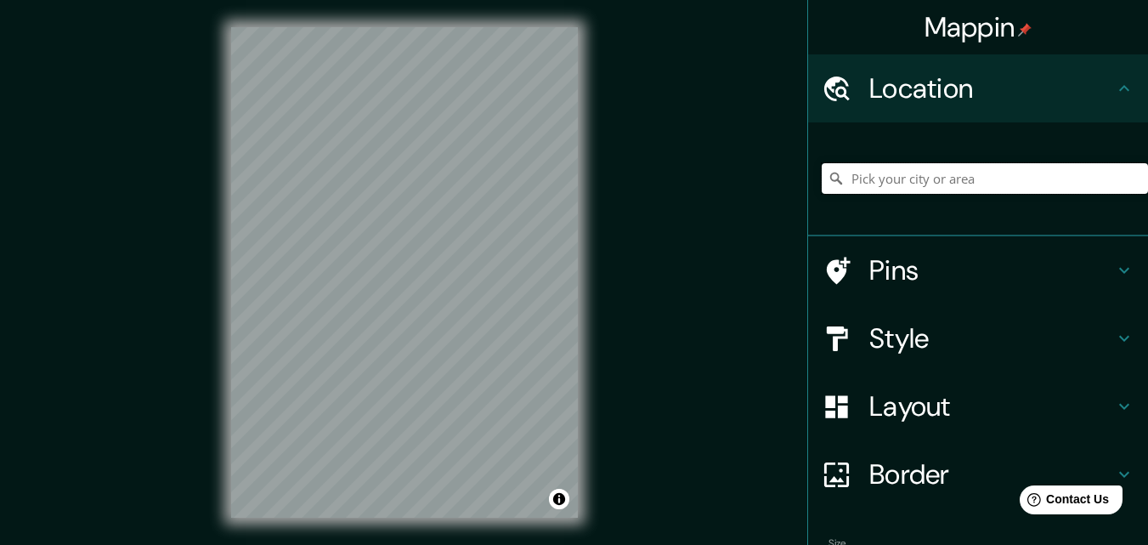
click at [880, 172] on input "Pick your city or area" at bounding box center [985, 178] width 326 height 31
type input "n"
click at [822, 187] on input "[GEOGRAPHIC_DATA]" at bounding box center [985, 178] width 326 height 31
type input "[GEOGRAPHIC_DATA]"
click at [932, 426] on div "Layout" at bounding box center [978, 406] width 340 height 68
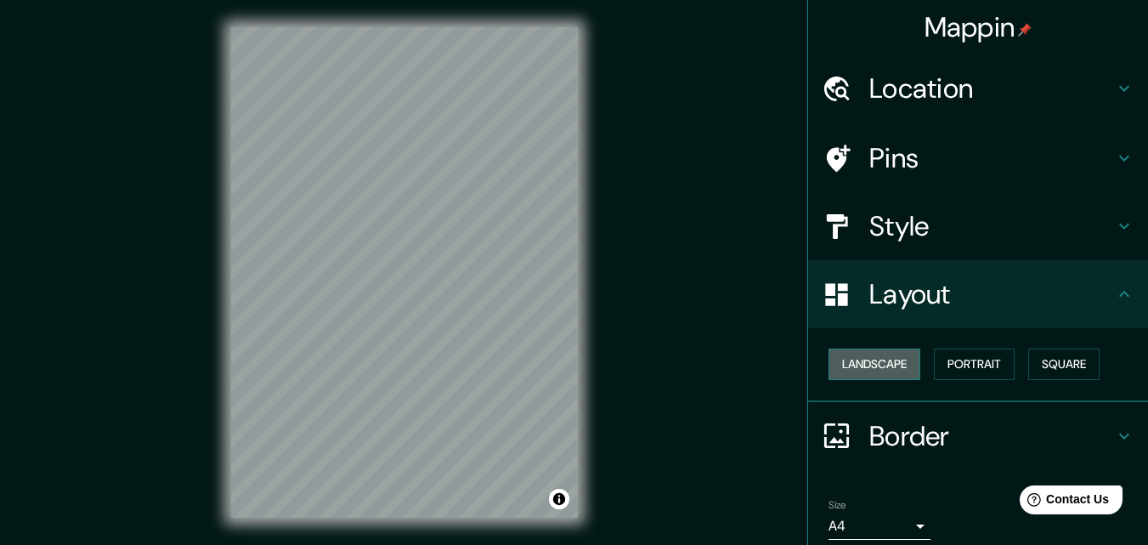
click at [879, 363] on button "Landscape" at bounding box center [874, 363] width 92 height 31
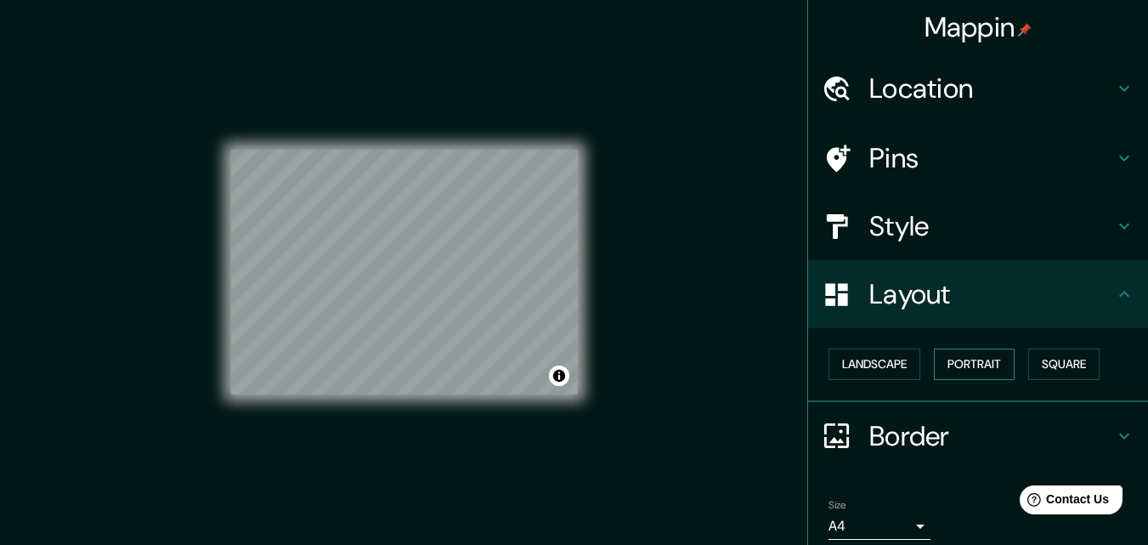
click at [990, 370] on button "Portrait" at bounding box center [974, 363] width 81 height 31
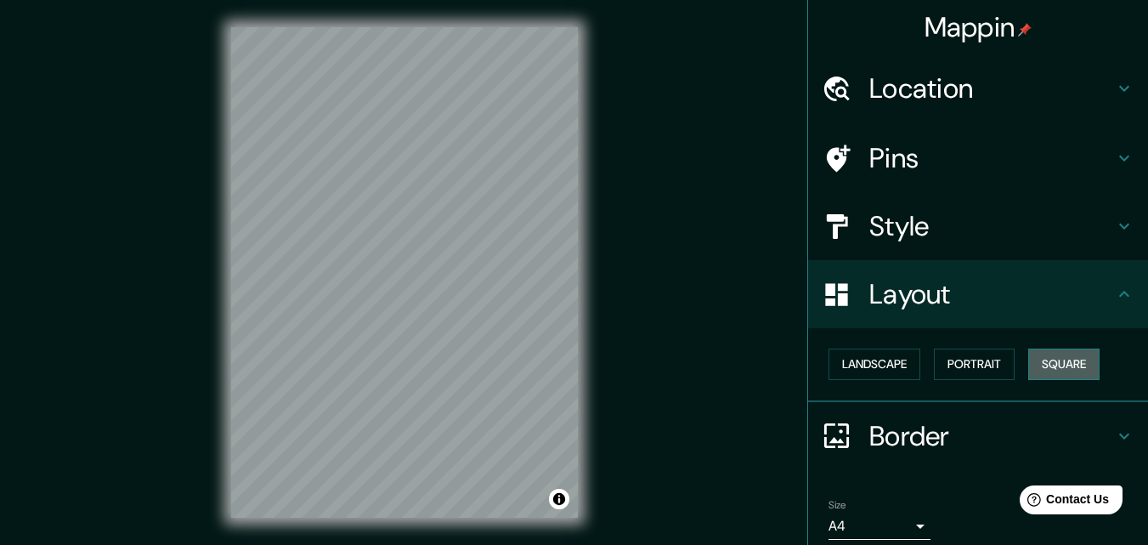
click at [1031, 367] on button "Square" at bounding box center [1063, 363] width 71 height 31
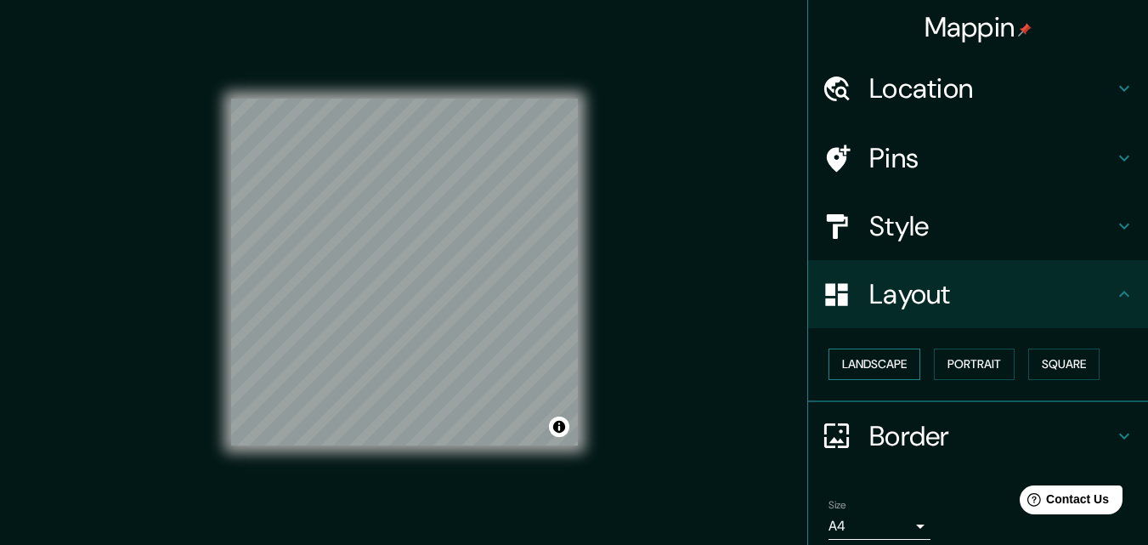
click at [844, 357] on button "Landscape" at bounding box center [874, 363] width 92 height 31
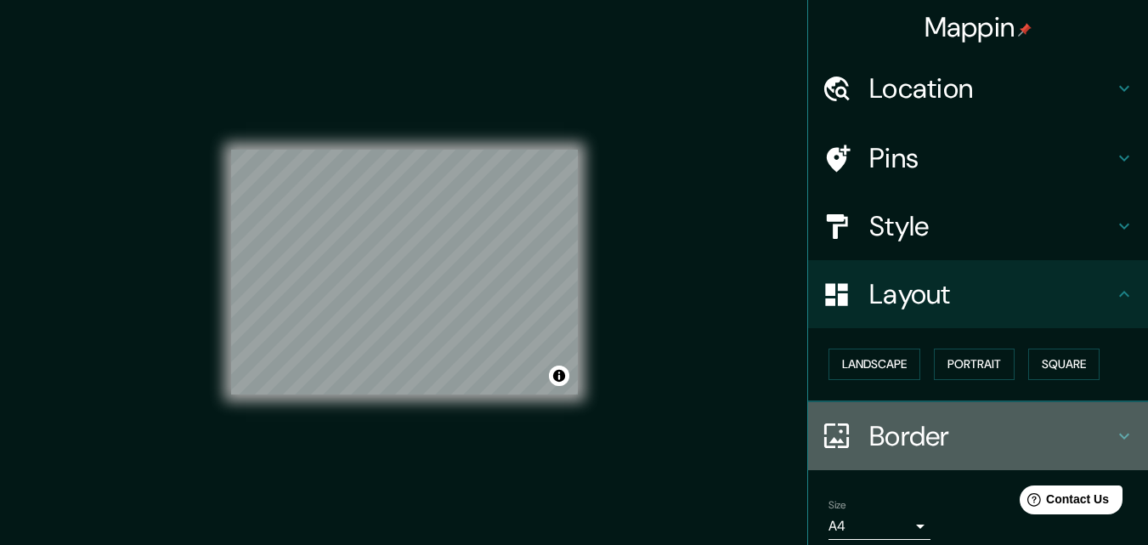
click at [901, 428] on h4 "Border" at bounding box center [991, 436] width 245 height 34
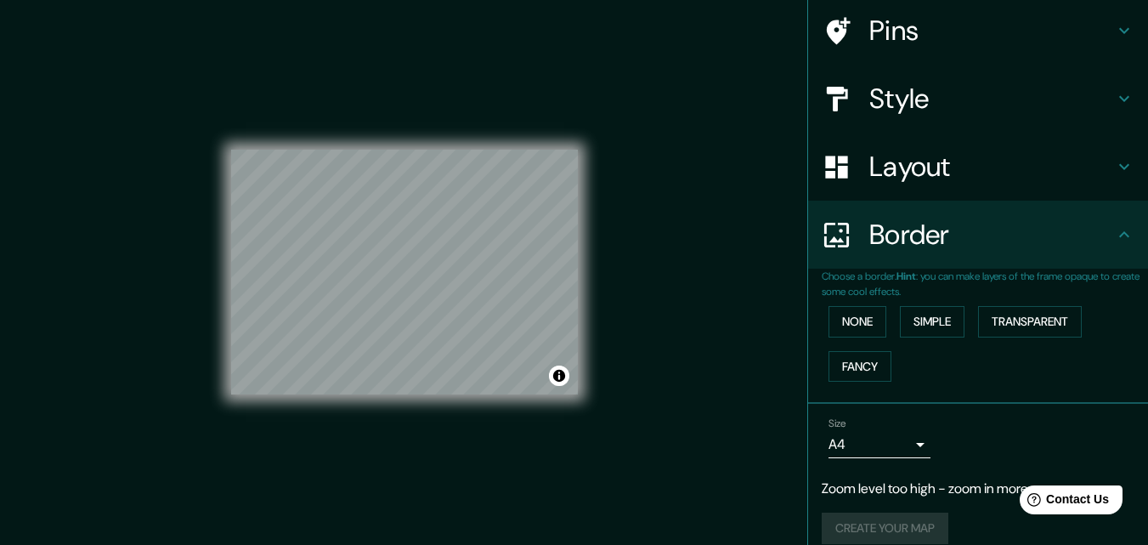
scroll to position [146, 0]
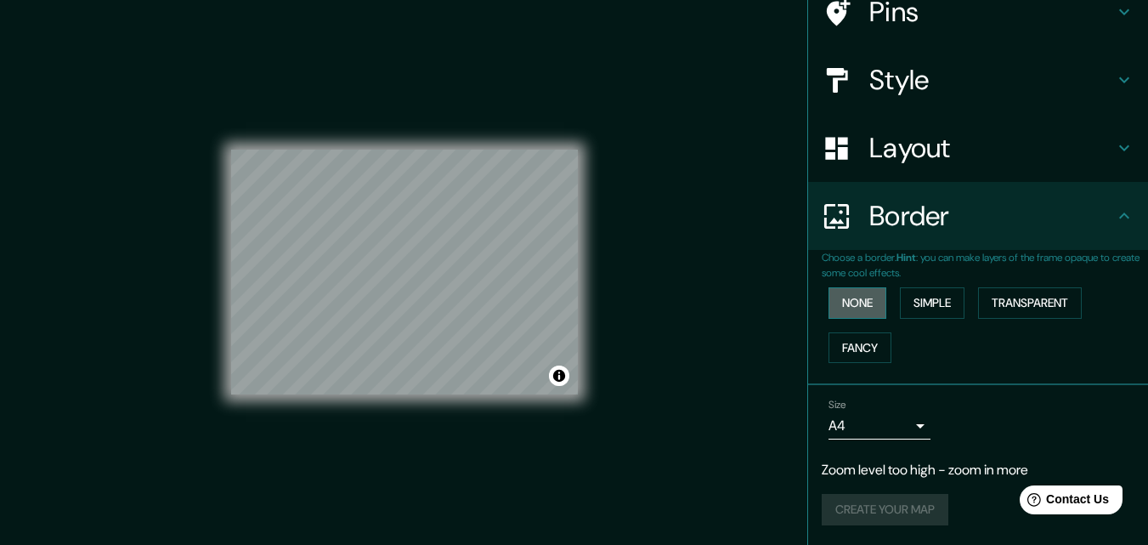
click at [844, 312] on button "None" at bounding box center [857, 302] width 58 height 31
click at [937, 309] on button "Simple" at bounding box center [932, 302] width 65 height 31
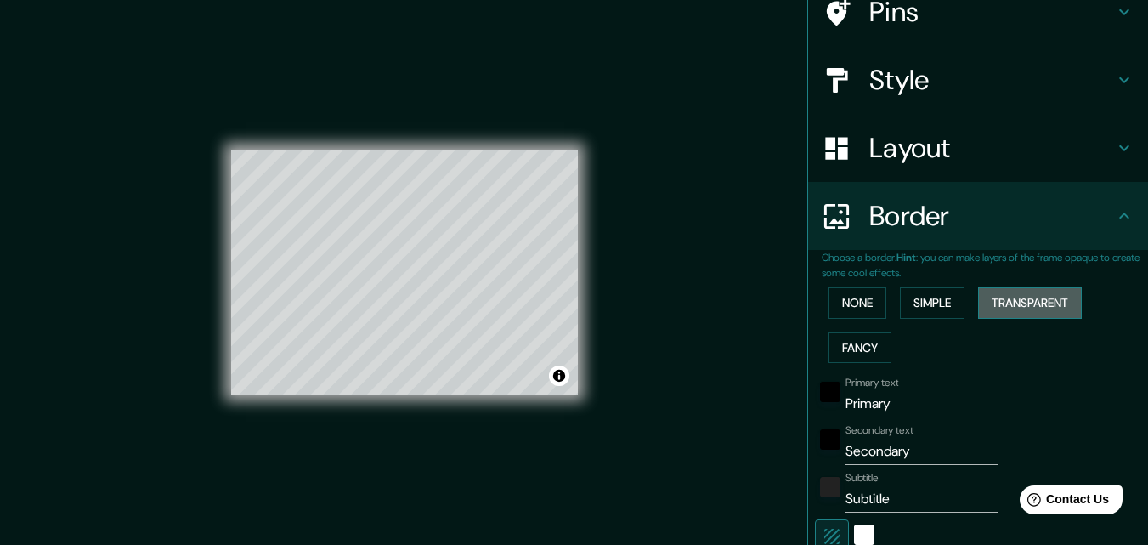
click at [1033, 305] on button "Transparent" at bounding box center [1030, 302] width 104 height 31
click at [852, 347] on button "Fancy" at bounding box center [859, 347] width 63 height 31
click at [840, 286] on div "None Simple Transparent Fancy" at bounding box center [985, 324] width 326 height 89
click at [842, 302] on button "None" at bounding box center [857, 302] width 58 height 31
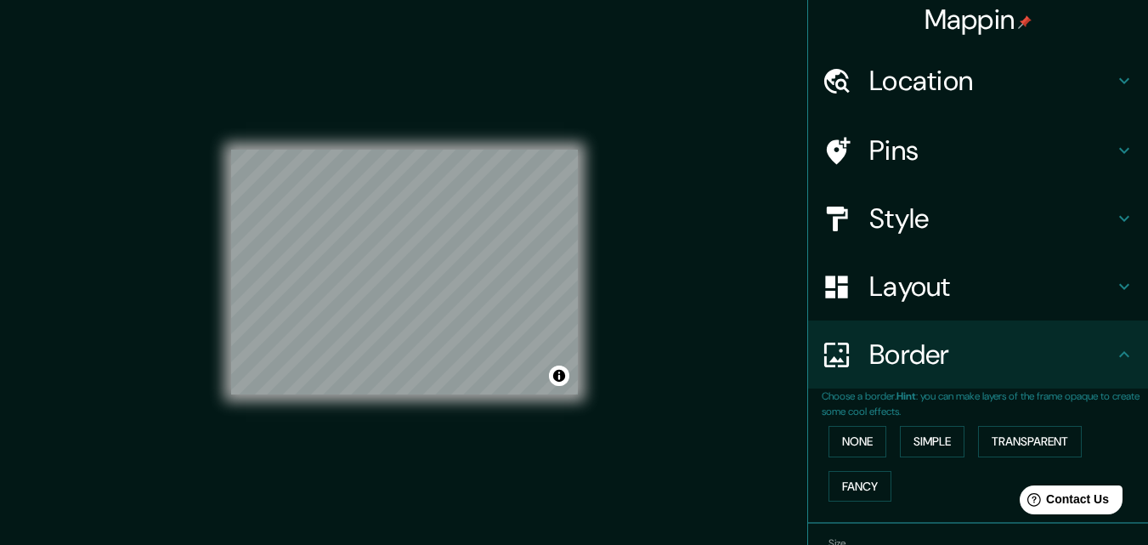
scroll to position [0, 0]
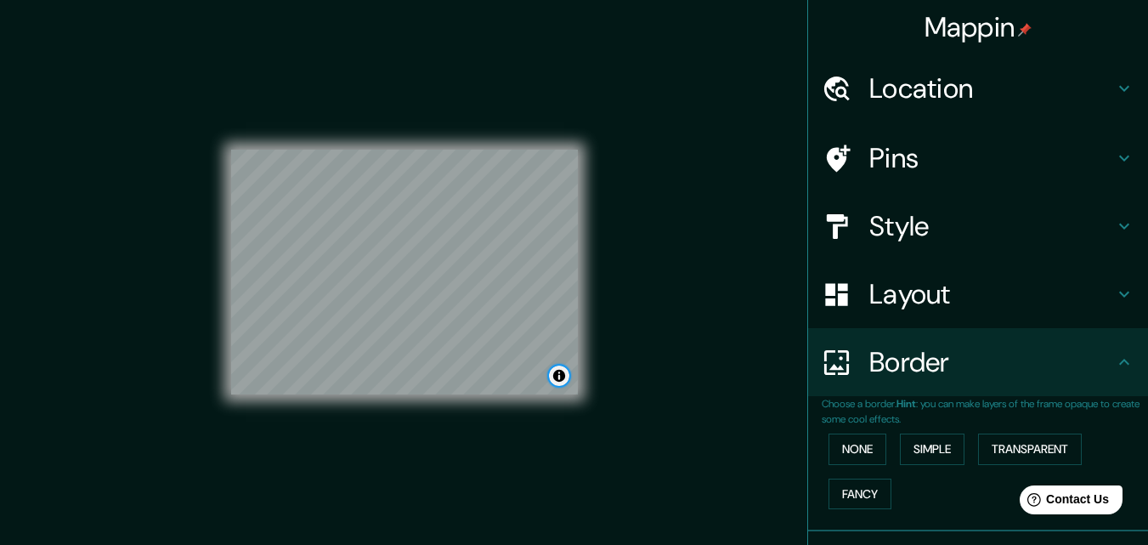
click at [554, 374] on button "Toggle attribution" at bounding box center [559, 375] width 20 height 20
drag, startPoint x: 554, startPoint y: 374, endPoint x: 447, endPoint y: 374, distance: 107.0
click at [447, 374] on div "© Mapbox © OpenStreetMap Improve this map" at bounding box center [443, 375] width 251 height 20
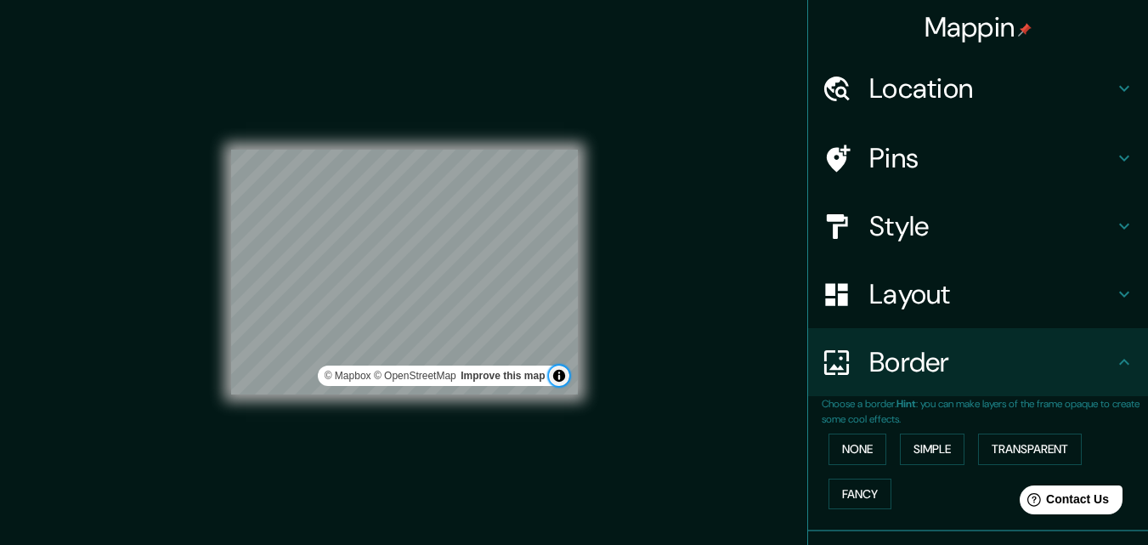
click at [560, 374] on button "Toggle attribution" at bounding box center [559, 375] width 20 height 20
click at [935, 229] on h4 "Style" at bounding box center [991, 226] width 245 height 34
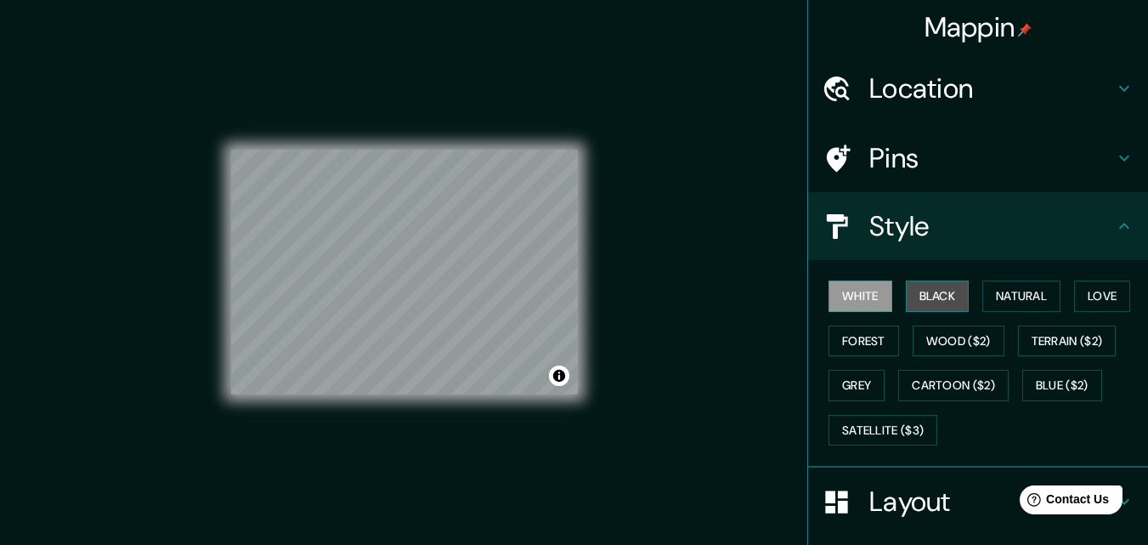
click at [942, 297] on button "Black" at bounding box center [938, 295] width 64 height 31
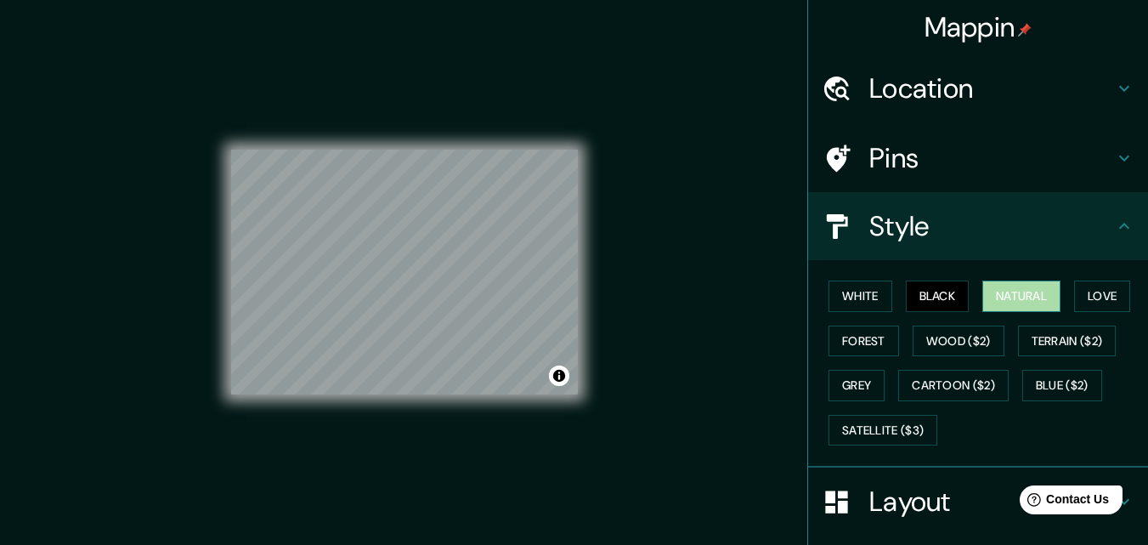
click at [1001, 297] on button "Natural" at bounding box center [1021, 295] width 78 height 31
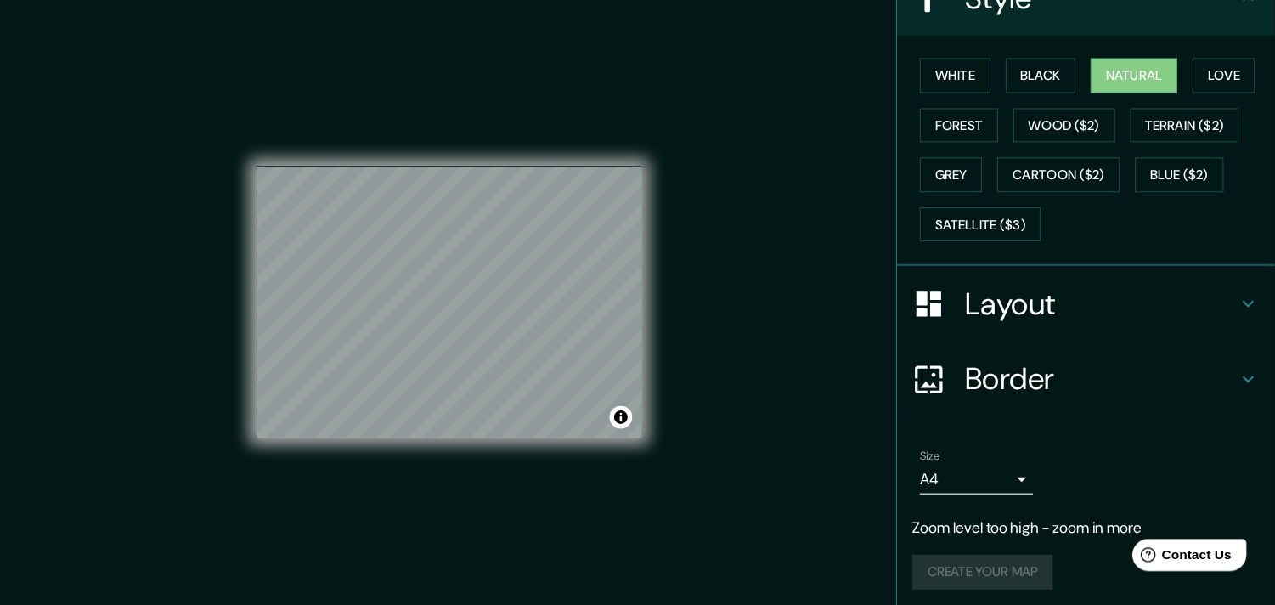
scroll to position [234, 0]
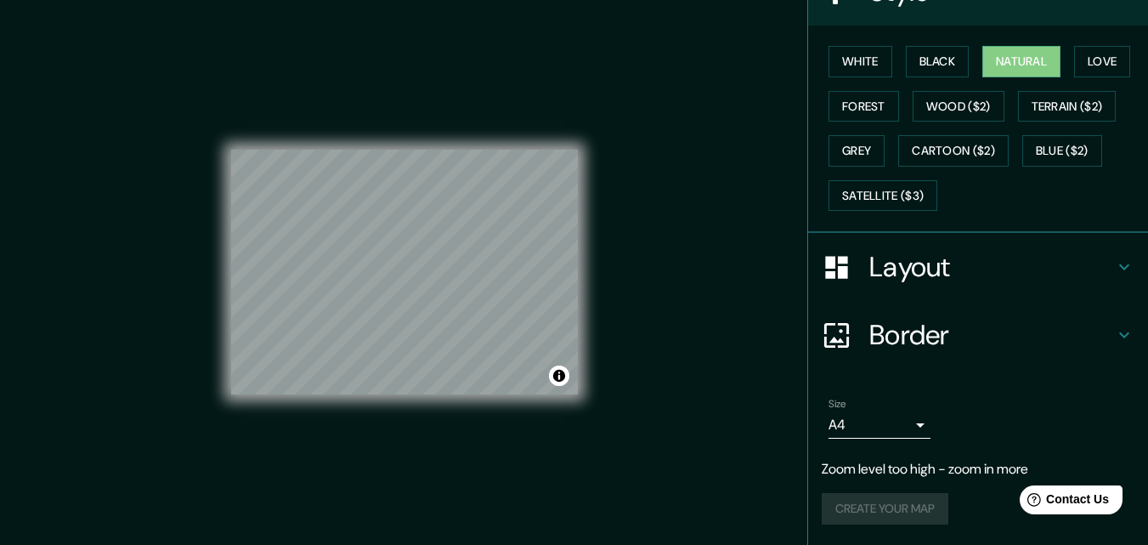
click at [901, 423] on body "Mappin Location [GEOGRAPHIC_DATA] [GEOGRAPHIC_DATA] [GEOGRAPHIC_DATA] [GEOGRAPH…" at bounding box center [574, 272] width 1148 height 545
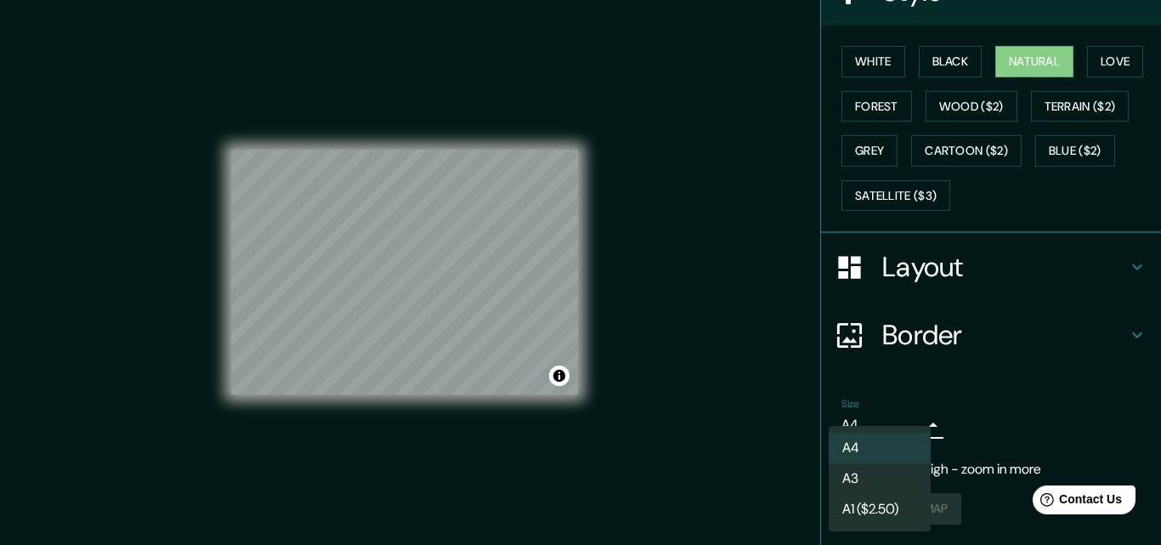
click at [714, 419] on div at bounding box center [580, 272] width 1161 height 545
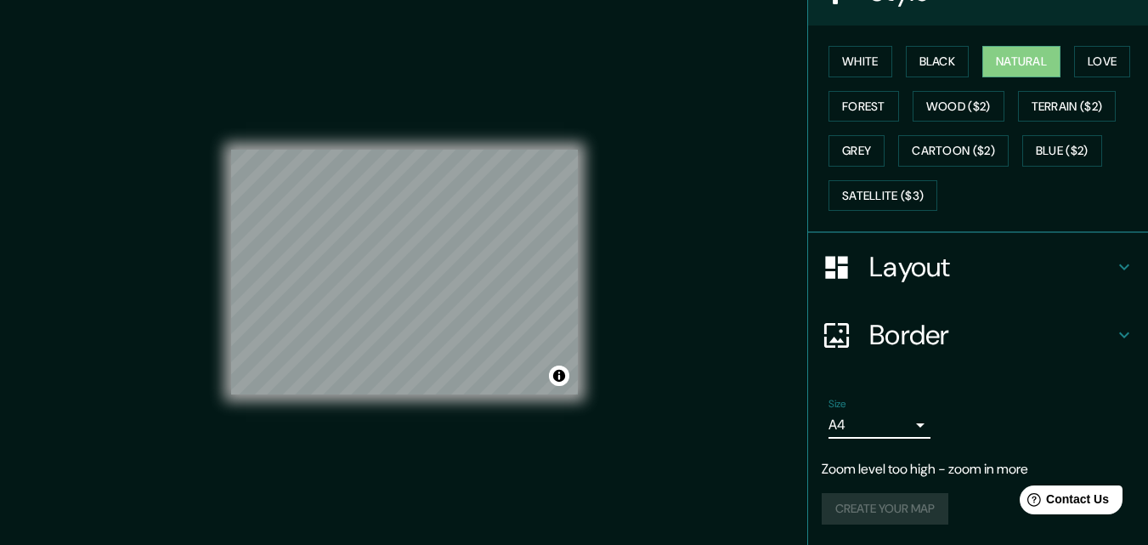
click at [901, 512] on div "Create your map" at bounding box center [978, 508] width 313 height 31
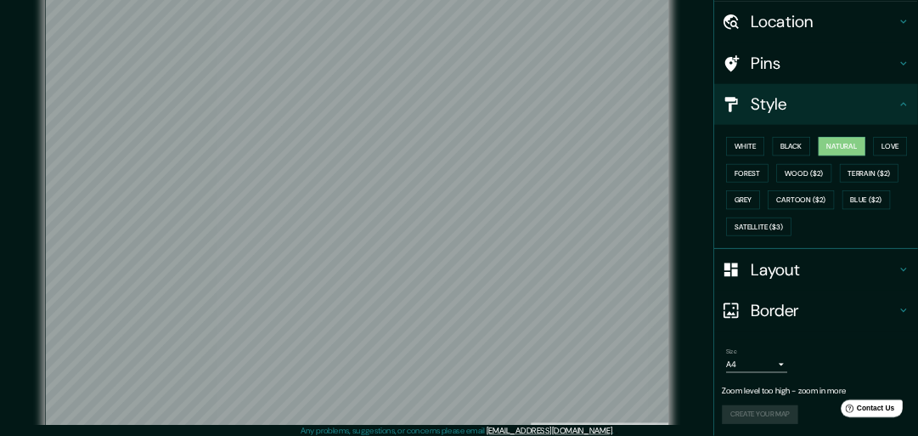
scroll to position [0, 0]
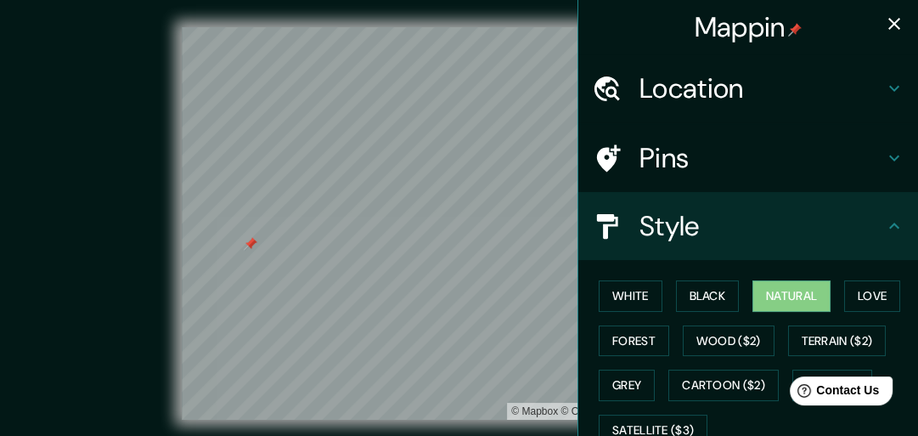
drag, startPoint x: 902, startPoint y: 182, endPoint x: 907, endPoint y: 198, distance: 16.9
click at [907, 197] on ul "Location [GEOGRAPHIC_DATA] [GEOGRAPHIC_DATA] [GEOGRAPHIC_DATA] [GEOGRAPHIC_DATA…" at bounding box center [749, 416] width 340 height 725
drag, startPoint x: 907, startPoint y: 200, endPoint x: 911, endPoint y: 284, distance: 84.2
click at [906, 302] on ul "Location [GEOGRAPHIC_DATA] [GEOGRAPHIC_DATA] [GEOGRAPHIC_DATA] [GEOGRAPHIC_DATA…" at bounding box center [749, 416] width 340 height 725
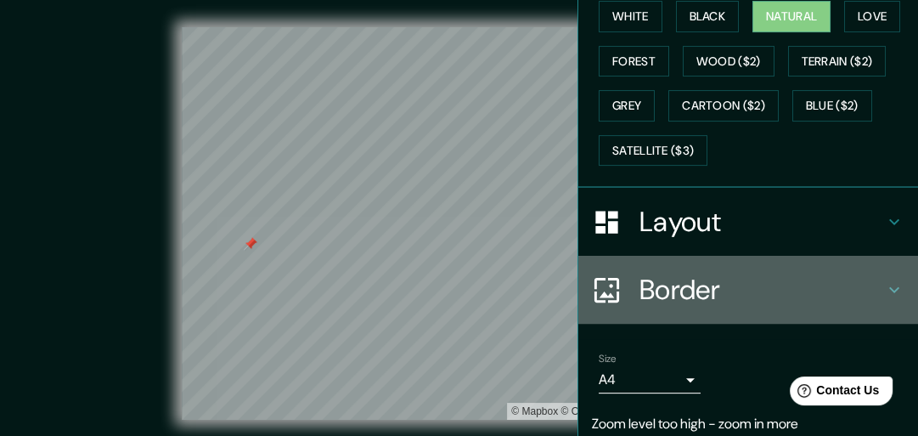
click at [682, 288] on h4 "Border" at bounding box center [762, 290] width 245 height 34
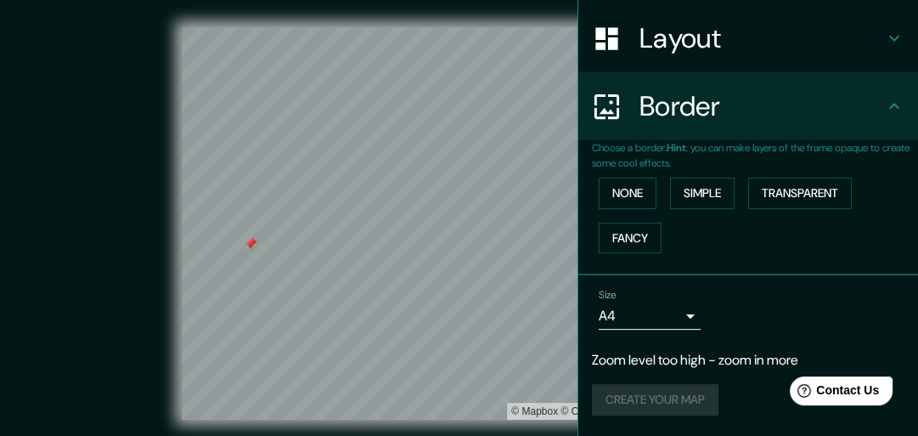
scroll to position [251, 0]
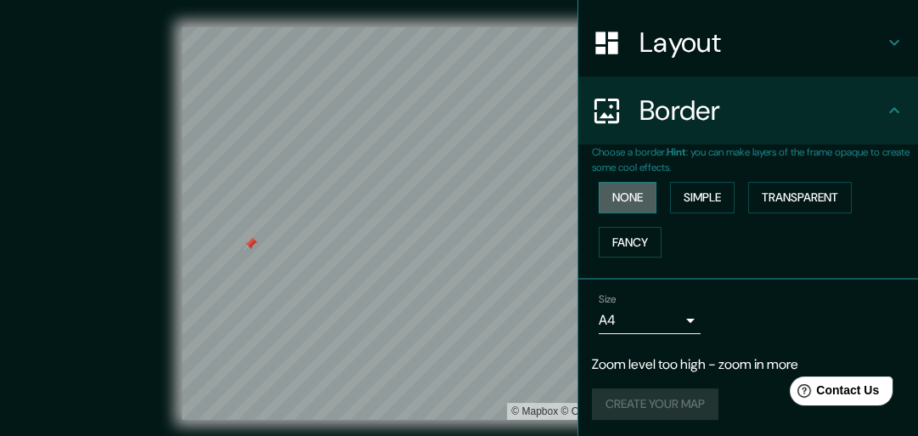
click at [620, 190] on button "None" at bounding box center [628, 197] width 58 height 31
drag, startPoint x: 684, startPoint y: 189, endPoint x: 651, endPoint y: 195, distance: 33.7
click at [684, 190] on button "Simple" at bounding box center [702, 197] width 65 height 31
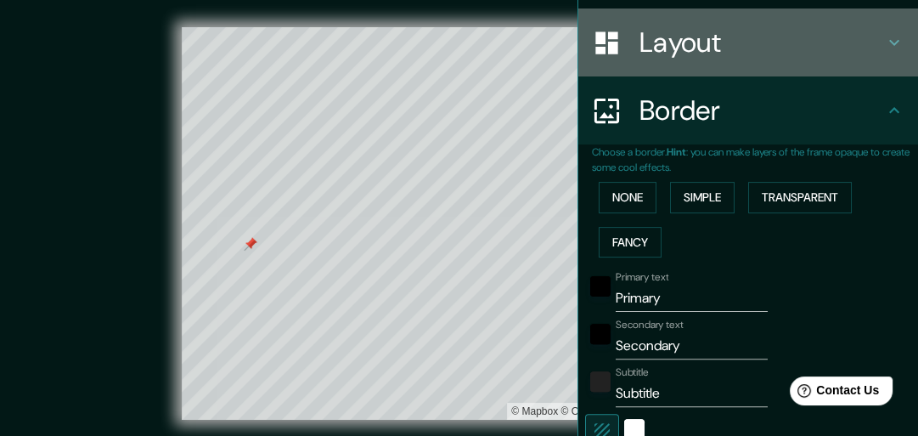
click at [642, 48] on h4 "Layout" at bounding box center [762, 42] width 245 height 34
type input "261"
type input "52"
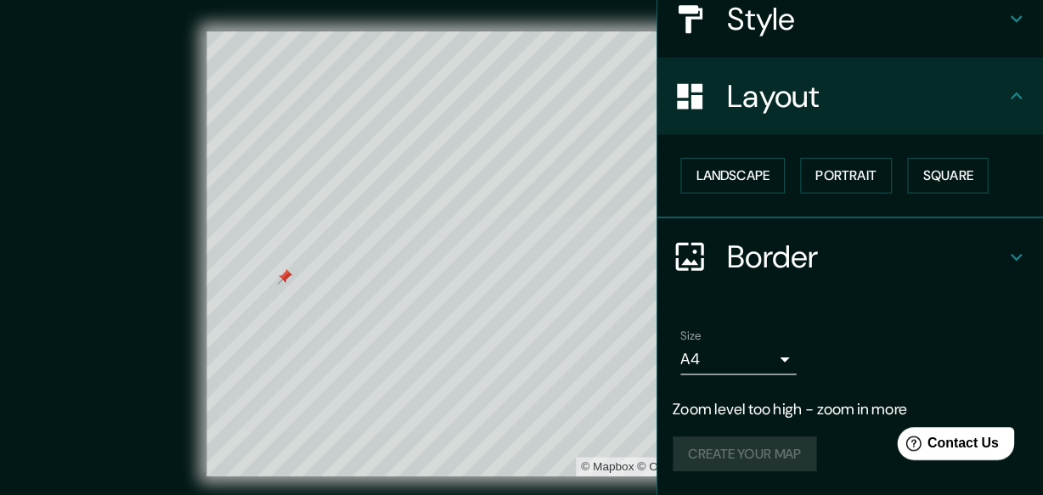
scroll to position [207, 0]
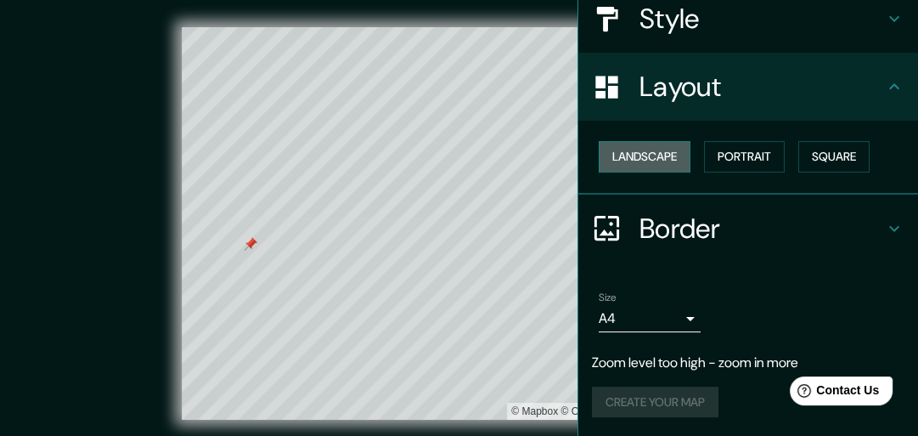
click at [642, 147] on button "Landscape" at bounding box center [645, 156] width 92 height 31
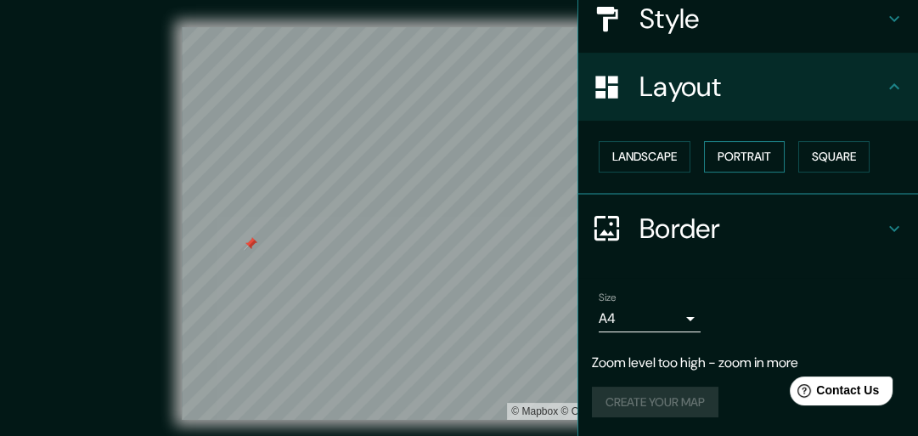
click at [731, 149] on button "Portrait" at bounding box center [744, 156] width 81 height 31
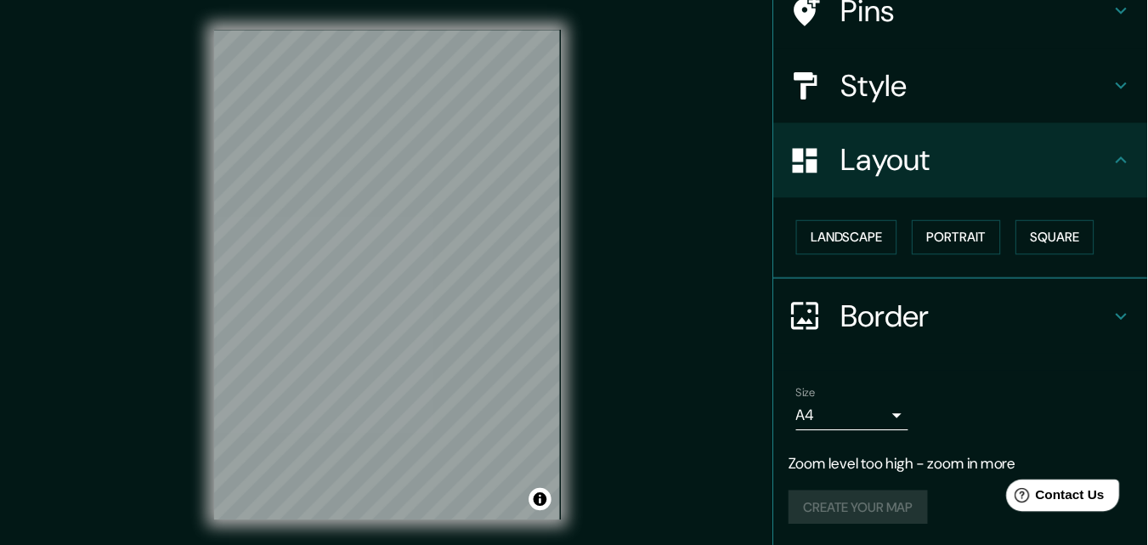
scroll to position [100, 0]
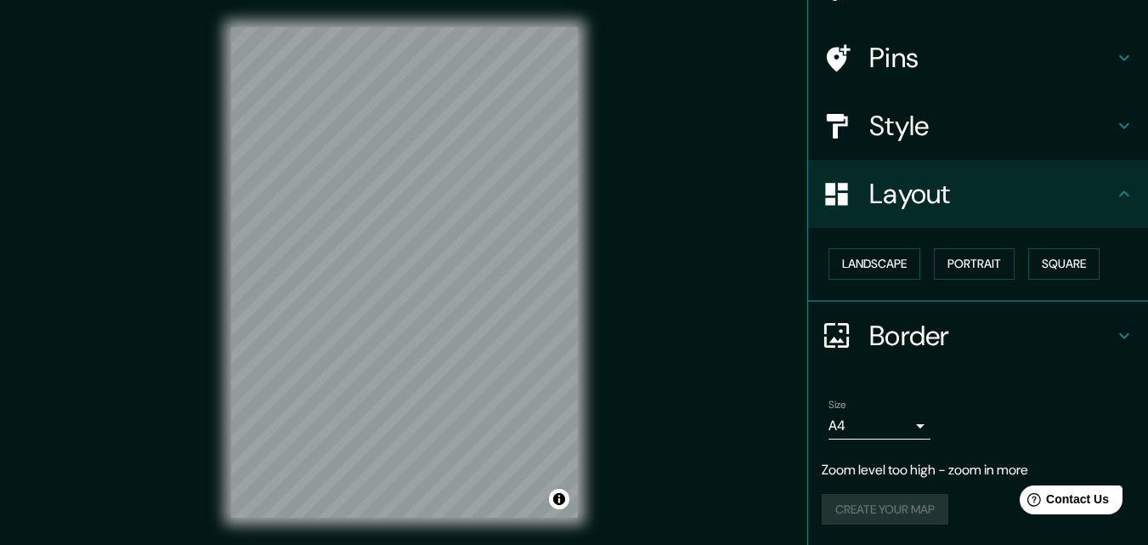
drag, startPoint x: 917, startPoint y: 0, endPoint x: 726, endPoint y: 289, distance: 346.4
click at [726, 289] on div "© Mapbox © OpenStreetMap Improve this map" at bounding box center [404, 272] width 1033 height 490
click at [956, 256] on button "Portrait" at bounding box center [974, 263] width 81 height 31
click at [861, 259] on button "Landscape" at bounding box center [874, 263] width 92 height 31
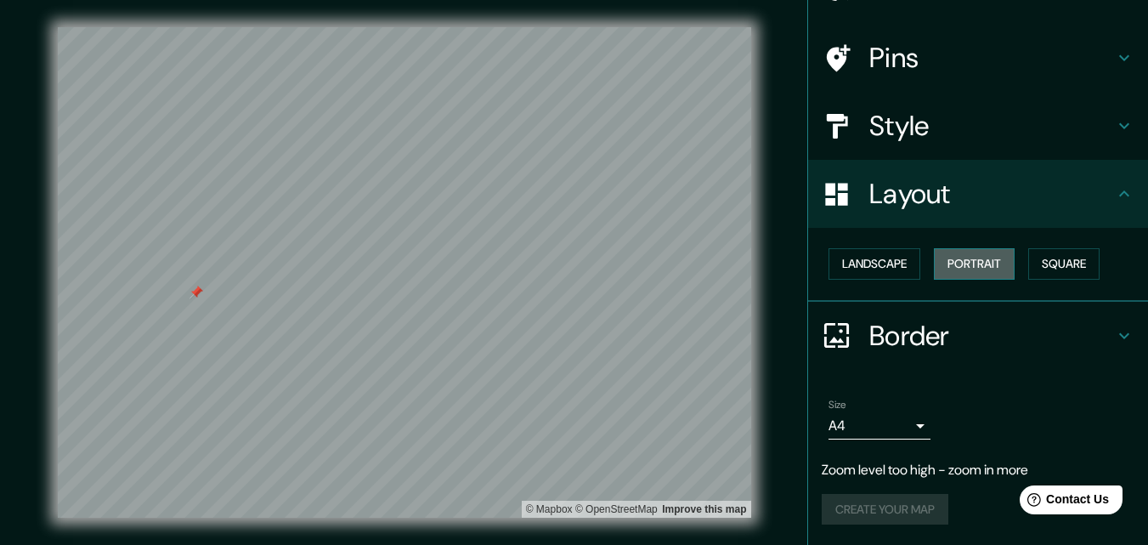
click at [964, 262] on button "Portrait" at bounding box center [974, 263] width 81 height 31
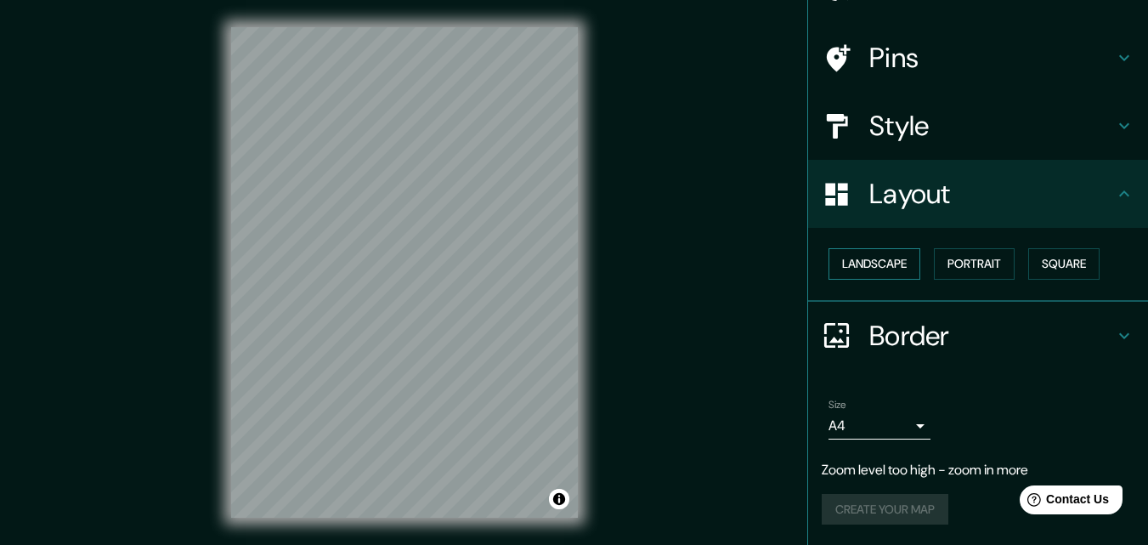
click at [890, 270] on button "Landscape" at bounding box center [874, 263] width 92 height 31
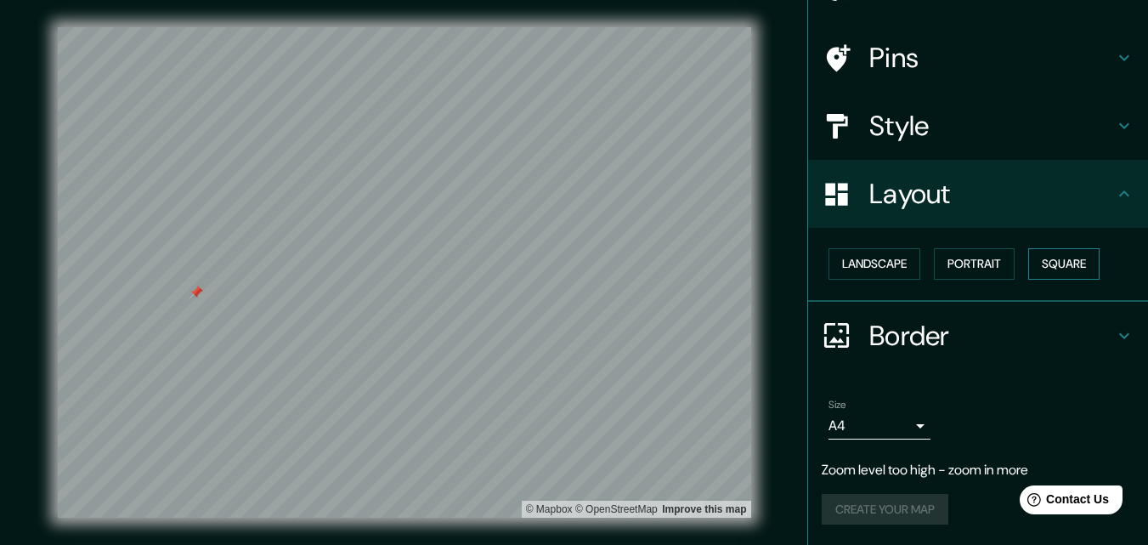
click at [1045, 254] on button "Square" at bounding box center [1063, 263] width 71 height 31
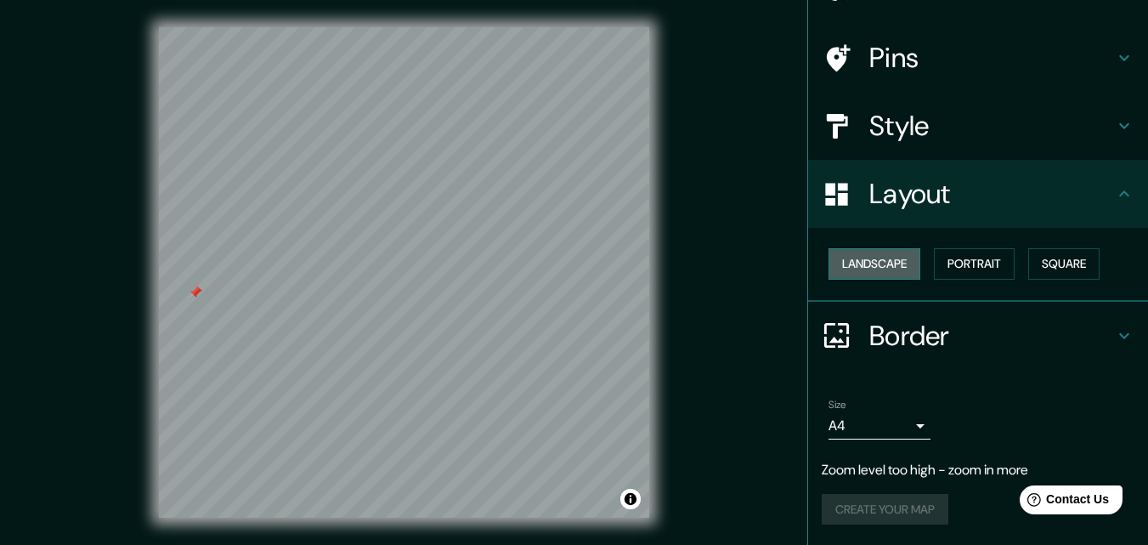
drag, startPoint x: 865, startPoint y: 260, endPoint x: 896, endPoint y: 254, distance: 32.0
click at [864, 261] on button "Landscape" at bounding box center [874, 263] width 92 height 31
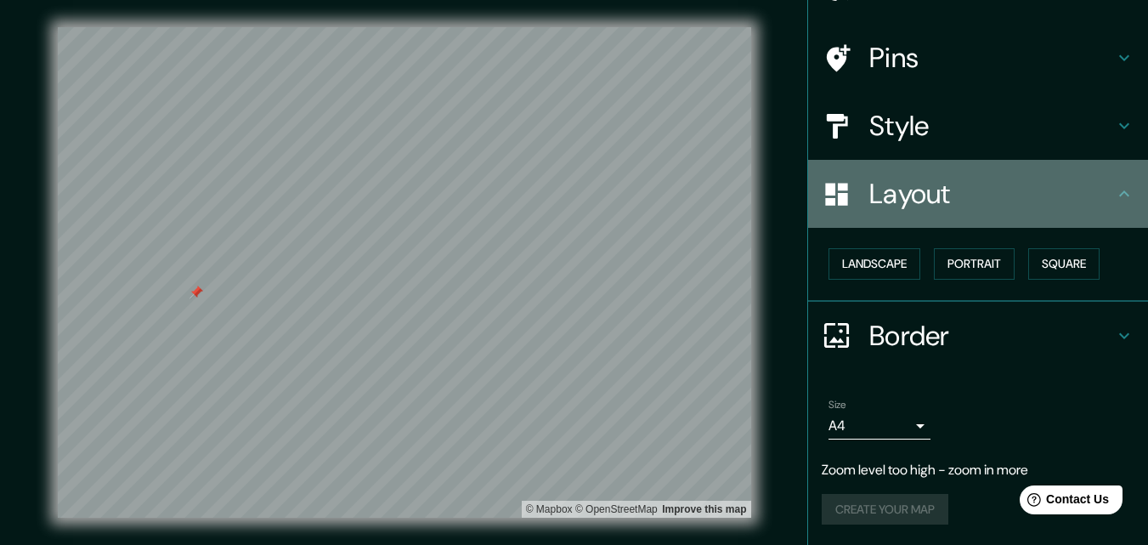
click at [1056, 206] on h4 "Layout" at bounding box center [991, 194] width 245 height 34
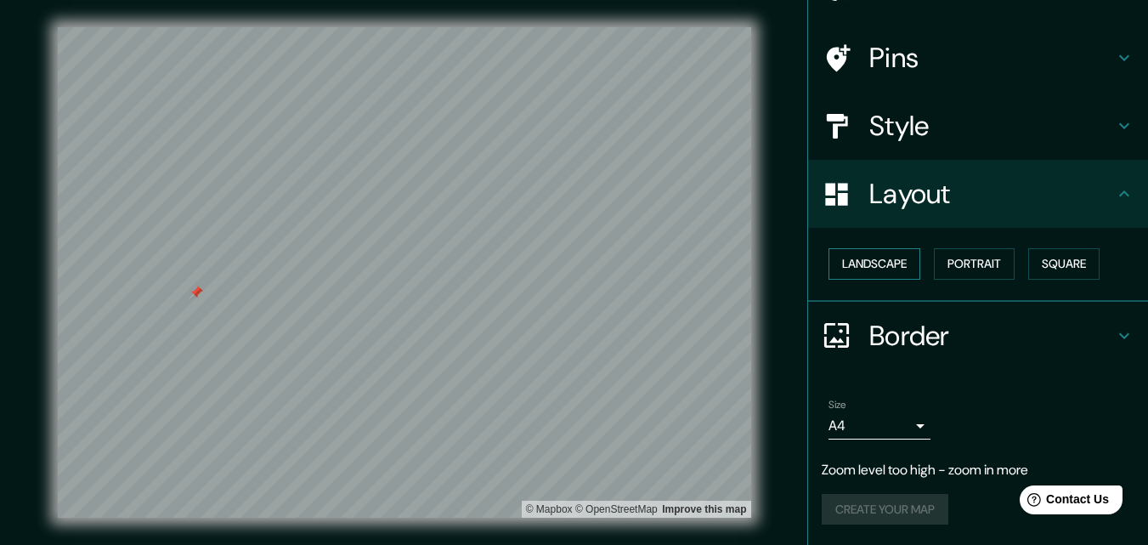
click at [881, 264] on button "Landscape" at bounding box center [874, 263] width 92 height 31
click at [967, 260] on button "Portrait" at bounding box center [974, 263] width 81 height 31
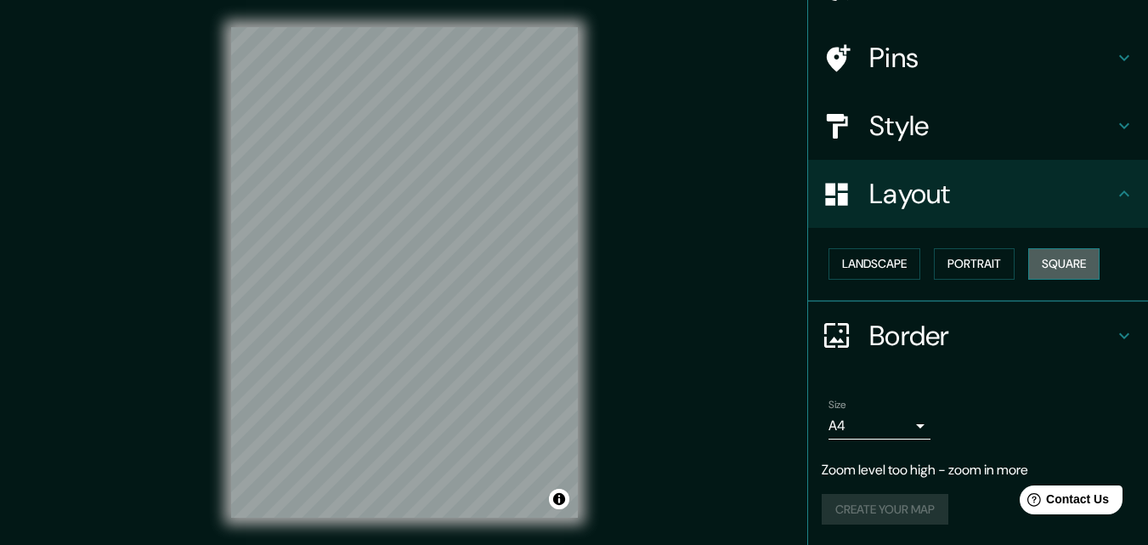
click at [1030, 260] on button "Square" at bounding box center [1063, 263] width 71 height 31
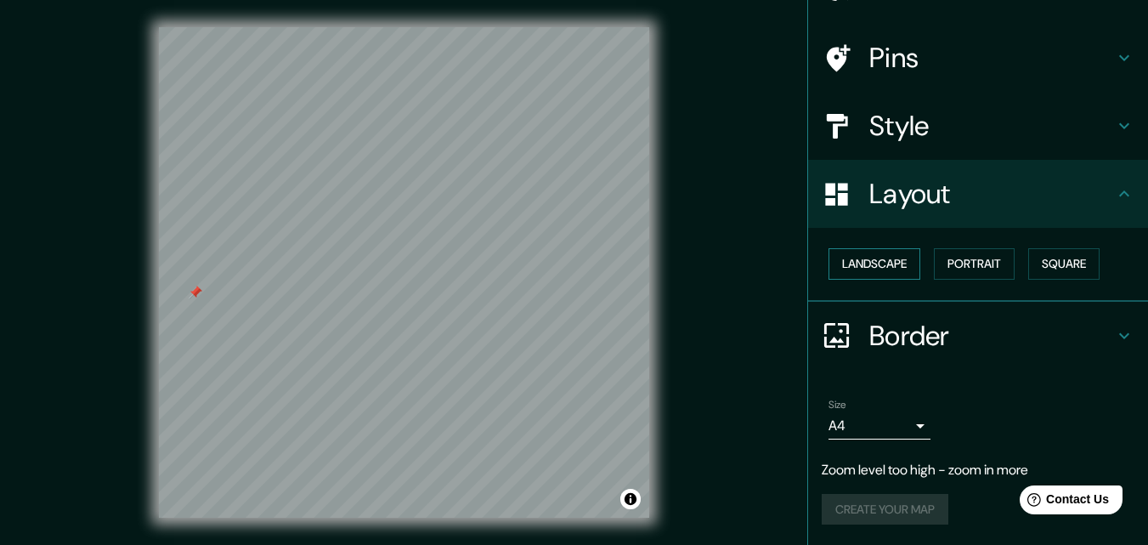
click at [844, 262] on button "Landscape" at bounding box center [874, 263] width 92 height 31
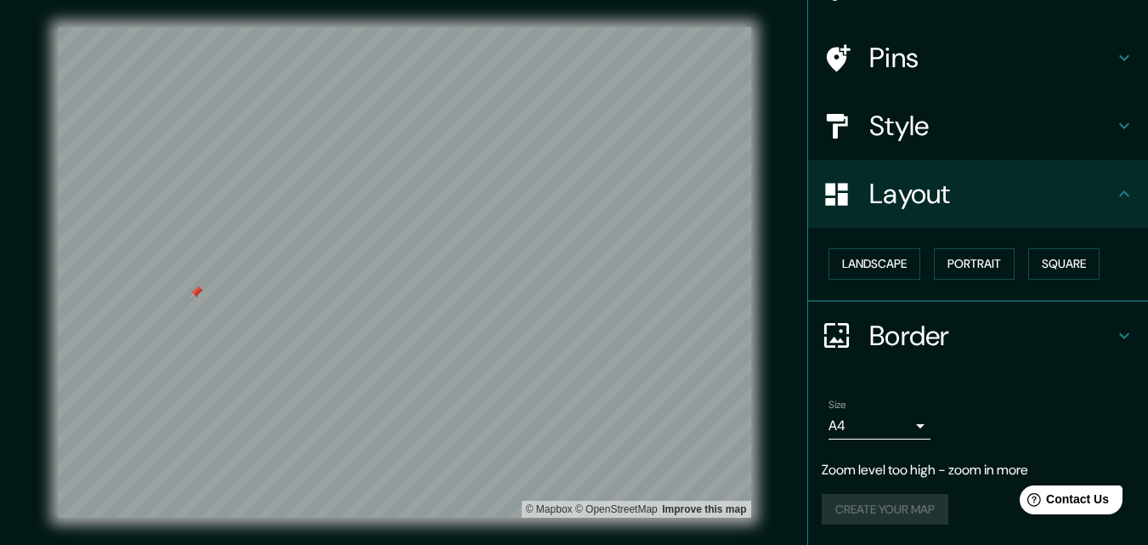
click at [1114, 189] on icon at bounding box center [1124, 194] width 20 height 20
click at [1105, 319] on div "Border" at bounding box center [978, 336] width 340 height 68
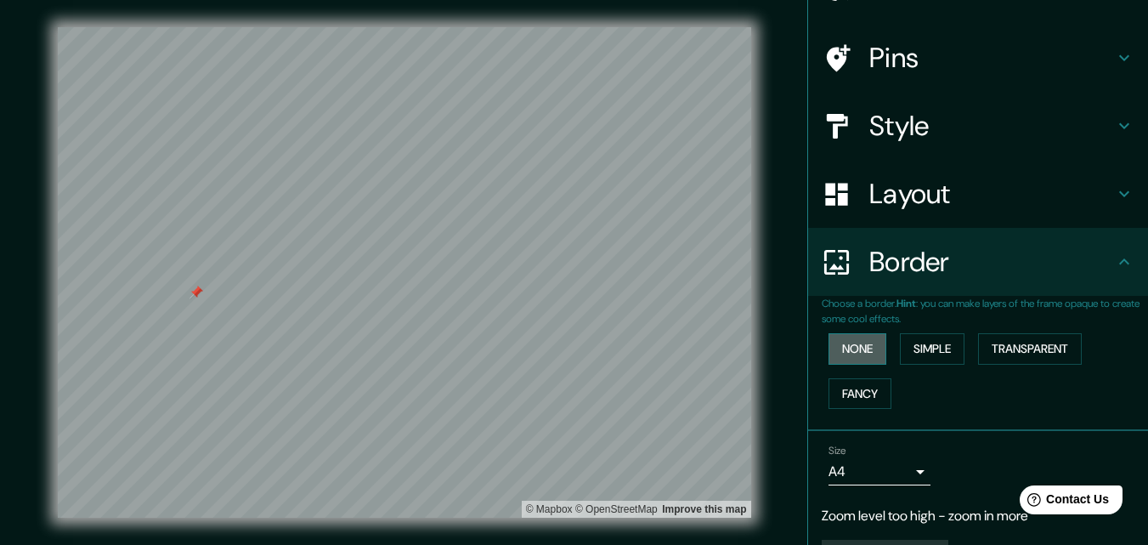
click at [852, 346] on button "None" at bounding box center [857, 348] width 58 height 31
click at [929, 347] on button "Simple" at bounding box center [932, 348] width 65 height 31
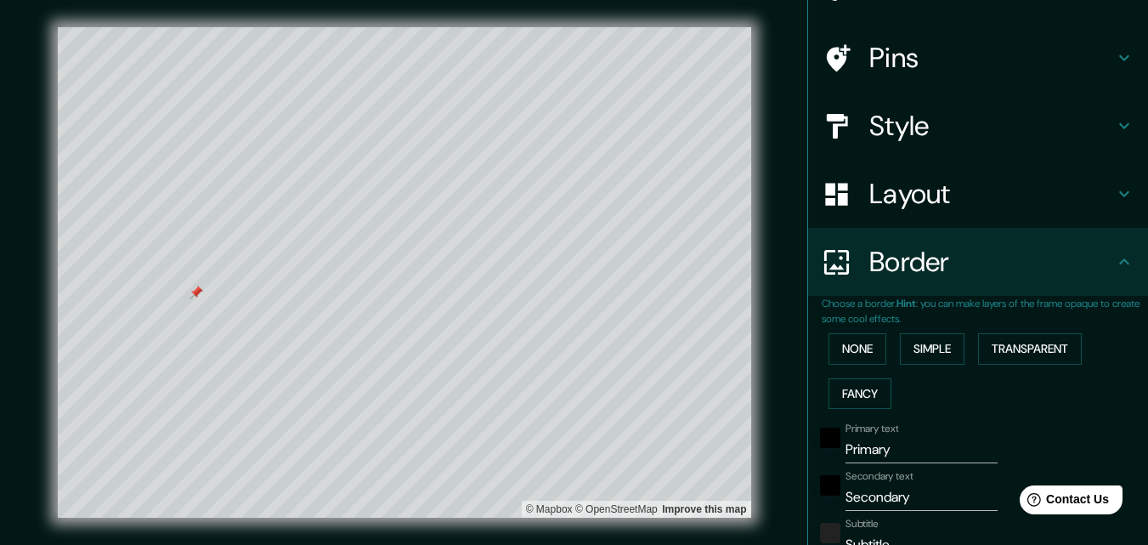
click at [201, 297] on div at bounding box center [196, 292] width 14 height 14
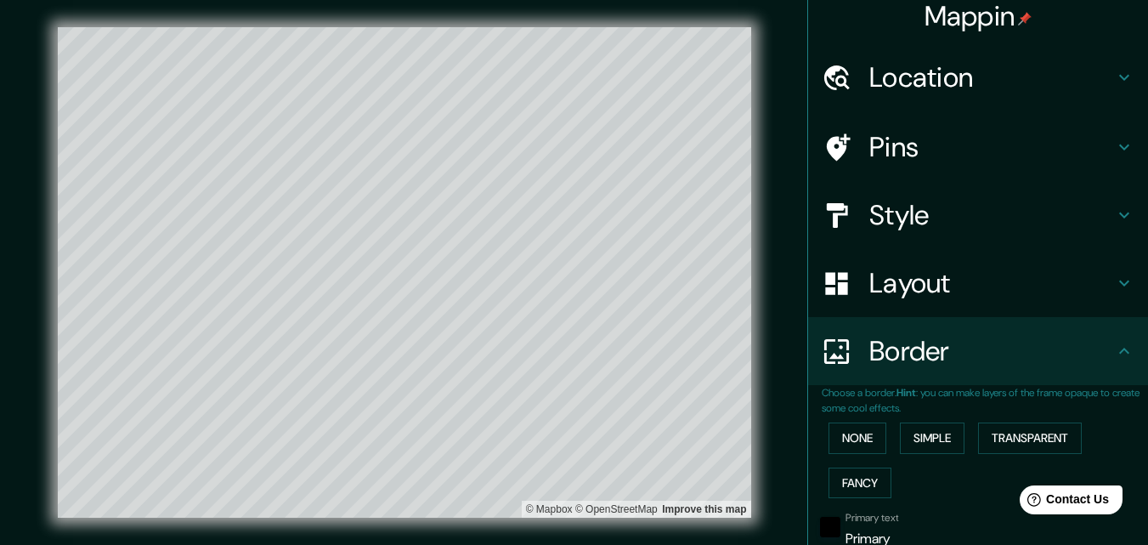
scroll to position [0, 0]
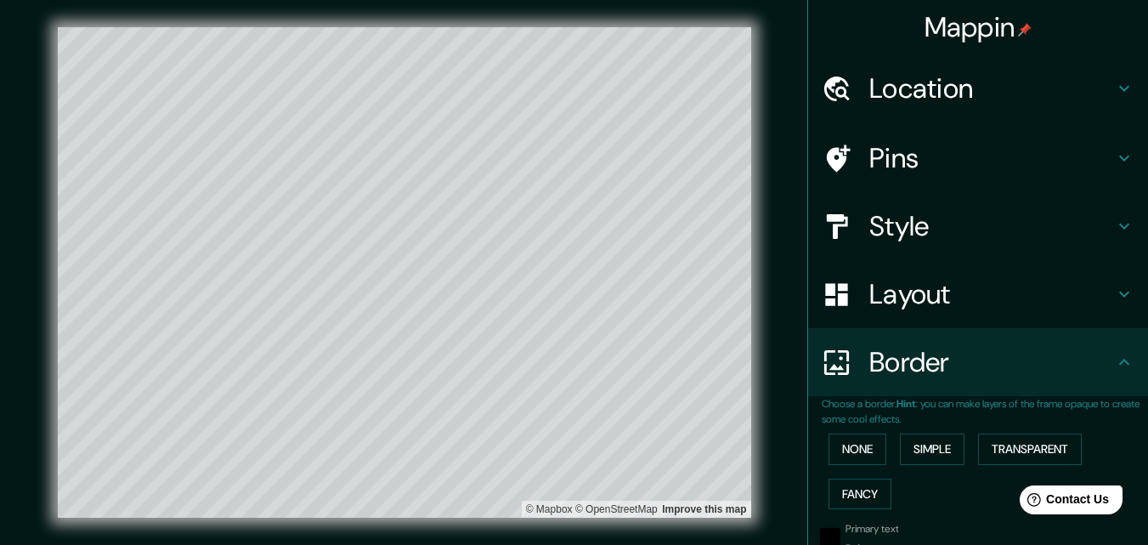
click at [1009, 89] on h4 "Location" at bounding box center [991, 88] width 245 height 34
type input "326"
type input "65"
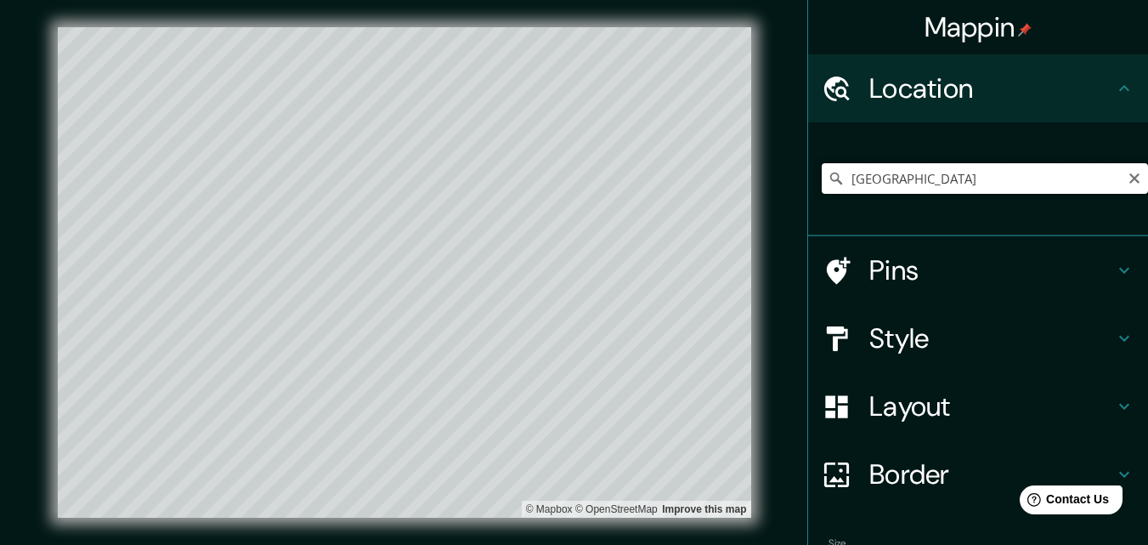
click at [920, 181] on input "[GEOGRAPHIC_DATA]" at bounding box center [985, 178] width 326 height 31
click at [912, 184] on input "[GEOGRAPHIC_DATA]" at bounding box center [985, 178] width 326 height 31
click at [911, 184] on input "[GEOGRAPHIC_DATA]" at bounding box center [985, 178] width 326 height 31
click at [828, 177] on icon at bounding box center [836, 178] width 17 height 17
click at [917, 190] on input "[GEOGRAPHIC_DATA]" at bounding box center [985, 178] width 326 height 31
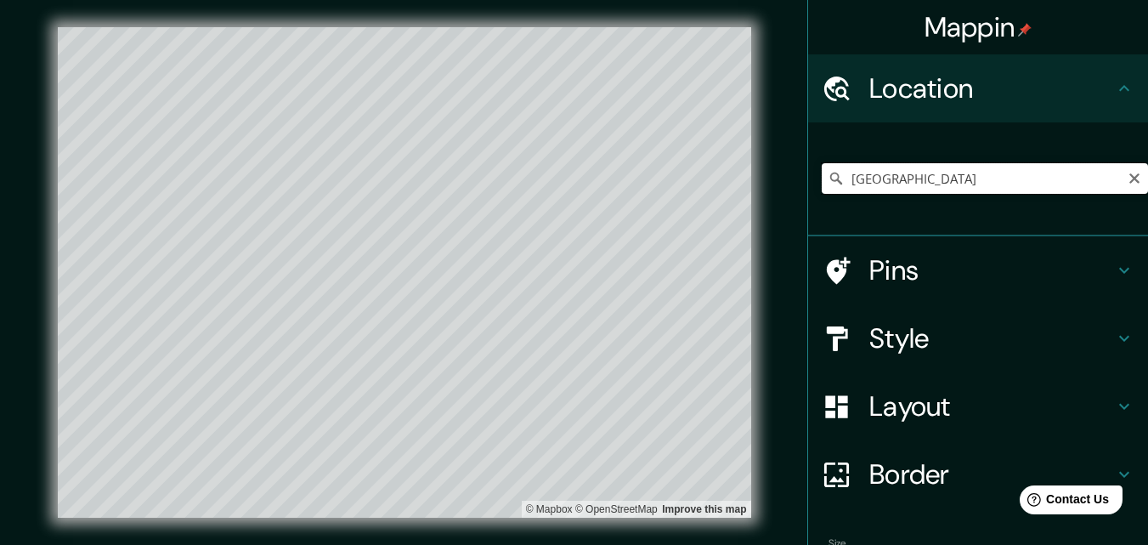
click at [897, 173] on input "[GEOGRAPHIC_DATA]" at bounding box center [985, 178] width 326 height 31
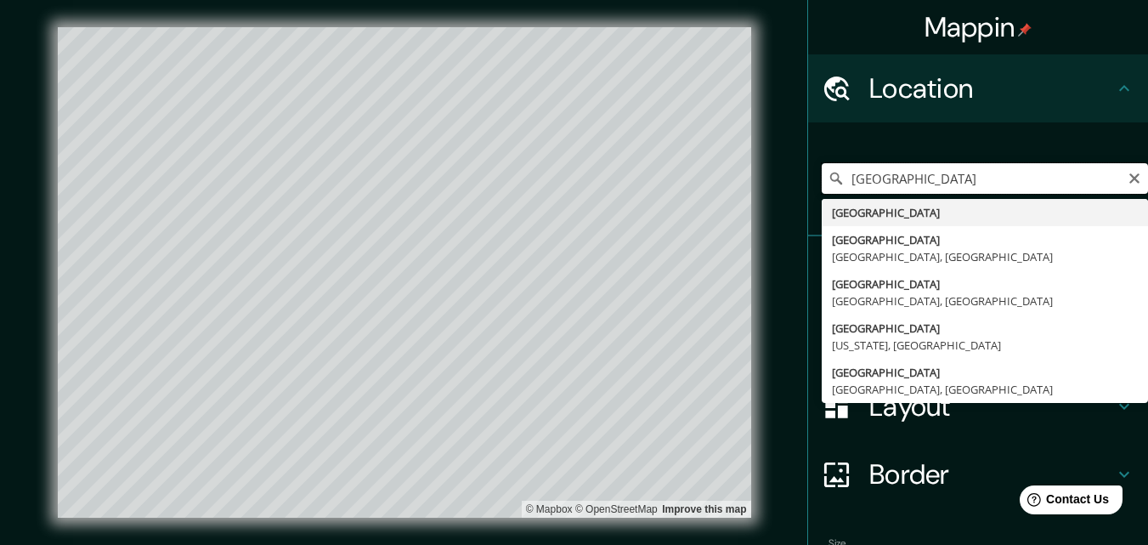
type input "[GEOGRAPHIC_DATA]"
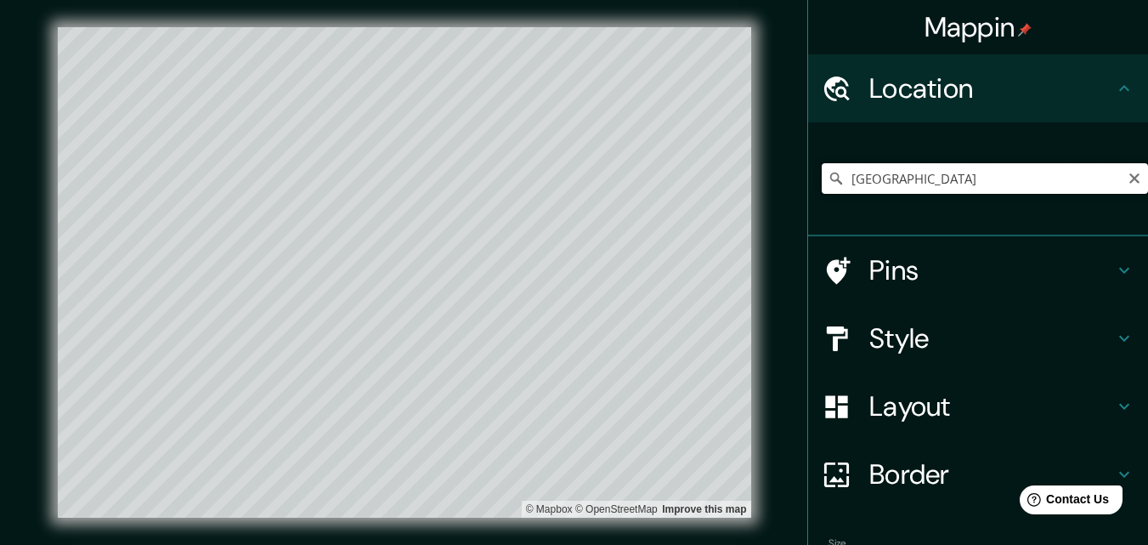
click at [896, 171] on input "[GEOGRAPHIC_DATA]" at bounding box center [985, 178] width 326 height 31
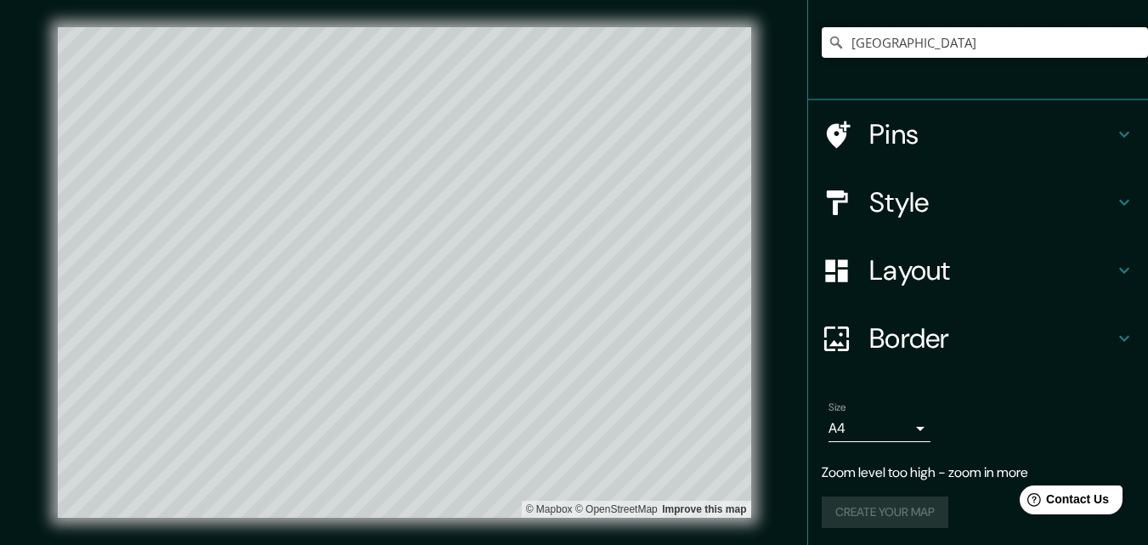
scroll to position [139, 0]
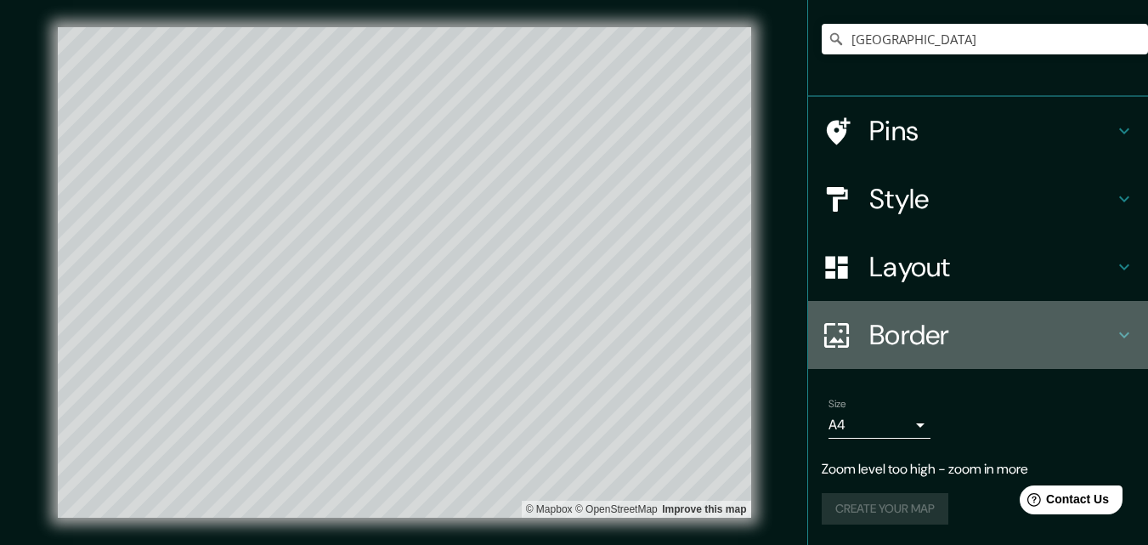
click at [922, 341] on h4 "Border" at bounding box center [991, 335] width 245 height 34
type input "326"
type input "65"
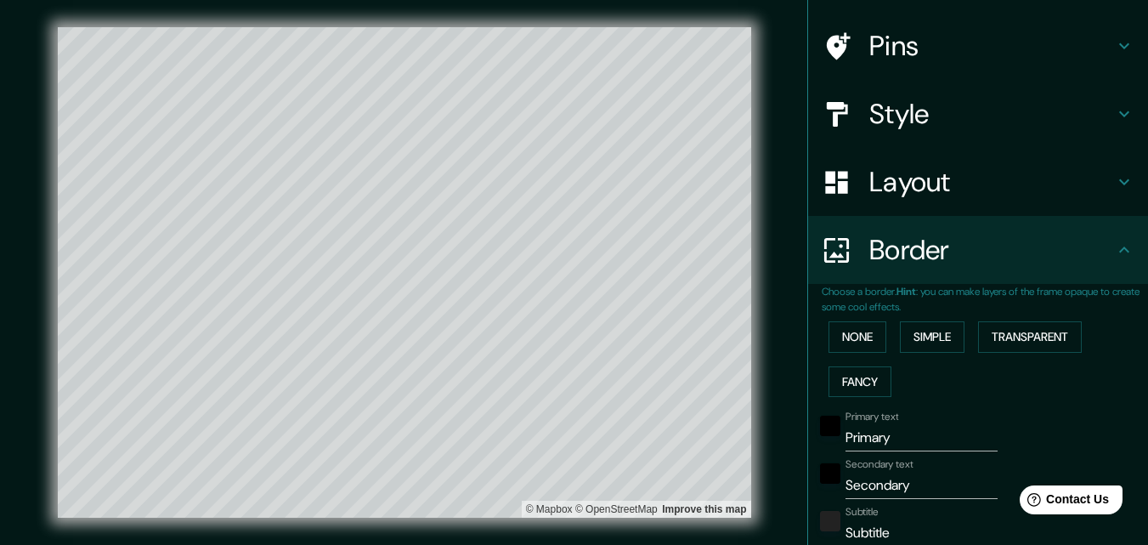
click at [906, 190] on h4 "Layout" at bounding box center [991, 182] width 245 height 34
type input "326"
type input "65"
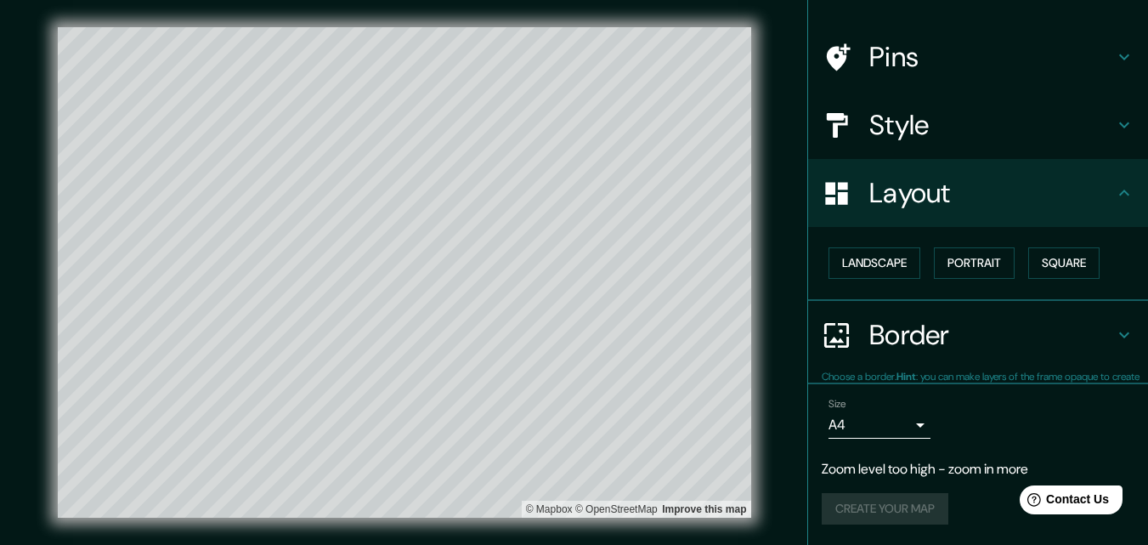
scroll to position [100, 0]
click at [879, 259] on button "Landscape" at bounding box center [874, 263] width 92 height 31
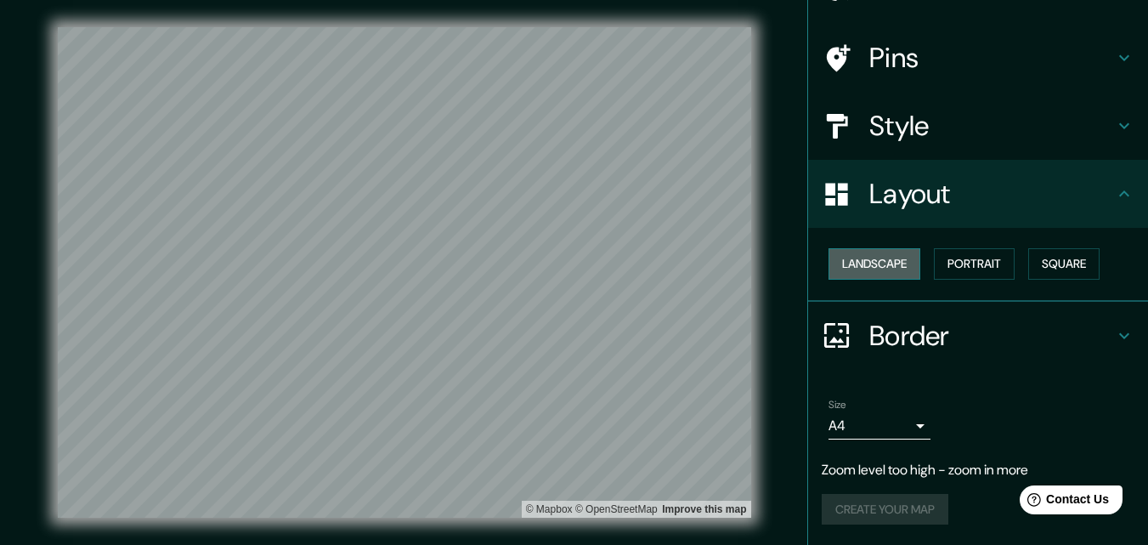
click at [879, 259] on button "Landscape" at bounding box center [874, 263] width 92 height 31
click at [949, 262] on button "Portrait" at bounding box center [974, 263] width 81 height 31
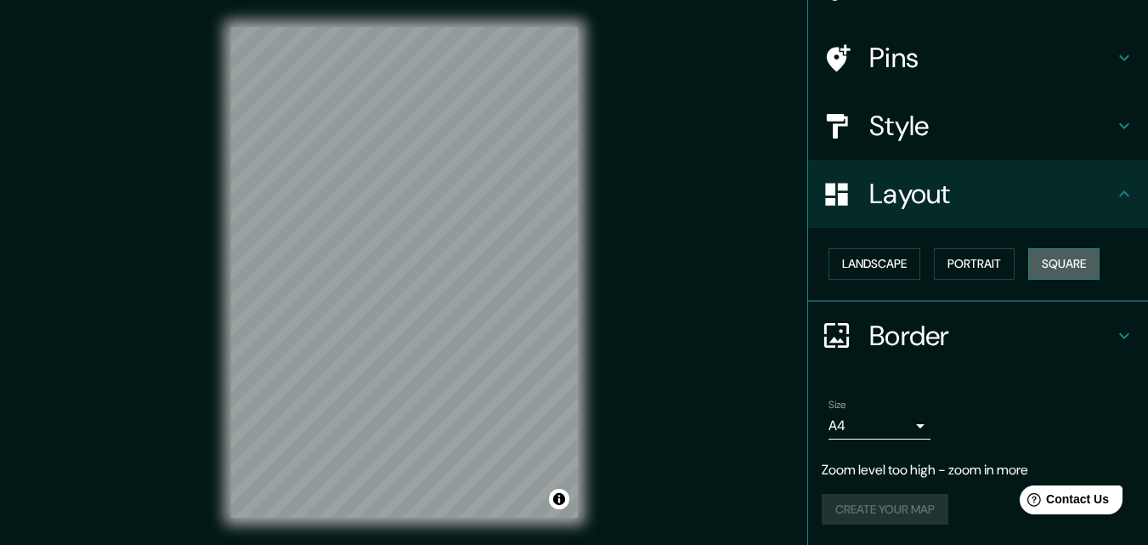
click at [1039, 263] on button "Square" at bounding box center [1063, 263] width 71 height 31
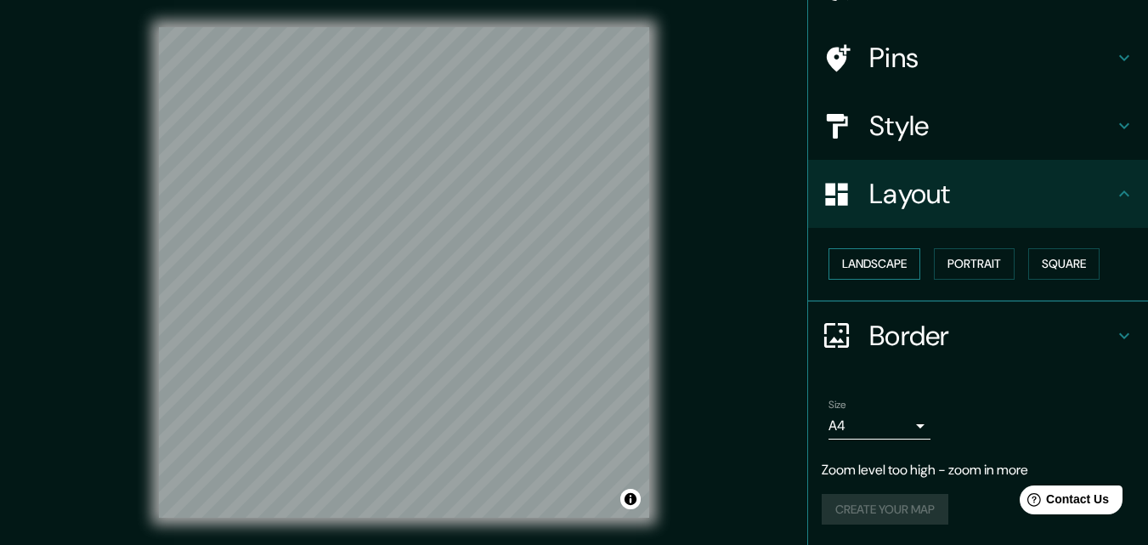
click at [839, 257] on button "Landscape" at bounding box center [874, 263] width 92 height 31
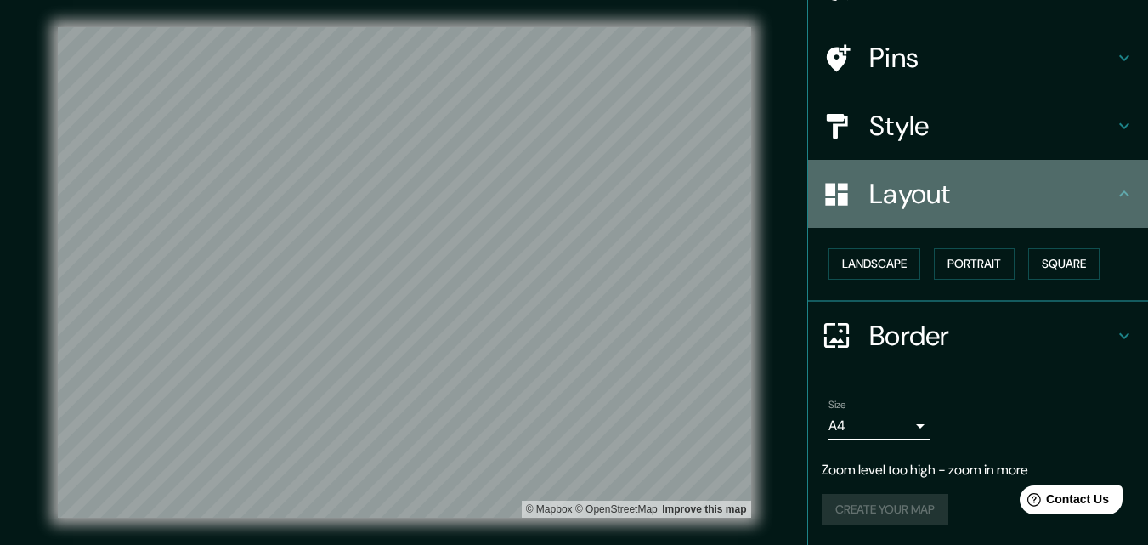
click at [880, 186] on h4 "Layout" at bounding box center [991, 194] width 245 height 34
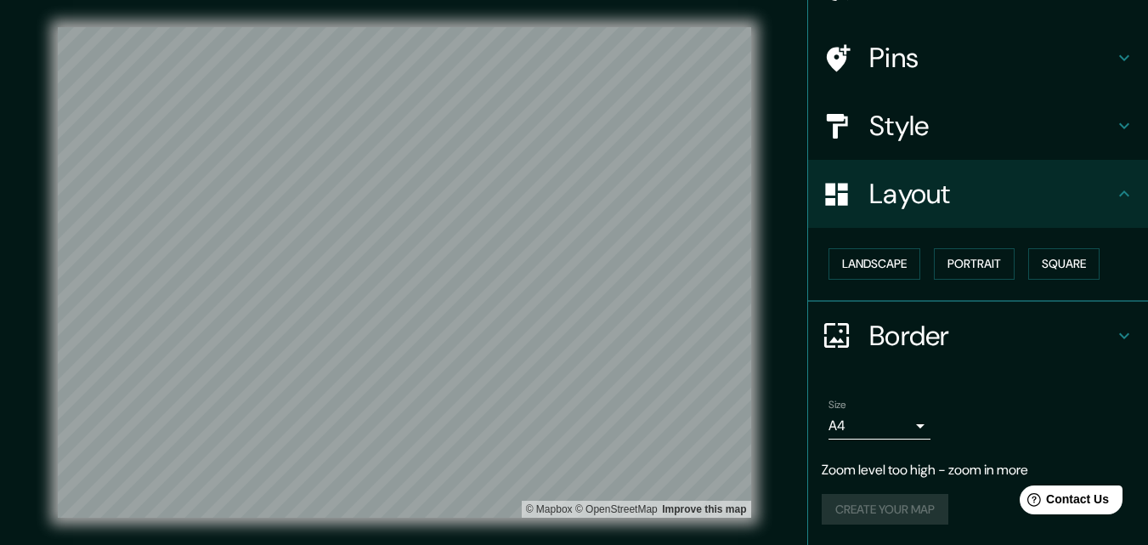
click at [908, 131] on h4 "Style" at bounding box center [991, 126] width 245 height 34
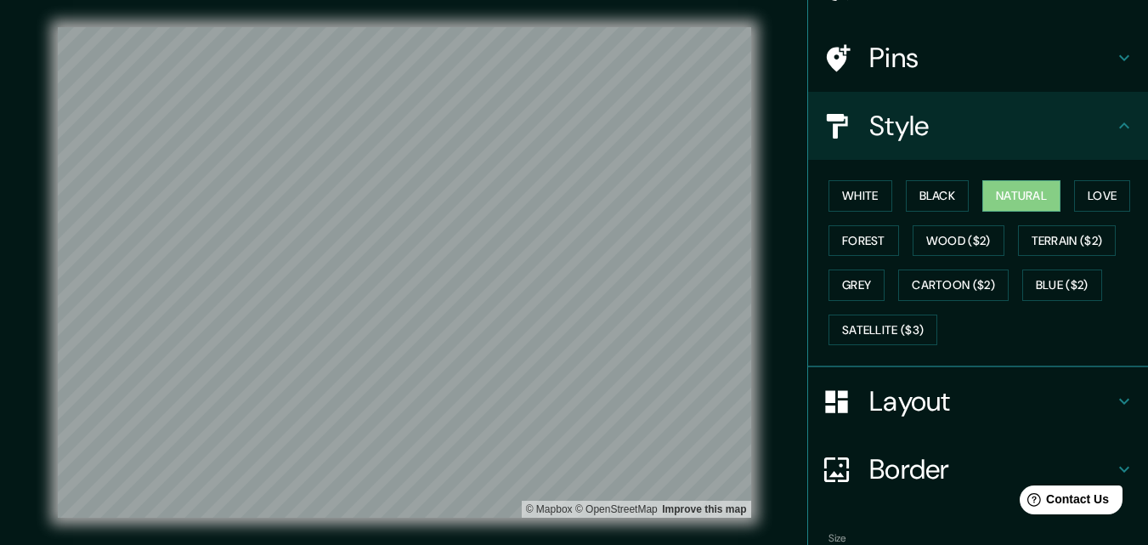
click at [950, 45] on h4 "Pins" at bounding box center [991, 58] width 245 height 34
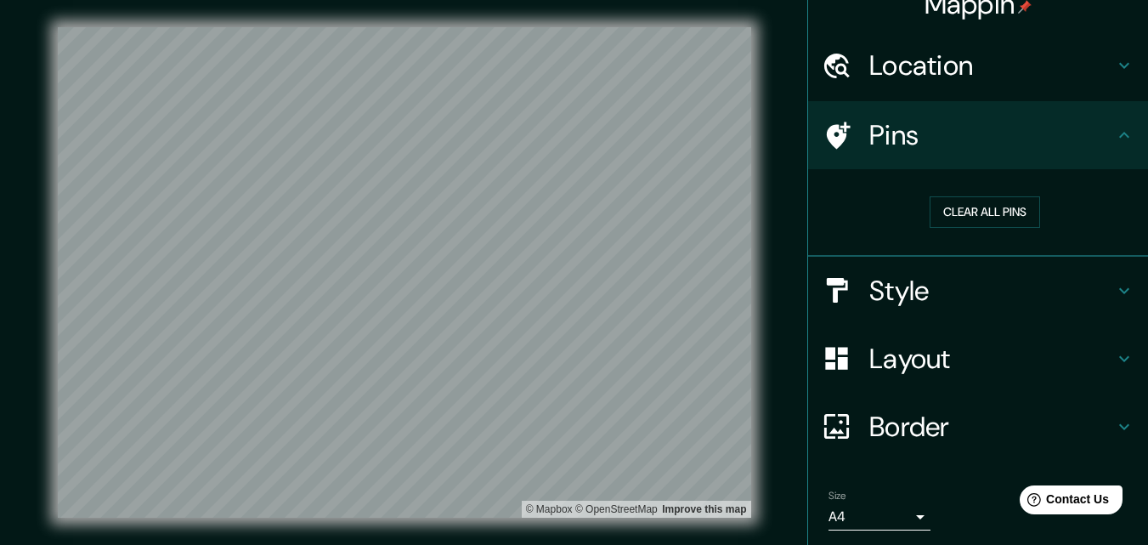
scroll to position [0, 0]
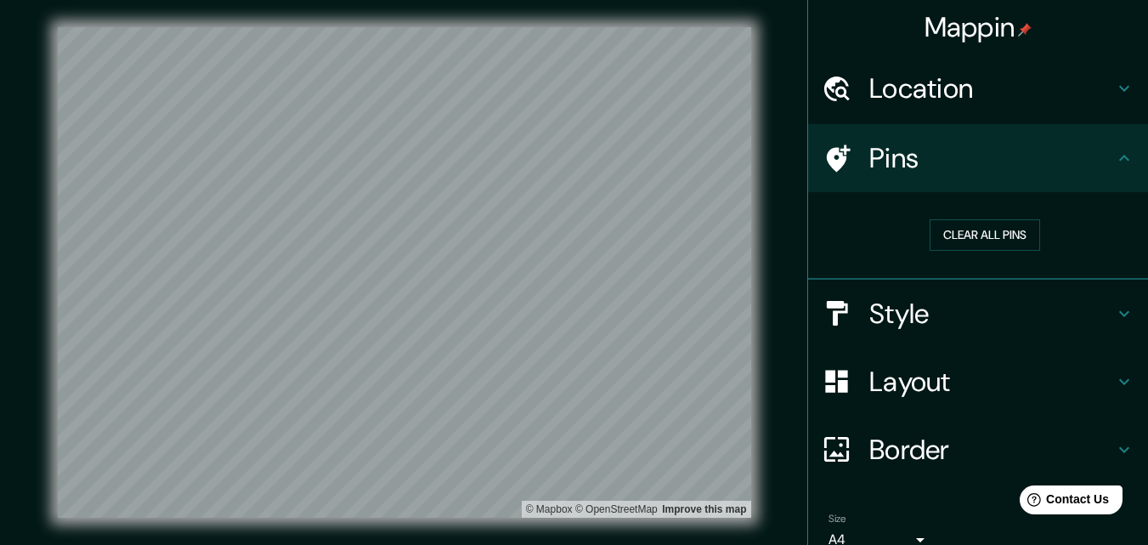
click at [845, 84] on div at bounding box center [846, 89] width 48 height 30
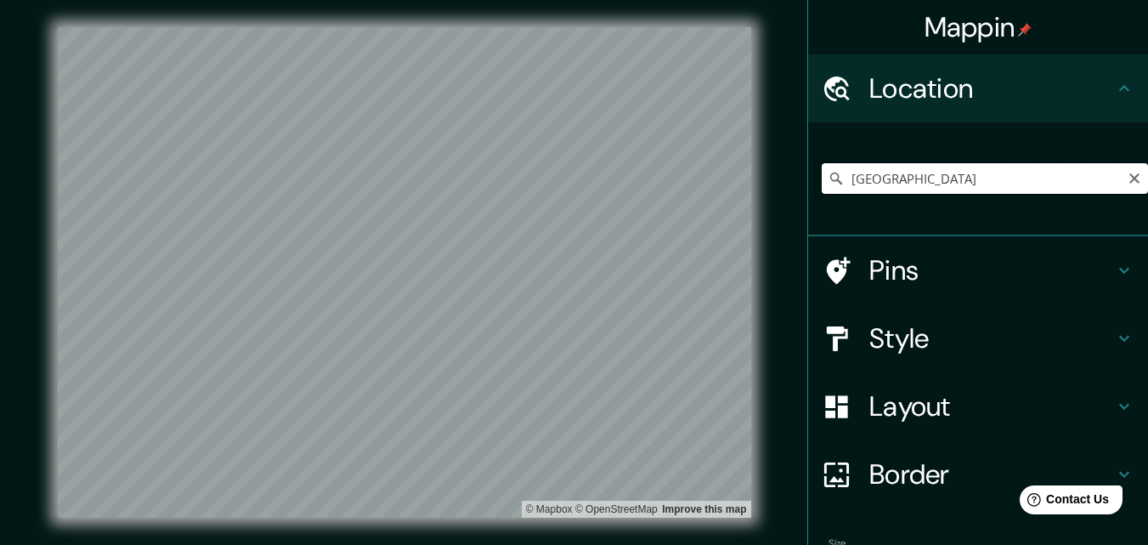
click at [894, 171] on input "[GEOGRAPHIC_DATA]" at bounding box center [985, 178] width 326 height 31
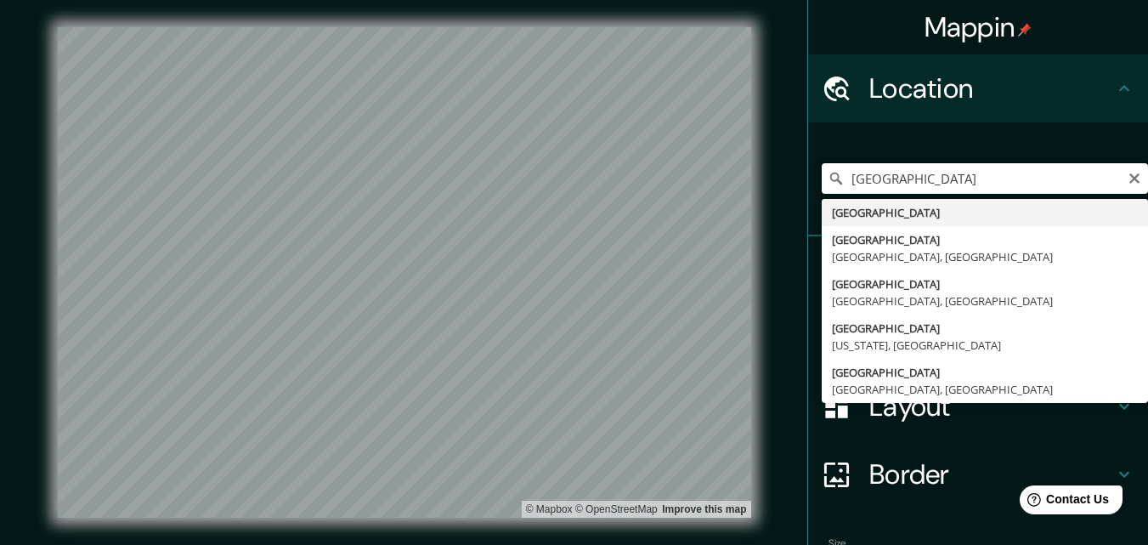
click at [894, 171] on input "[GEOGRAPHIC_DATA]" at bounding box center [985, 178] width 326 height 31
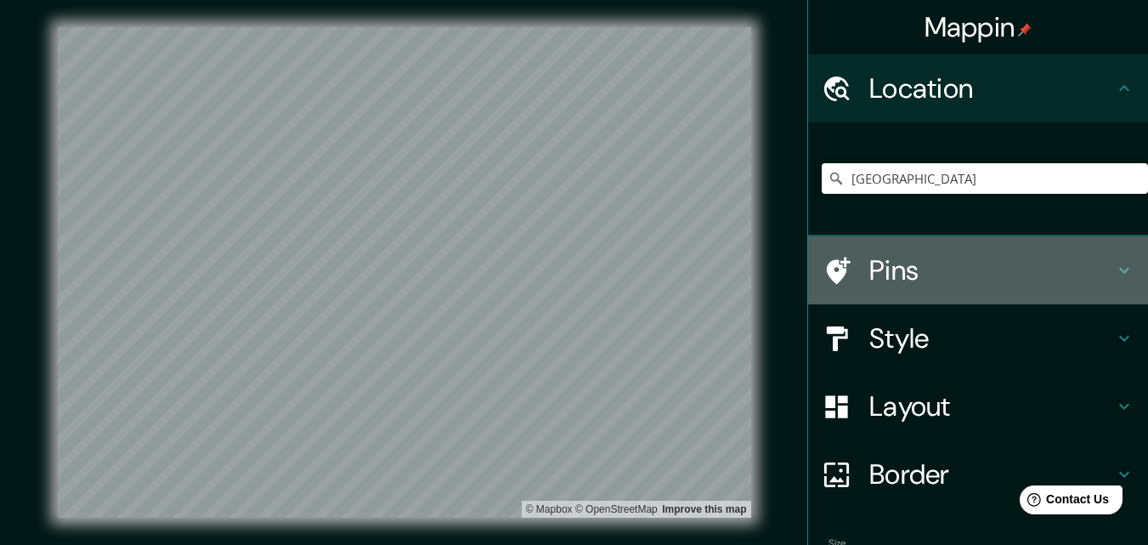
click at [1020, 261] on h4 "Pins" at bounding box center [991, 270] width 245 height 34
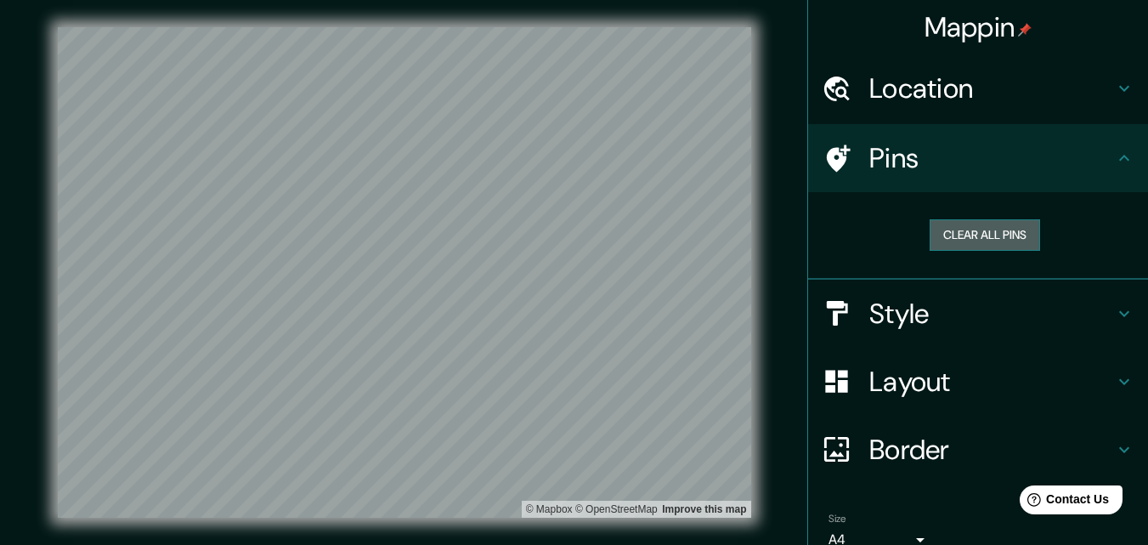
click at [1001, 234] on button "Clear all pins" at bounding box center [984, 234] width 110 height 31
click at [1114, 156] on icon at bounding box center [1124, 158] width 20 height 20
click at [869, 149] on h4 "Pins" at bounding box center [991, 158] width 245 height 34
click at [975, 246] on button "Clear all pins" at bounding box center [984, 234] width 110 height 31
click at [726, 376] on div at bounding box center [720, 370] width 14 height 14
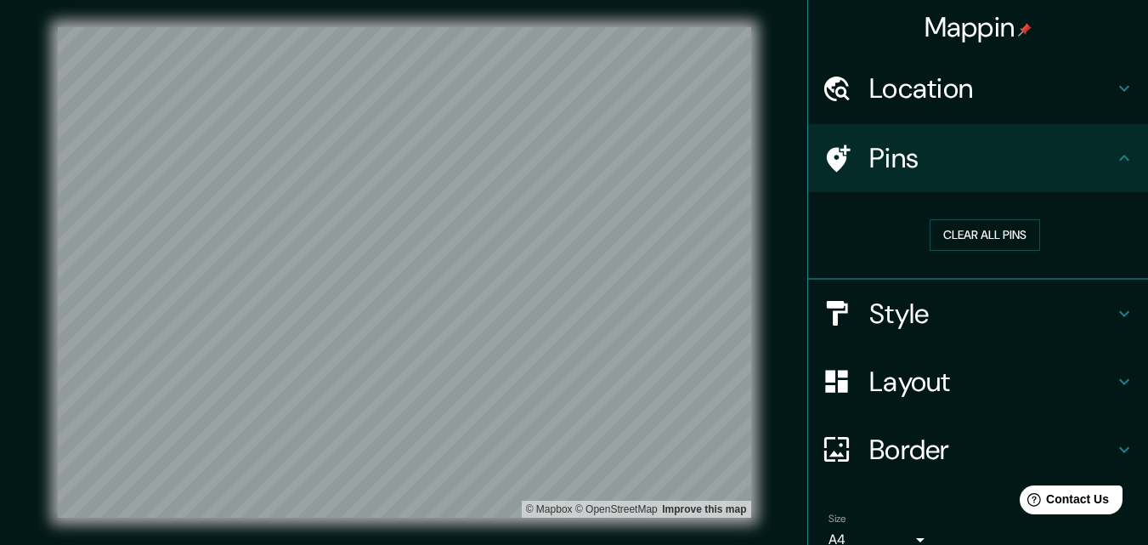
click at [1069, 163] on h4 "Pins" at bounding box center [991, 158] width 245 height 34
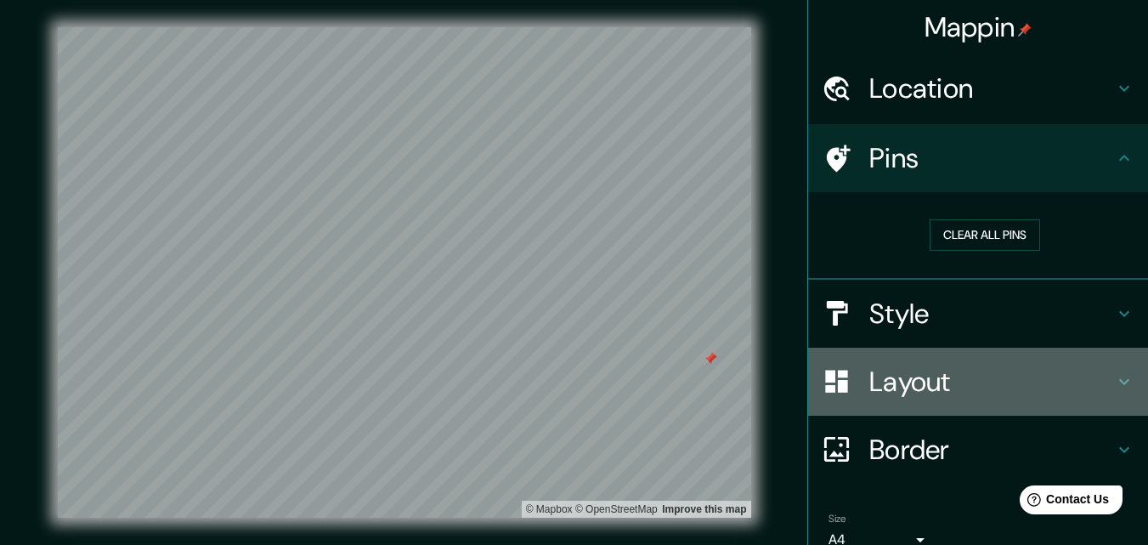
click at [1114, 374] on icon at bounding box center [1124, 381] width 20 height 20
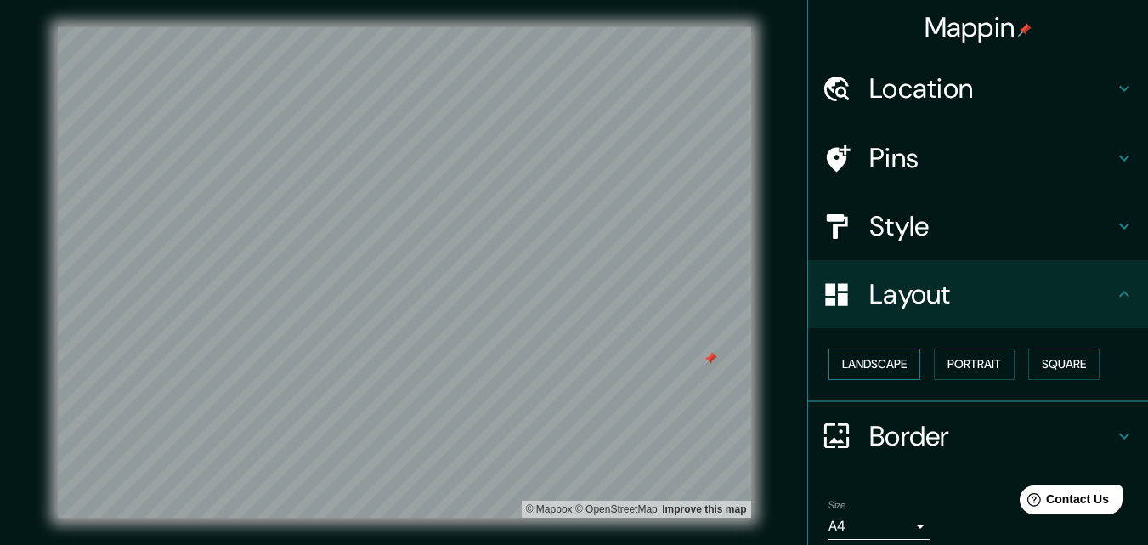
click at [860, 370] on button "Landscape" at bounding box center [874, 363] width 92 height 31
click at [969, 359] on button "Portrait" at bounding box center [974, 363] width 81 height 31
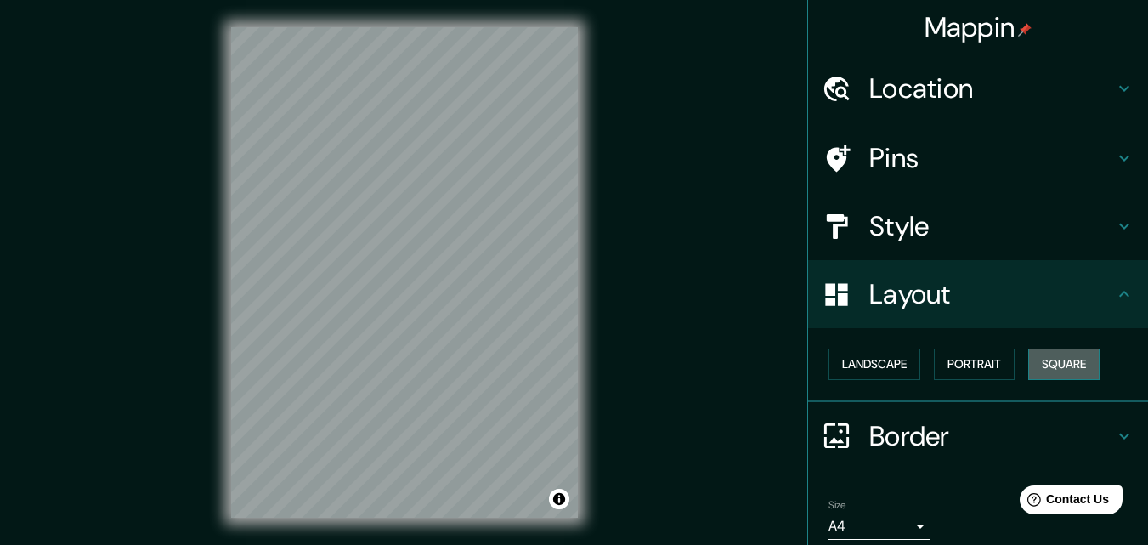
click at [1054, 357] on button "Square" at bounding box center [1063, 363] width 71 height 31
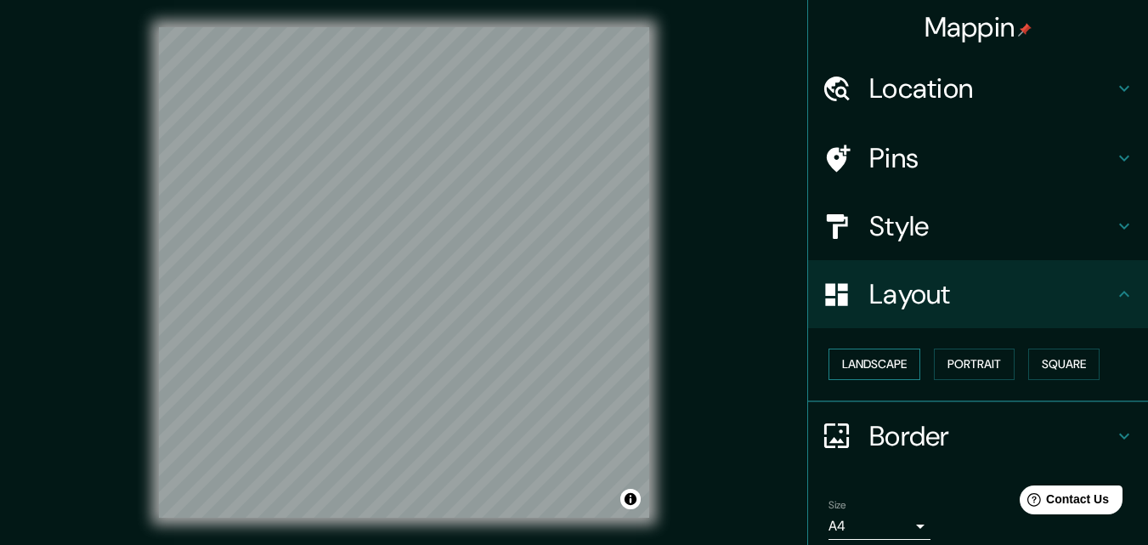
click at [870, 368] on button "Landscape" at bounding box center [874, 363] width 92 height 31
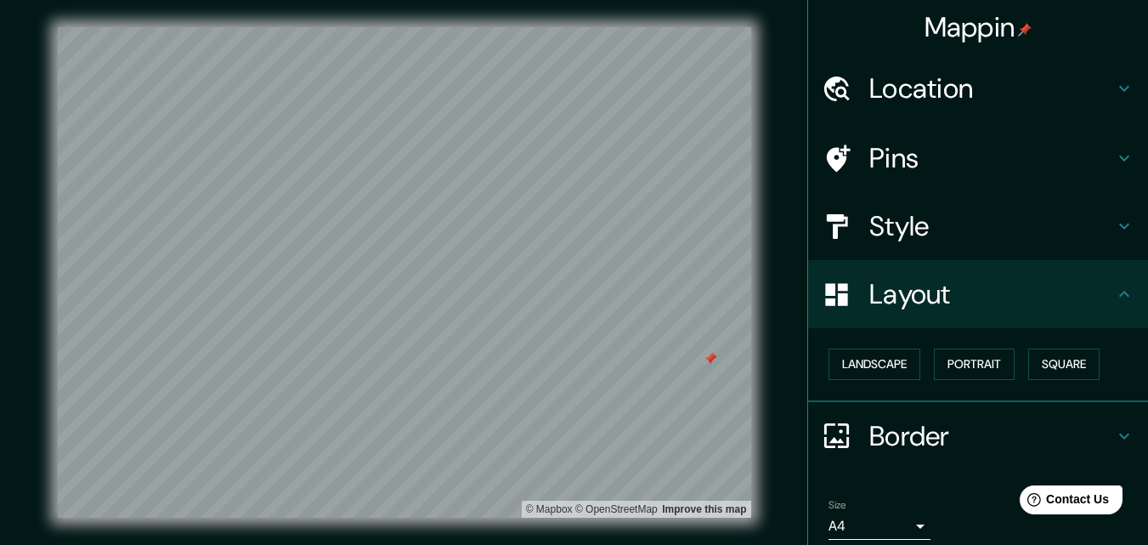
click at [956, 432] on h4 "Border" at bounding box center [991, 436] width 245 height 34
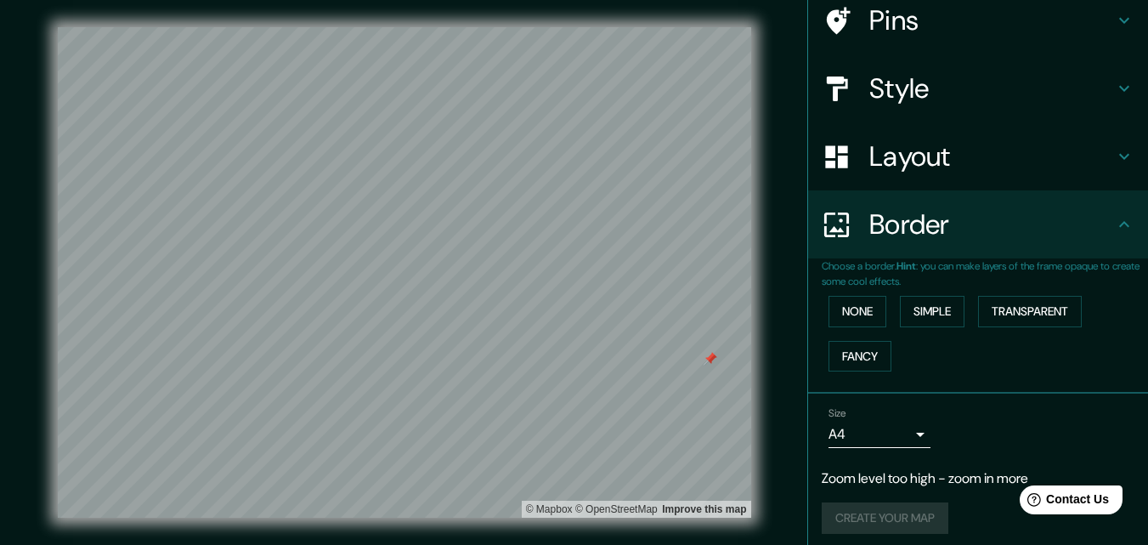
scroll to position [147, 0]
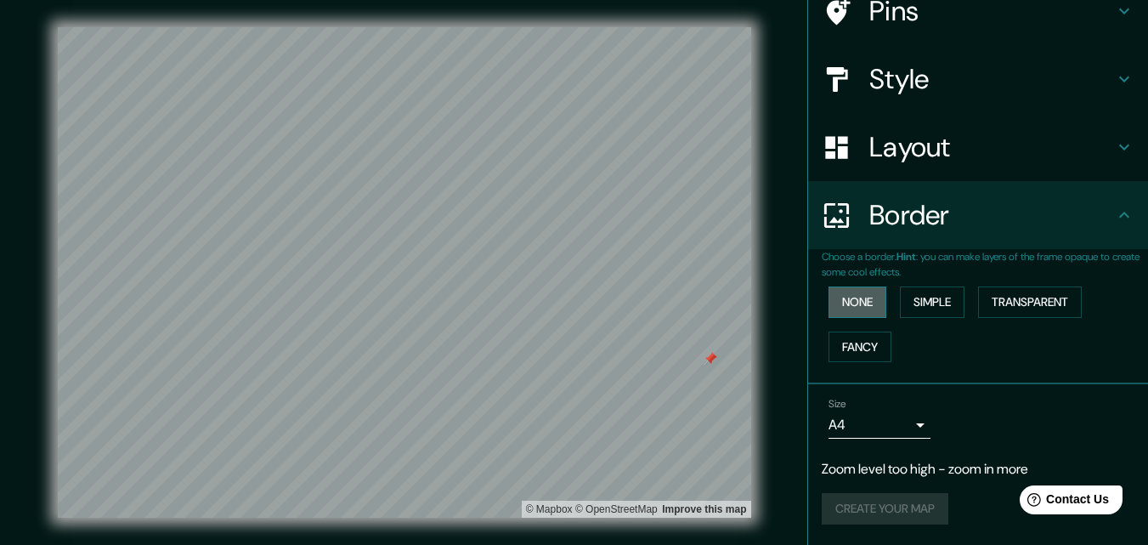
click at [856, 310] on button "None" at bounding box center [857, 301] width 58 height 31
click at [925, 295] on button "Simple" at bounding box center [932, 301] width 65 height 31
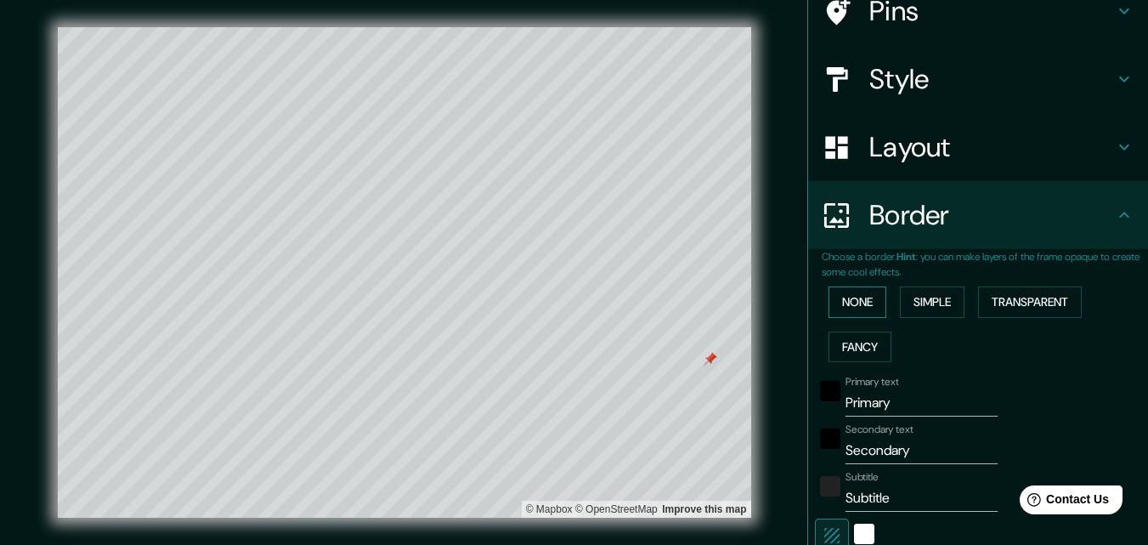
click at [859, 305] on button "None" at bounding box center [857, 301] width 58 height 31
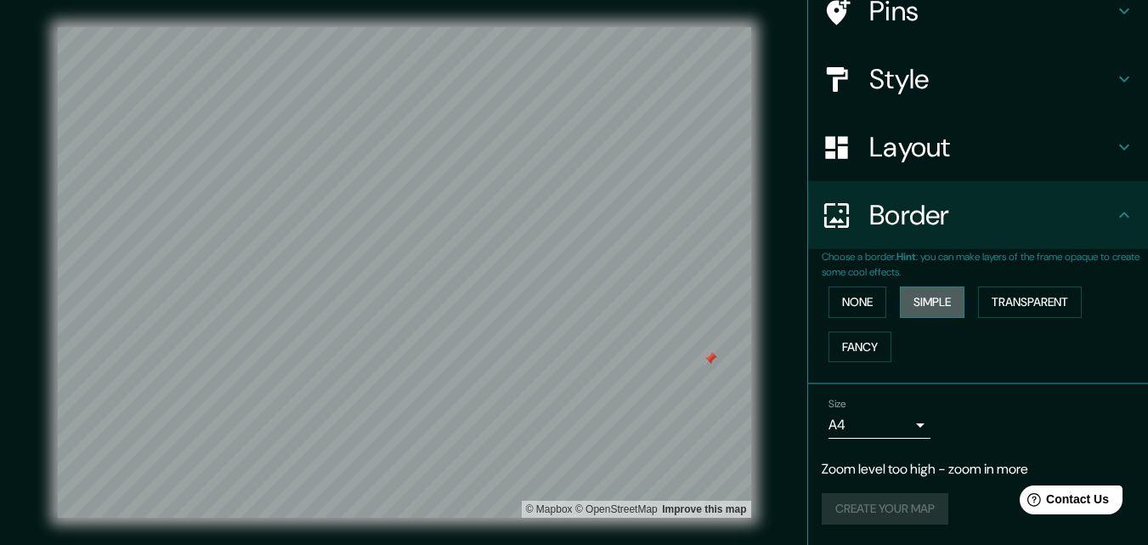
click at [918, 300] on button "Simple" at bounding box center [932, 301] width 65 height 31
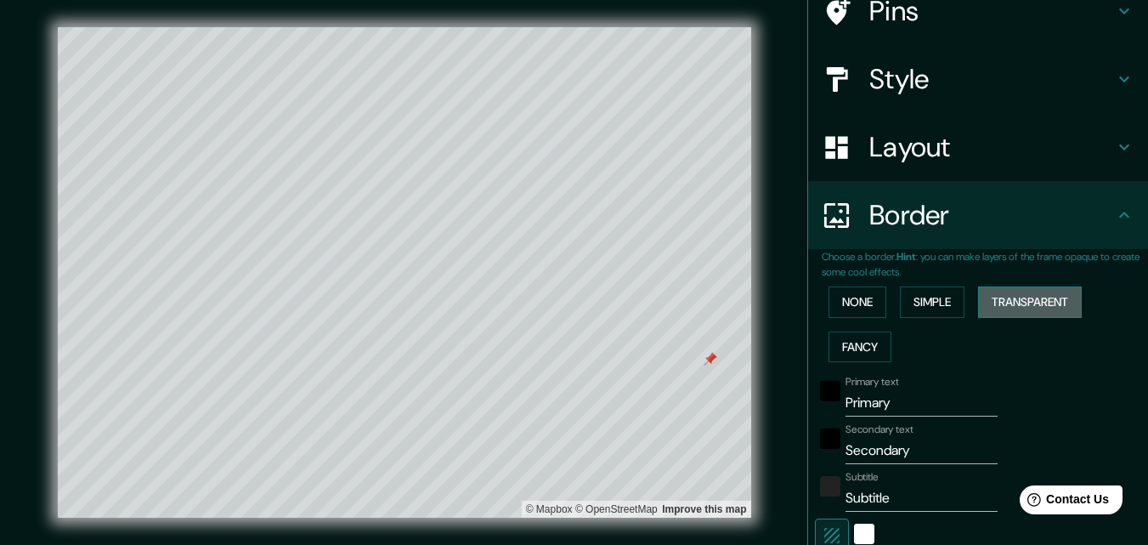
click at [995, 300] on button "Transparent" at bounding box center [1030, 301] width 104 height 31
click at [837, 336] on button "Fancy" at bounding box center [859, 346] width 63 height 31
click at [939, 307] on button "Simple" at bounding box center [932, 301] width 65 height 31
click at [855, 295] on button "None" at bounding box center [857, 301] width 58 height 31
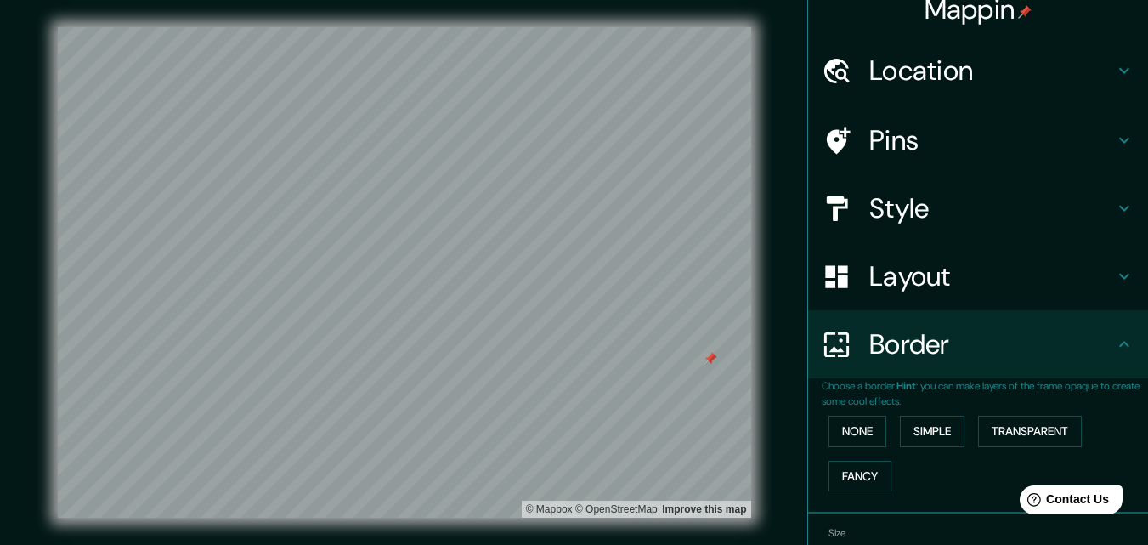
scroll to position [0, 0]
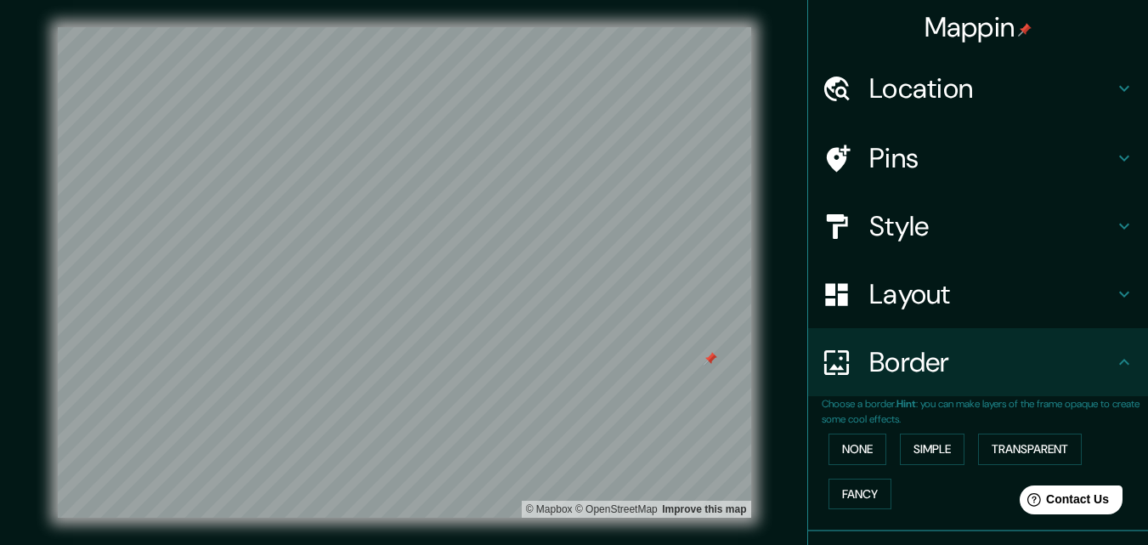
drag, startPoint x: 874, startPoint y: 116, endPoint x: 874, endPoint y: 97, distance: 18.7
click at [874, 97] on div "Location" at bounding box center [978, 88] width 340 height 68
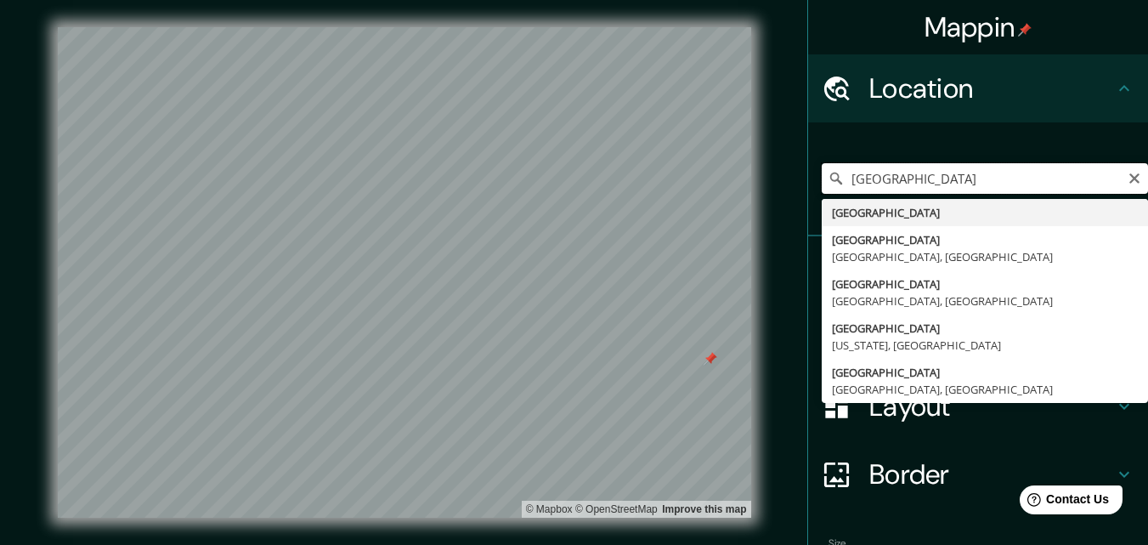
click at [891, 185] on input "[GEOGRAPHIC_DATA]" at bounding box center [985, 178] width 326 height 31
click at [889, 183] on input "[GEOGRAPHIC_DATA]" at bounding box center [985, 178] width 326 height 31
click at [889, 182] on input "[GEOGRAPHIC_DATA]" at bounding box center [985, 178] width 326 height 31
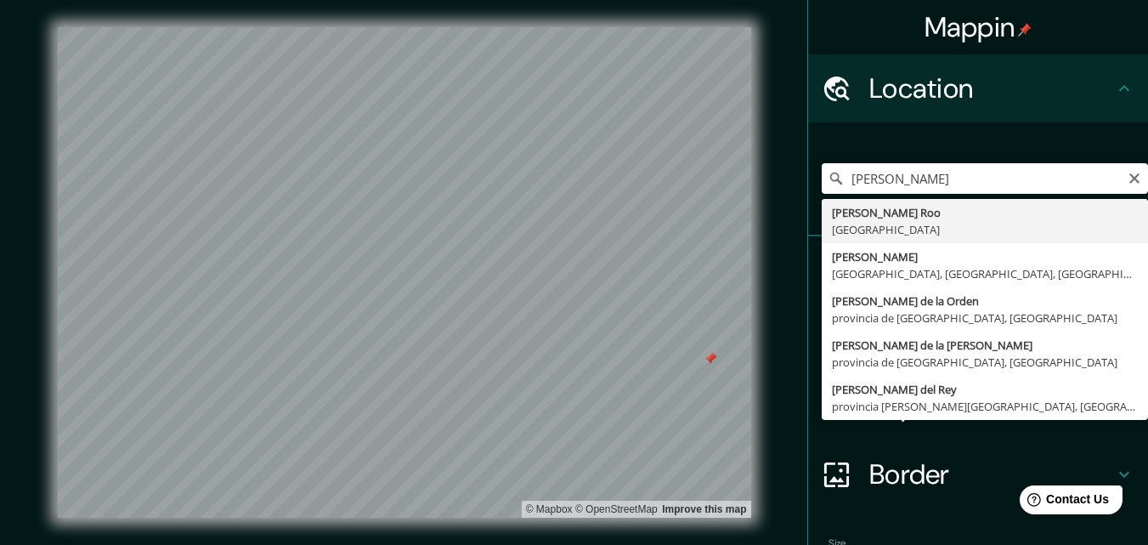
type input "[PERSON_NAME][GEOGRAPHIC_DATA], [GEOGRAPHIC_DATA]"
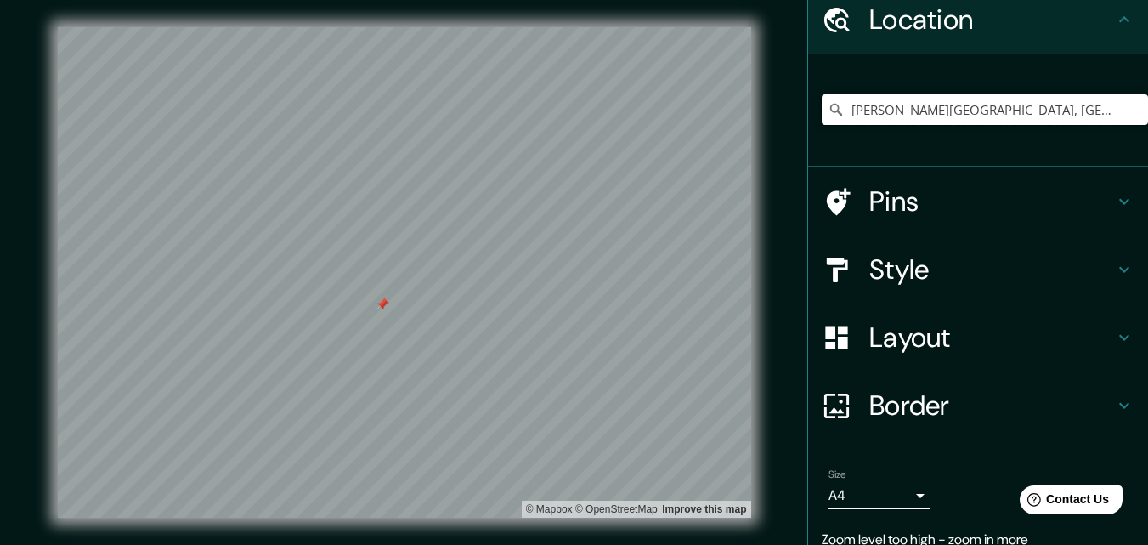
scroll to position [139, 0]
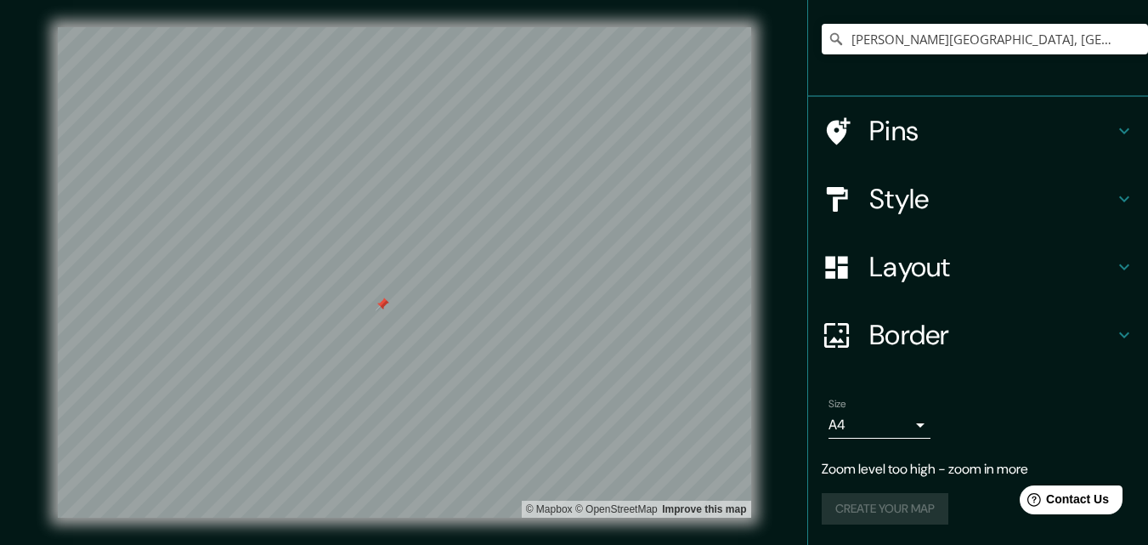
click at [923, 264] on h4 "Layout" at bounding box center [991, 267] width 245 height 34
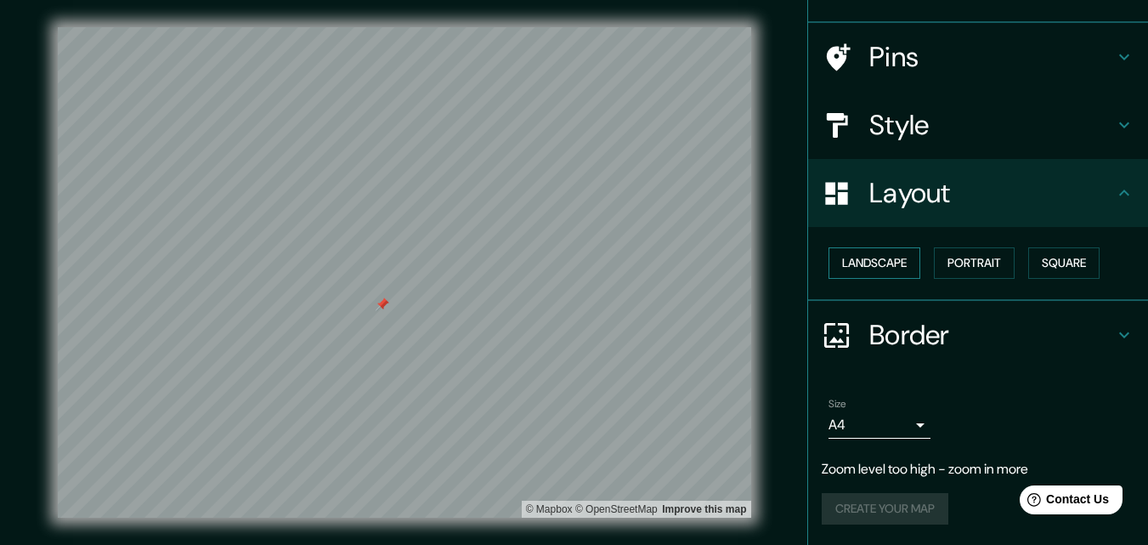
scroll to position [100, 0]
click at [885, 251] on button "Landscape" at bounding box center [874, 263] width 92 height 31
click at [996, 253] on button "Portrait" at bounding box center [974, 263] width 81 height 31
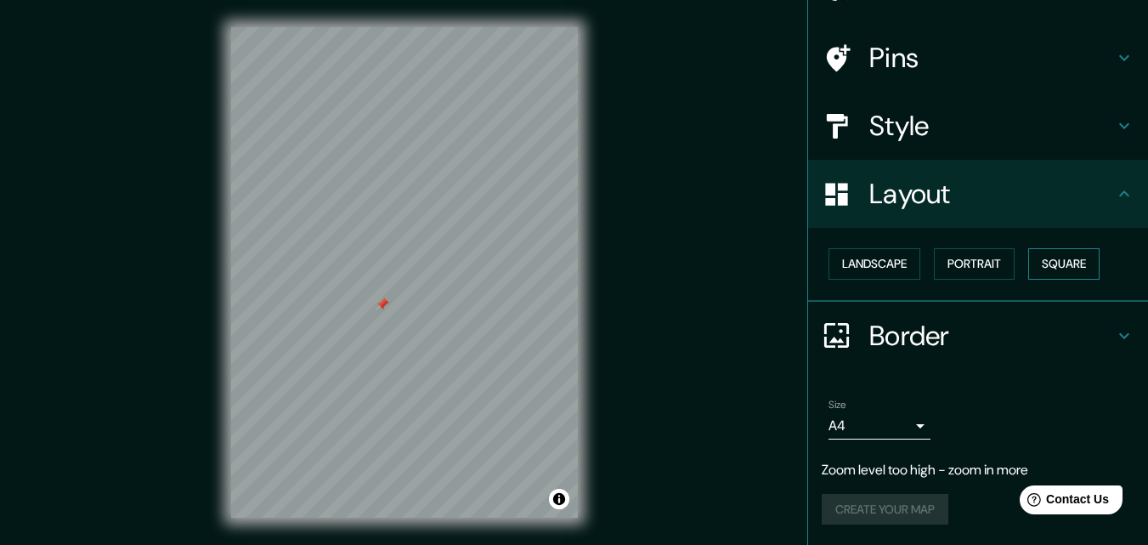
click at [1048, 263] on button "Square" at bounding box center [1063, 263] width 71 height 31
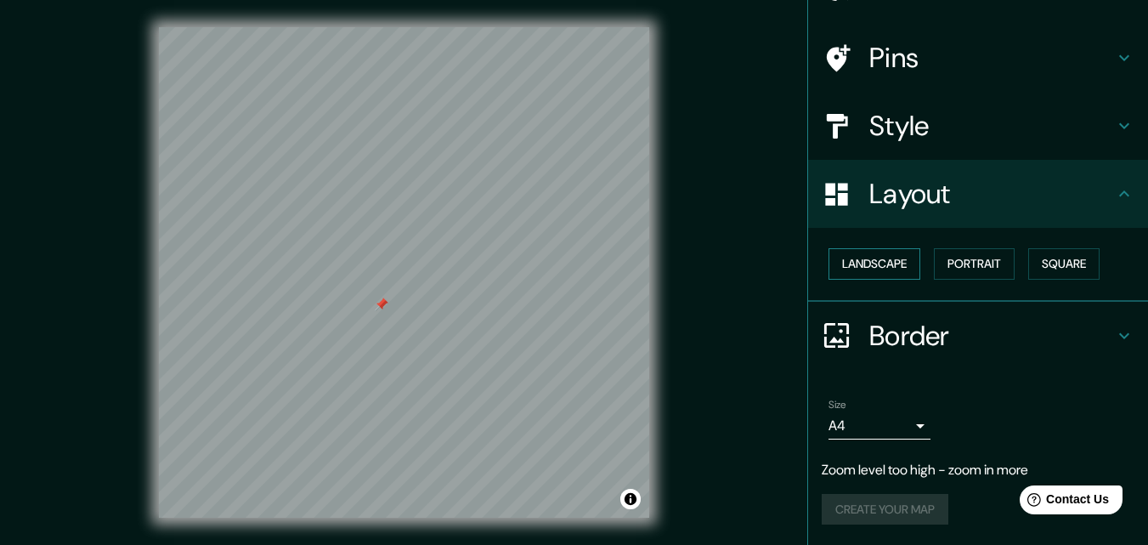
click at [873, 259] on button "Landscape" at bounding box center [874, 263] width 92 height 31
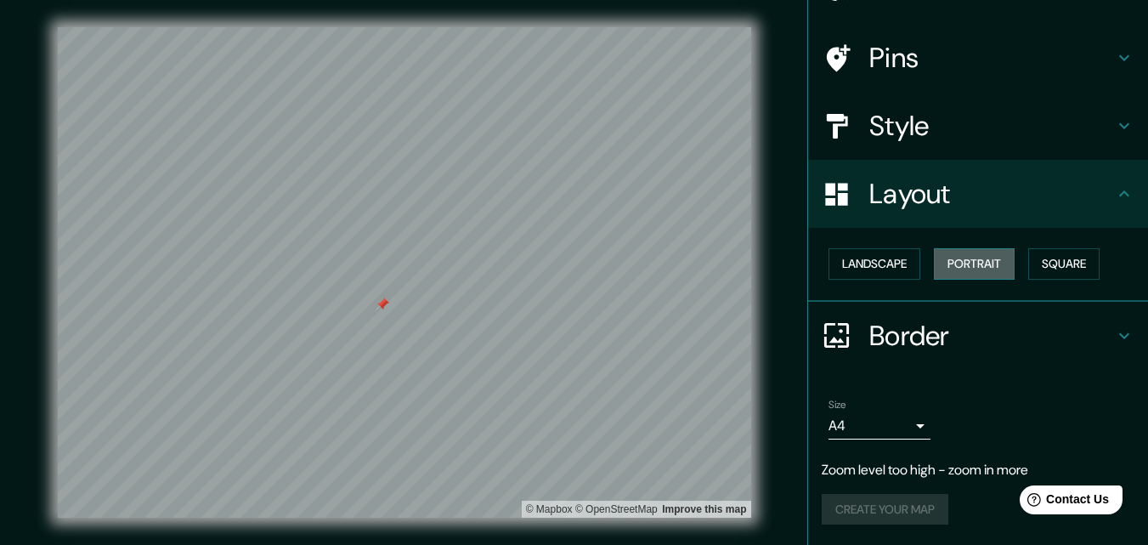
click at [993, 256] on button "Portrait" at bounding box center [974, 263] width 81 height 31
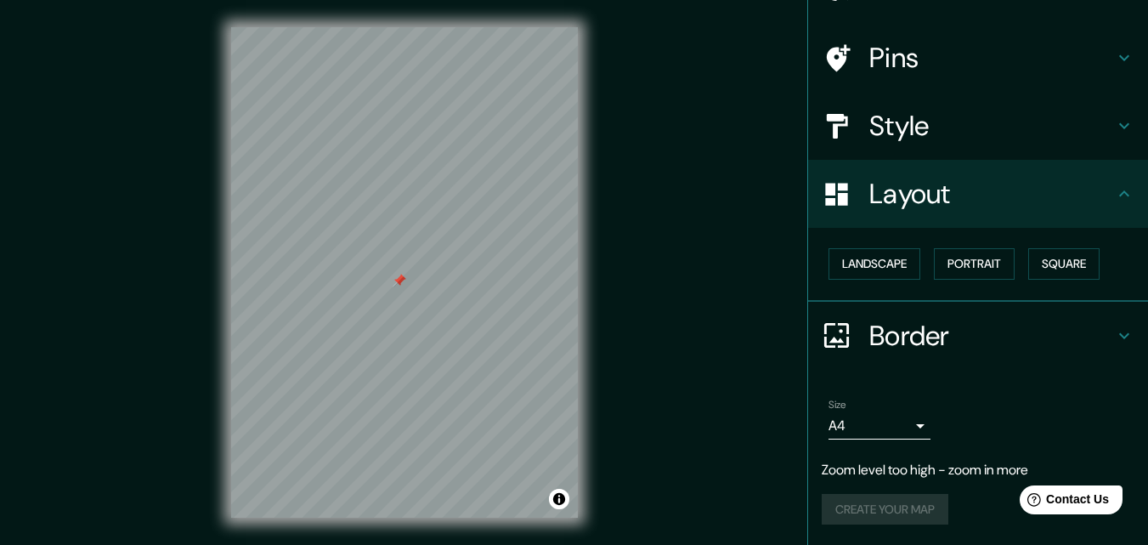
click at [929, 125] on h4 "Style" at bounding box center [991, 126] width 245 height 34
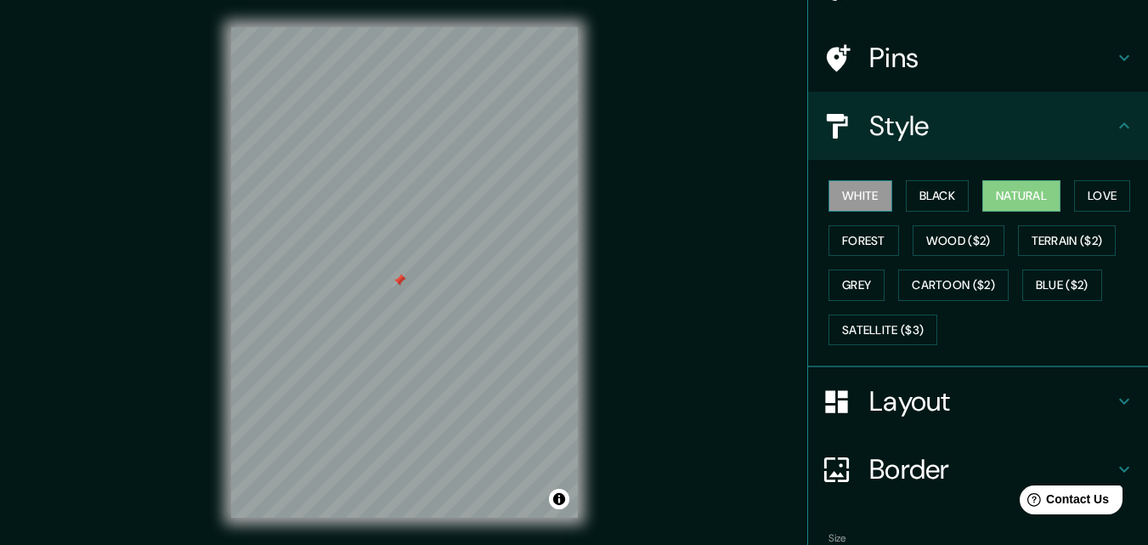
click at [844, 198] on button "White" at bounding box center [860, 195] width 64 height 31
click at [951, 185] on button "Black" at bounding box center [938, 195] width 64 height 31
click at [1000, 206] on button "Natural" at bounding box center [1021, 195] width 78 height 31
click at [1087, 203] on button "Love" at bounding box center [1102, 195] width 56 height 31
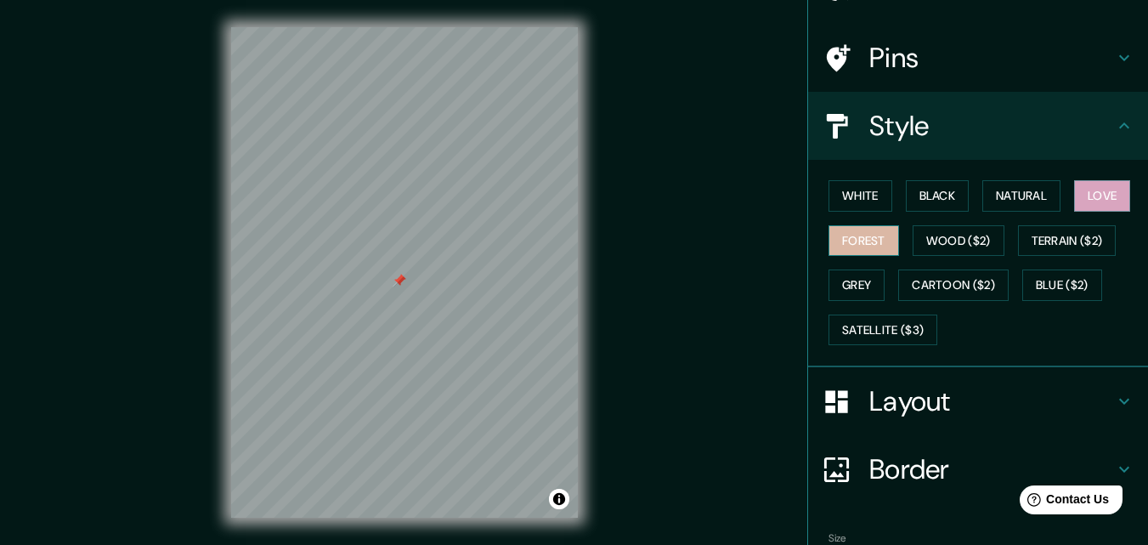
click at [842, 237] on button "Forest" at bounding box center [863, 240] width 71 height 31
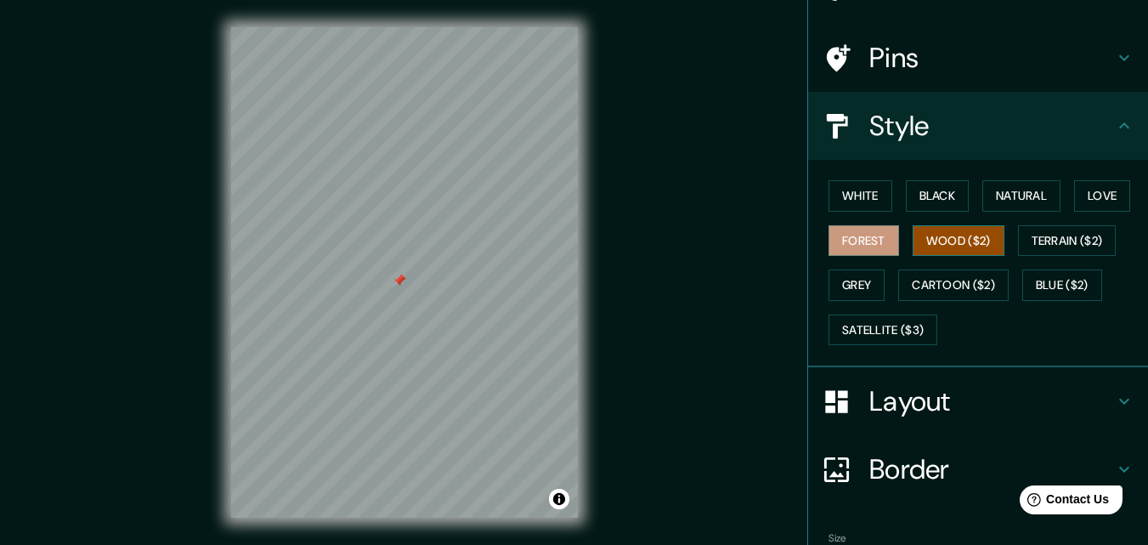
click at [952, 236] on button "Wood ($2)" at bounding box center [958, 240] width 92 height 31
click at [1045, 234] on button "Terrain ($2)" at bounding box center [1067, 240] width 99 height 31
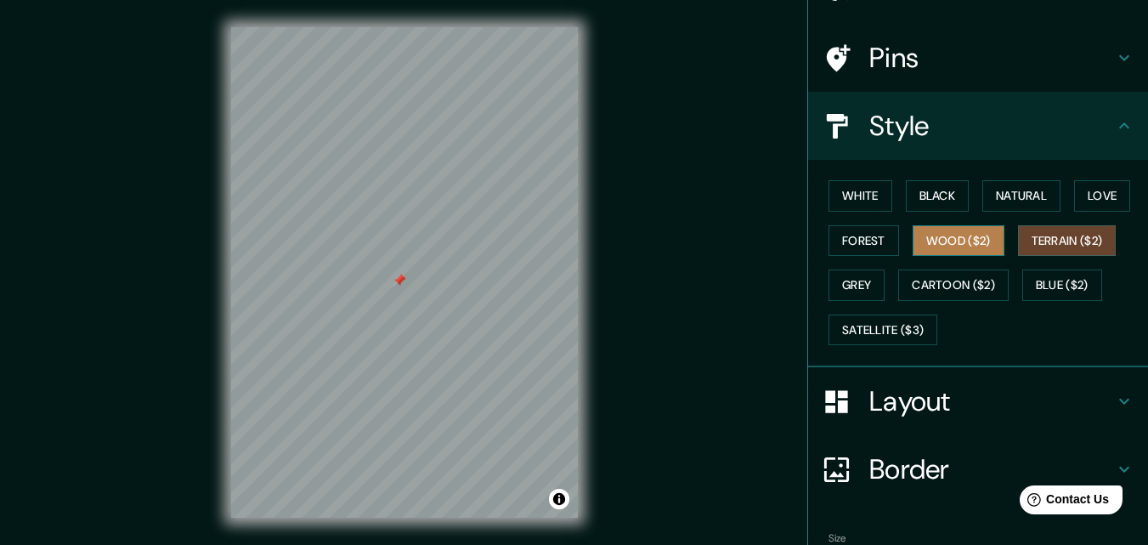
click at [968, 242] on button "Wood ($2)" at bounding box center [958, 240] width 92 height 31
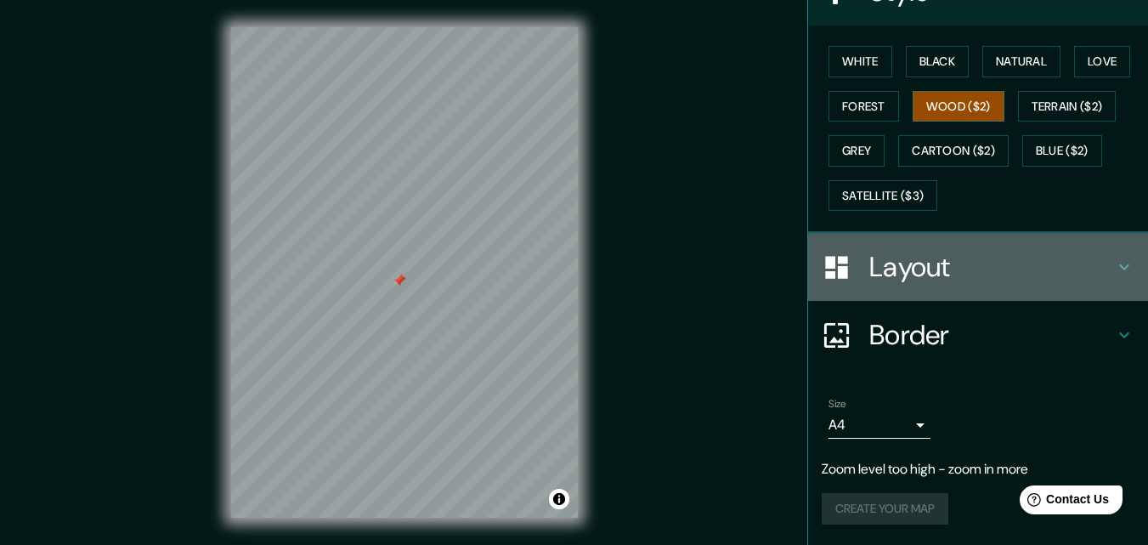
click at [905, 288] on div "Layout" at bounding box center [978, 267] width 340 height 68
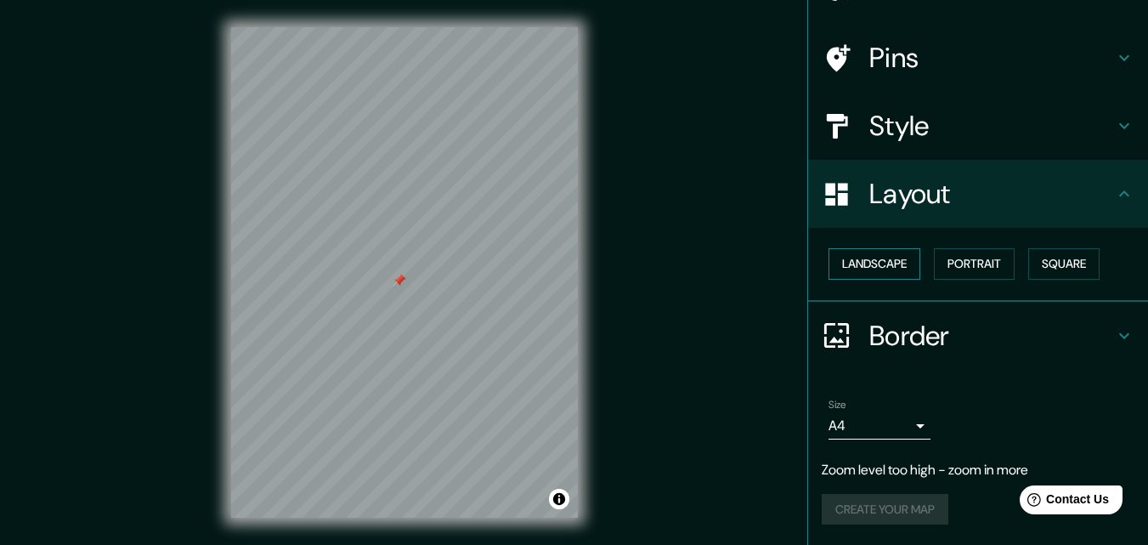
click at [869, 263] on button "Landscape" at bounding box center [874, 263] width 92 height 31
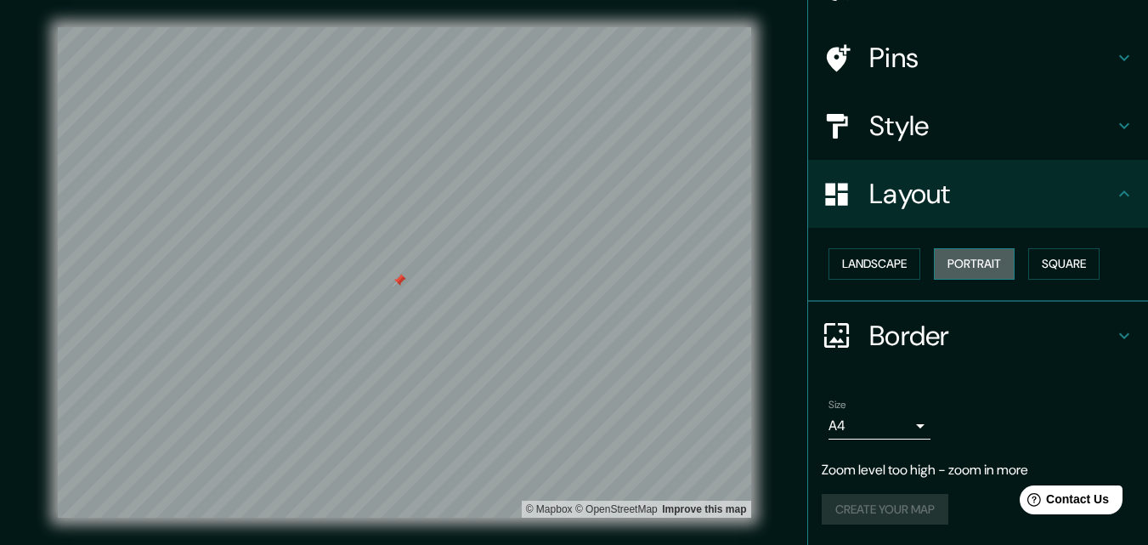
click at [973, 268] on button "Portrait" at bounding box center [974, 263] width 81 height 31
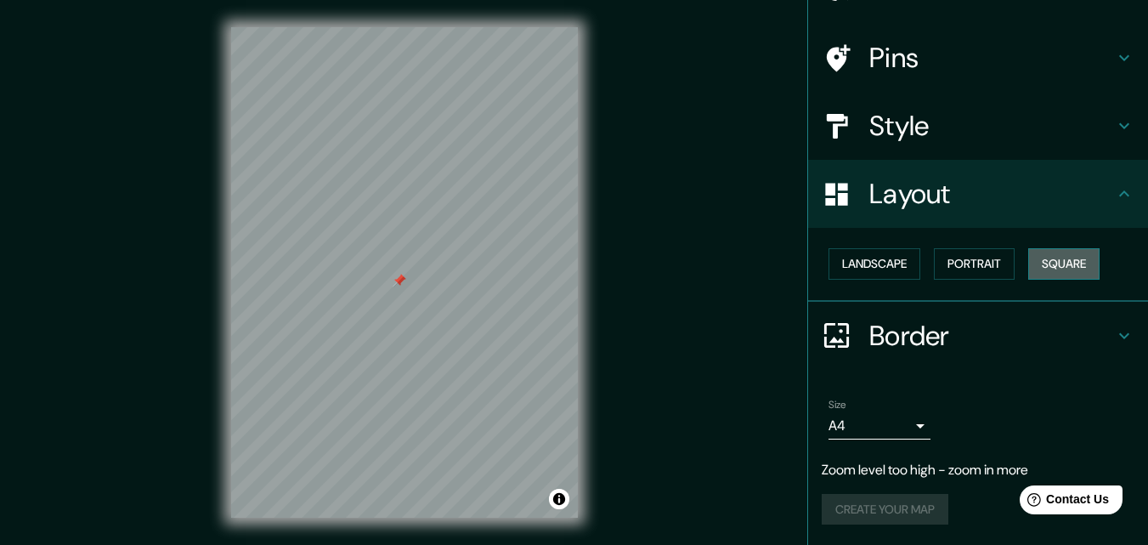
click at [1056, 263] on button "Square" at bounding box center [1063, 263] width 71 height 31
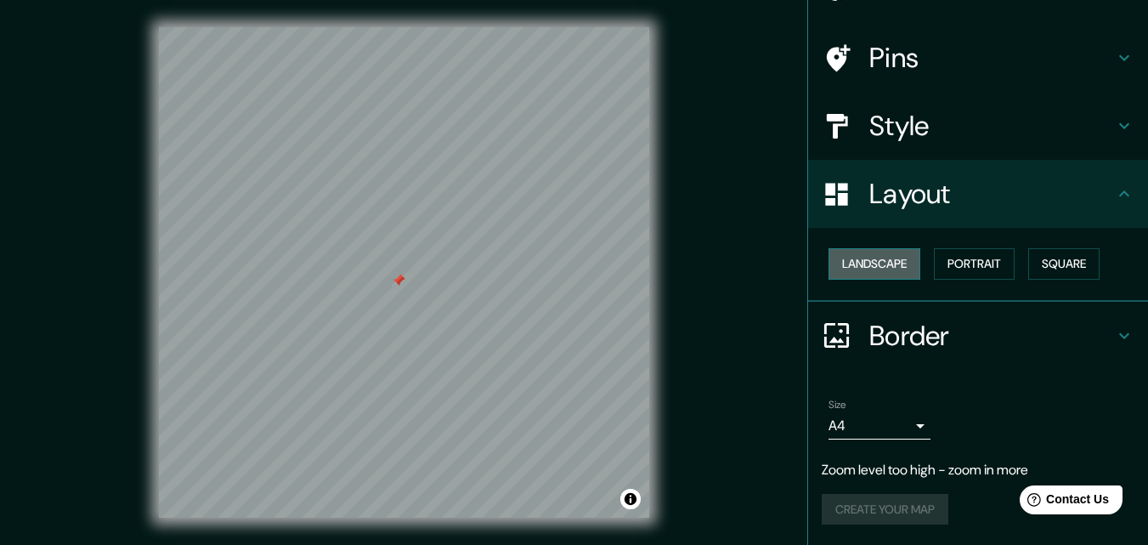
click at [863, 261] on button "Landscape" at bounding box center [874, 263] width 92 height 31
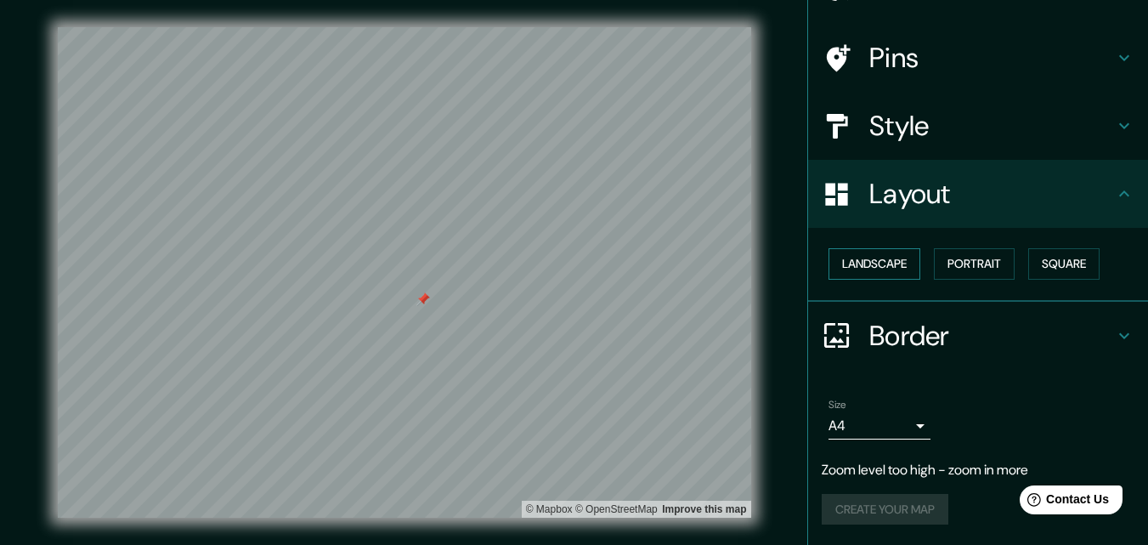
click at [862, 258] on button "Landscape" at bounding box center [874, 263] width 92 height 31
click at [939, 263] on button "Portrait" at bounding box center [974, 263] width 81 height 31
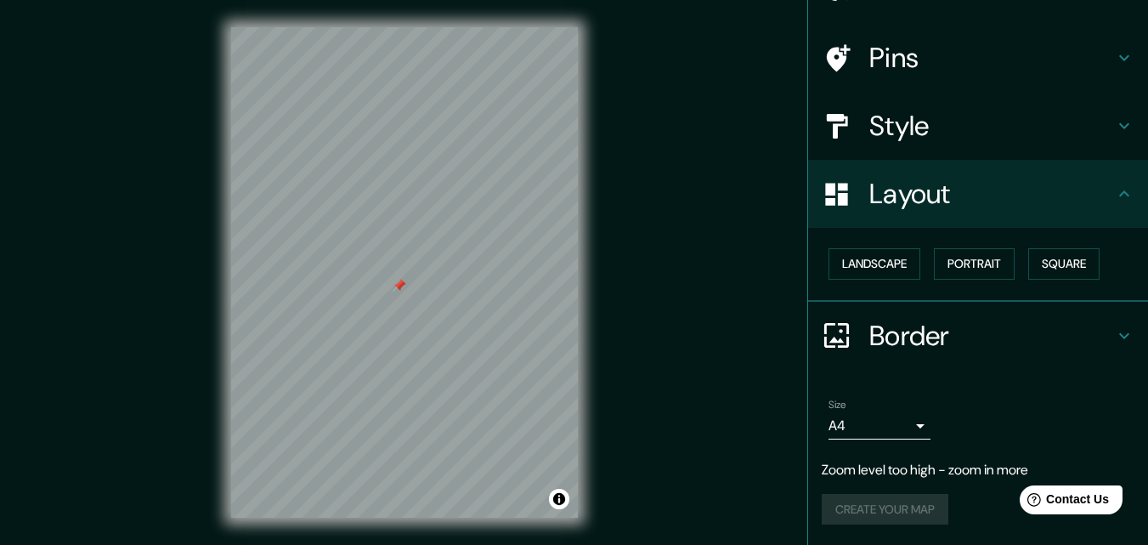
scroll to position [99, 0]
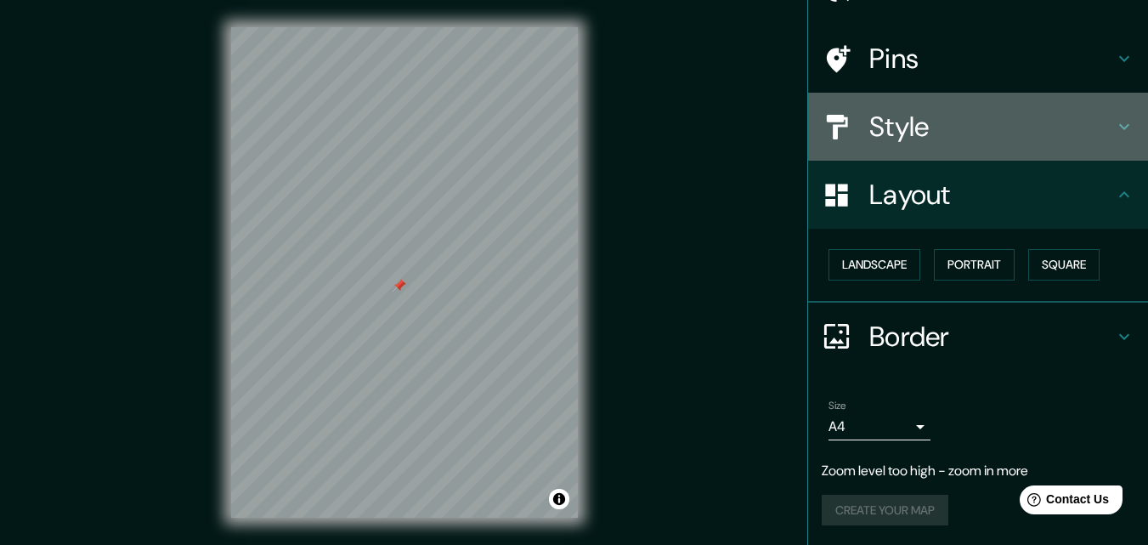
click at [1097, 126] on h4 "Style" at bounding box center [991, 127] width 245 height 34
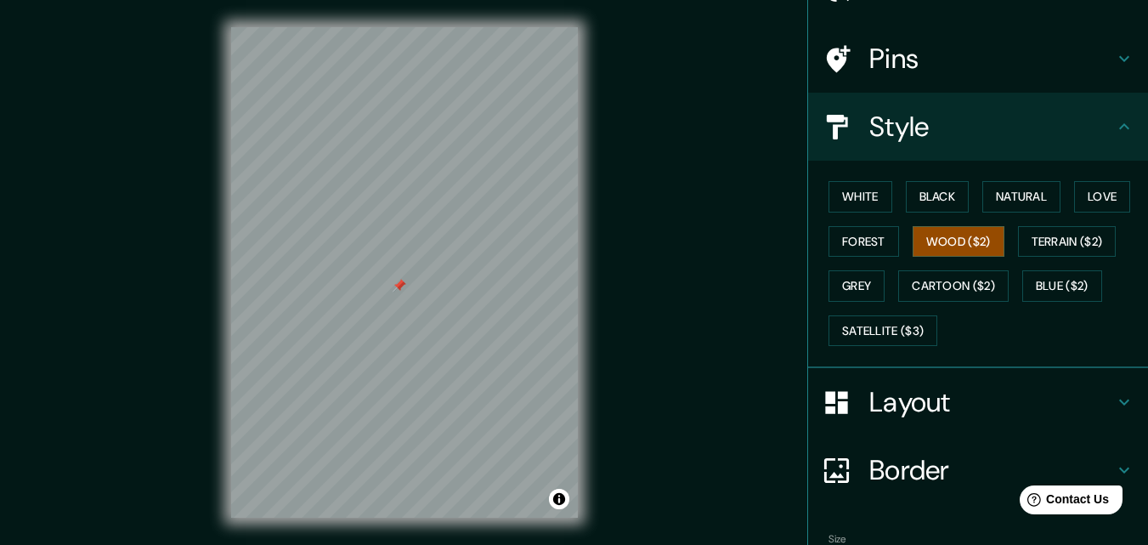
click at [1059, 224] on div "White Black Natural Love Forest Wood ($2) Terrain ($2) Grey Cartoon ($2) Blue (…" at bounding box center [985, 263] width 326 height 178
click at [1059, 230] on button "Terrain ($2)" at bounding box center [1067, 241] width 99 height 31
click at [808, 291] on div "White Black Natural Love Forest Wood ($2) Terrain ($2) Grey Cartoon ($2) Blue (…" at bounding box center [978, 264] width 340 height 207
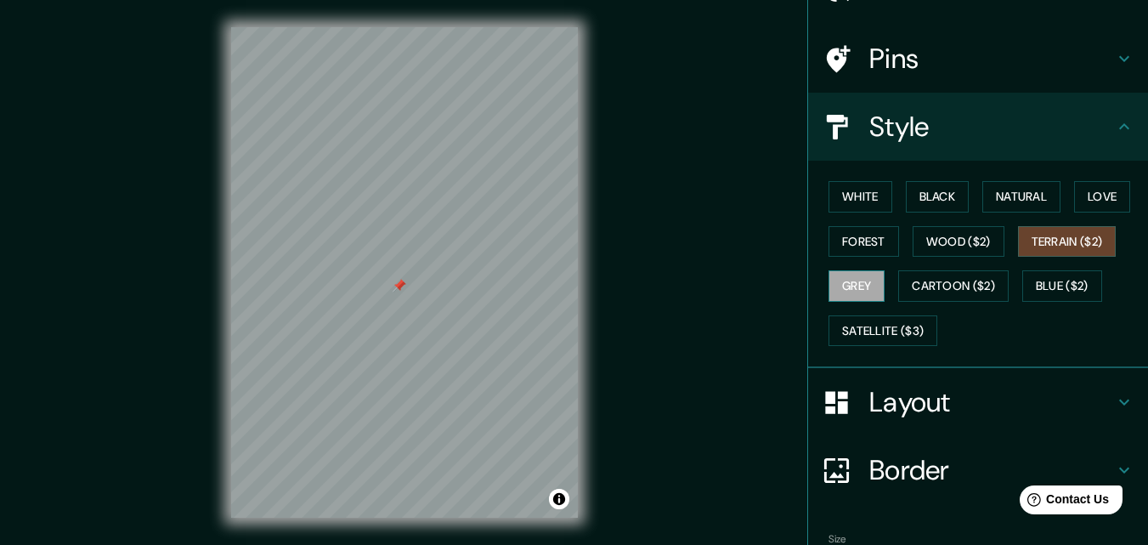
click at [848, 284] on button "Grey" at bounding box center [856, 285] width 56 height 31
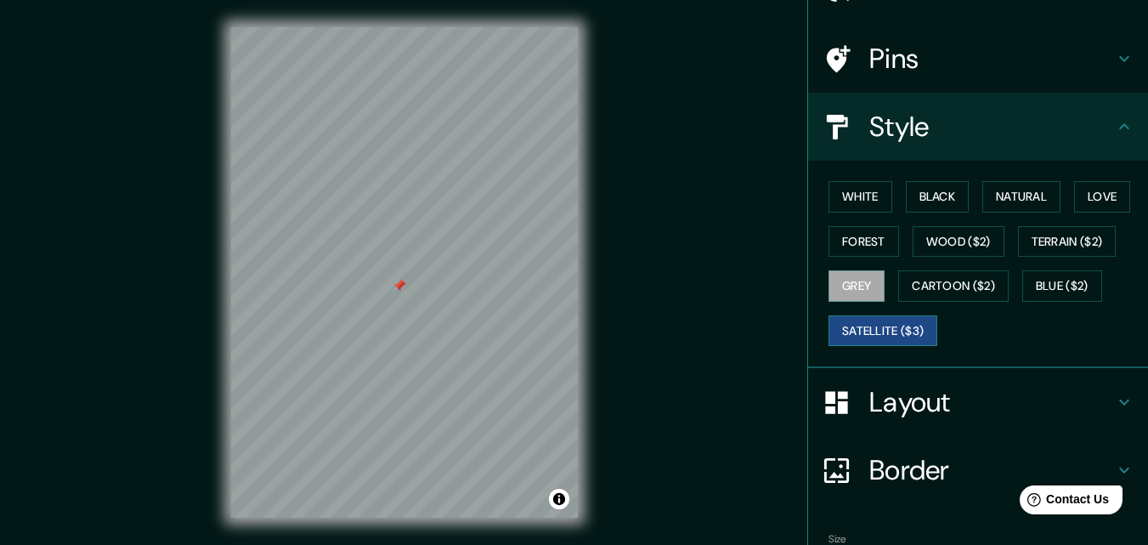
click at [886, 327] on button "Satellite ($3)" at bounding box center [882, 330] width 109 height 31
click at [1056, 296] on button "Blue ($2)" at bounding box center [1062, 285] width 80 height 31
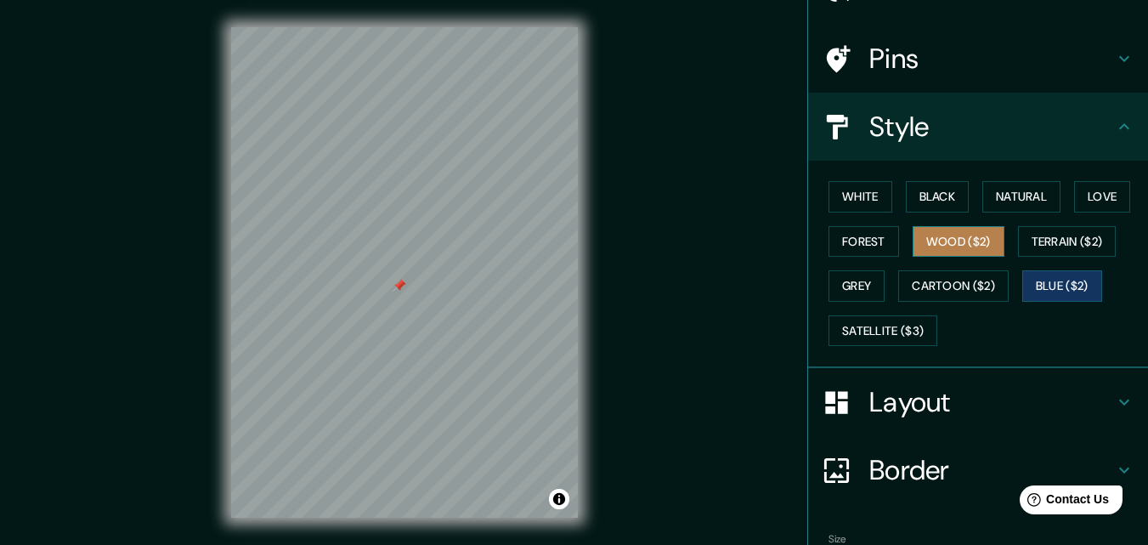
click at [974, 243] on button "Wood ($2)" at bounding box center [958, 241] width 92 height 31
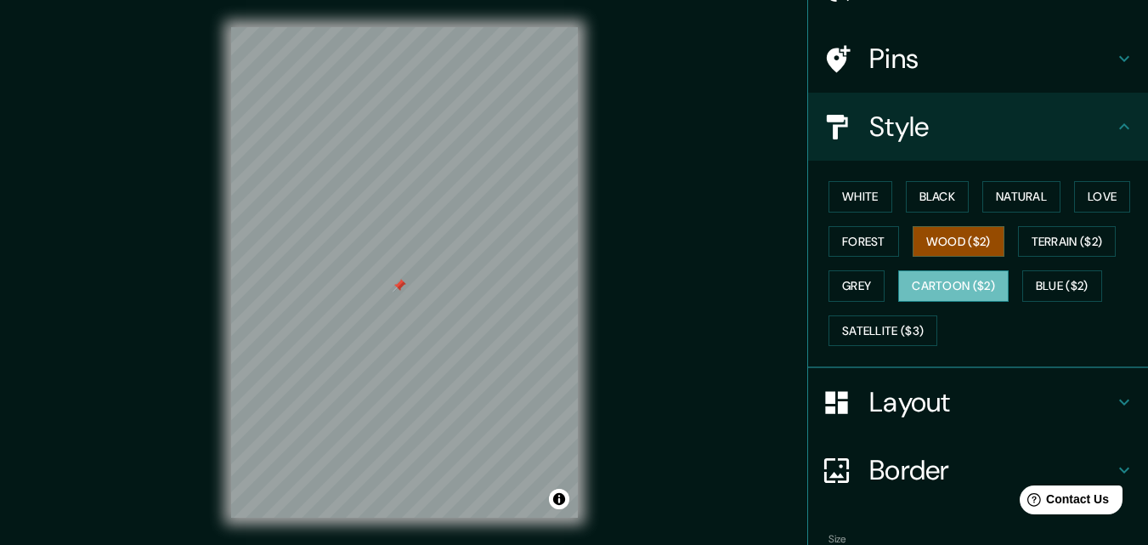
click at [952, 284] on button "Cartoon ($2)" at bounding box center [953, 285] width 110 height 31
click at [957, 258] on div "White Black Natural Love Forest Wood ($2) Terrain ($2) Grey Cartoon ($2) Blue (…" at bounding box center [985, 263] width 326 height 178
click at [957, 254] on button "Wood ($2)" at bounding box center [958, 241] width 92 height 31
click at [920, 202] on button "Black" at bounding box center [938, 196] width 64 height 31
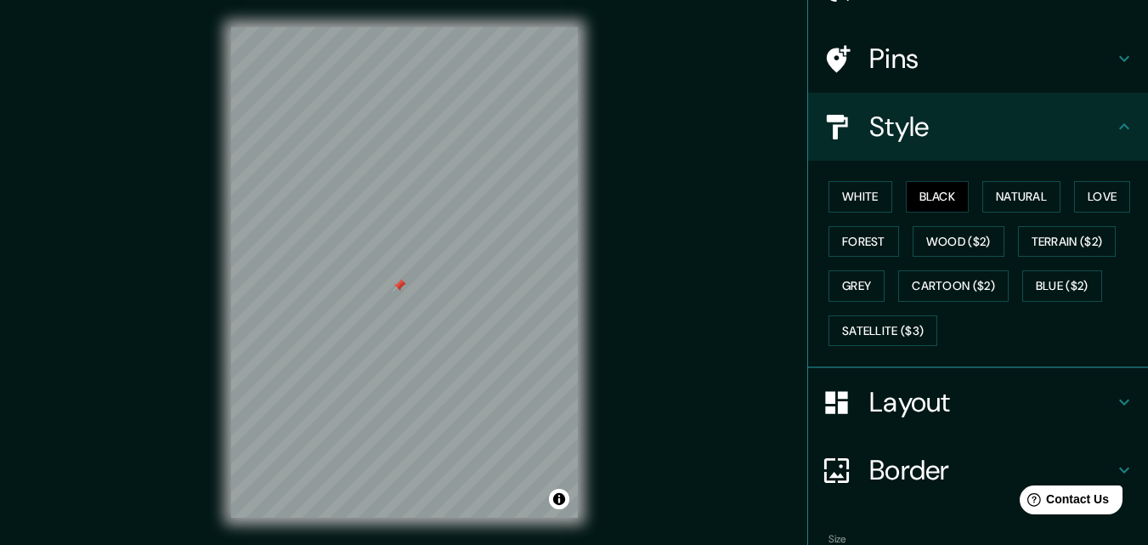
click at [1059, 203] on div "White Black Natural Love Forest Wood ($2) Terrain ($2) Grey Cartoon ($2) Blue (…" at bounding box center [985, 263] width 326 height 178
click at [1046, 204] on button "Natural" at bounding box center [1021, 196] width 78 height 31
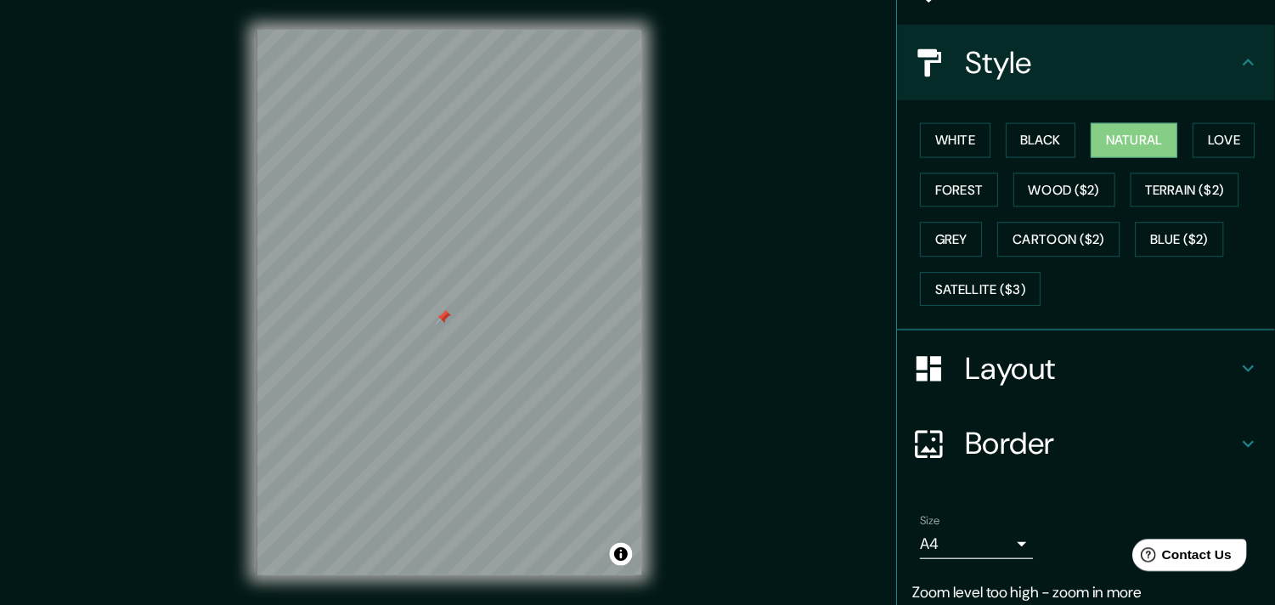
scroll to position [172, 0]
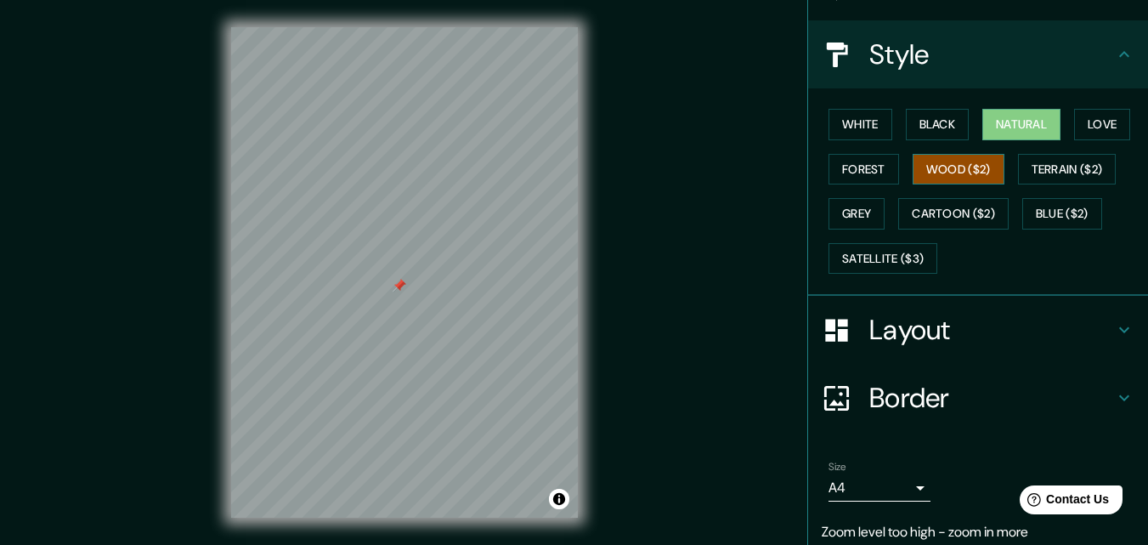
click at [954, 166] on button "Wood ($2)" at bounding box center [958, 169] width 92 height 31
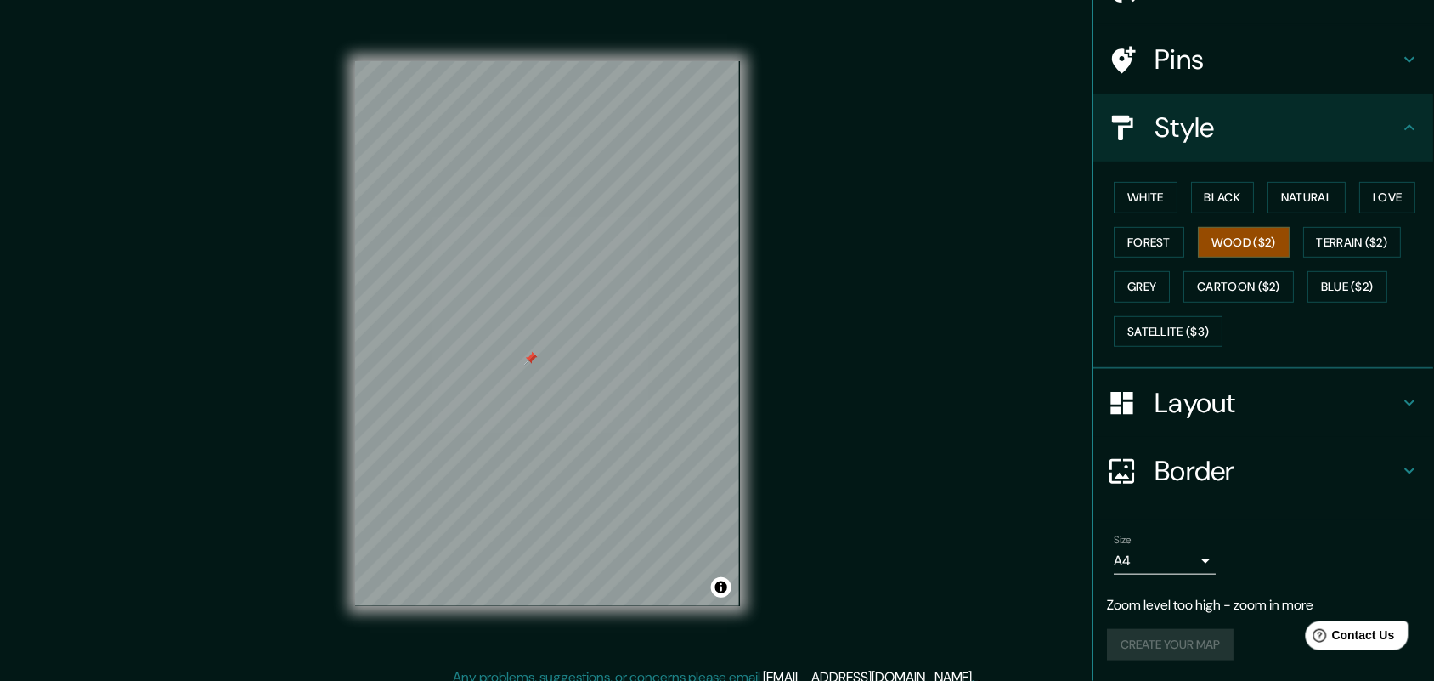
scroll to position [98, 0]
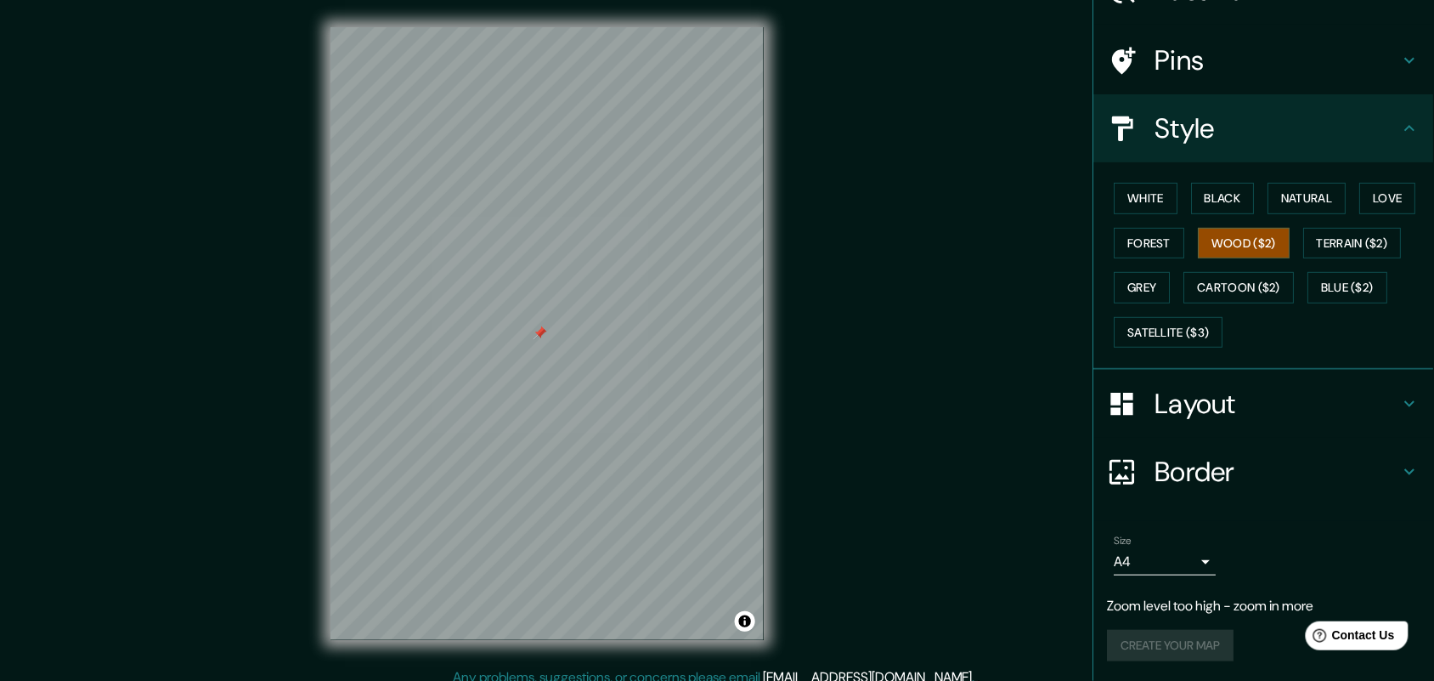
click at [1160, 178] on div "White Black Natural Love Forest Wood ($2) Terrain ($2) Grey Cartoon ($2) Blue (…" at bounding box center [1271, 265] width 326 height 178
click at [1160, 188] on button "Natural" at bounding box center [1307, 198] width 78 height 31
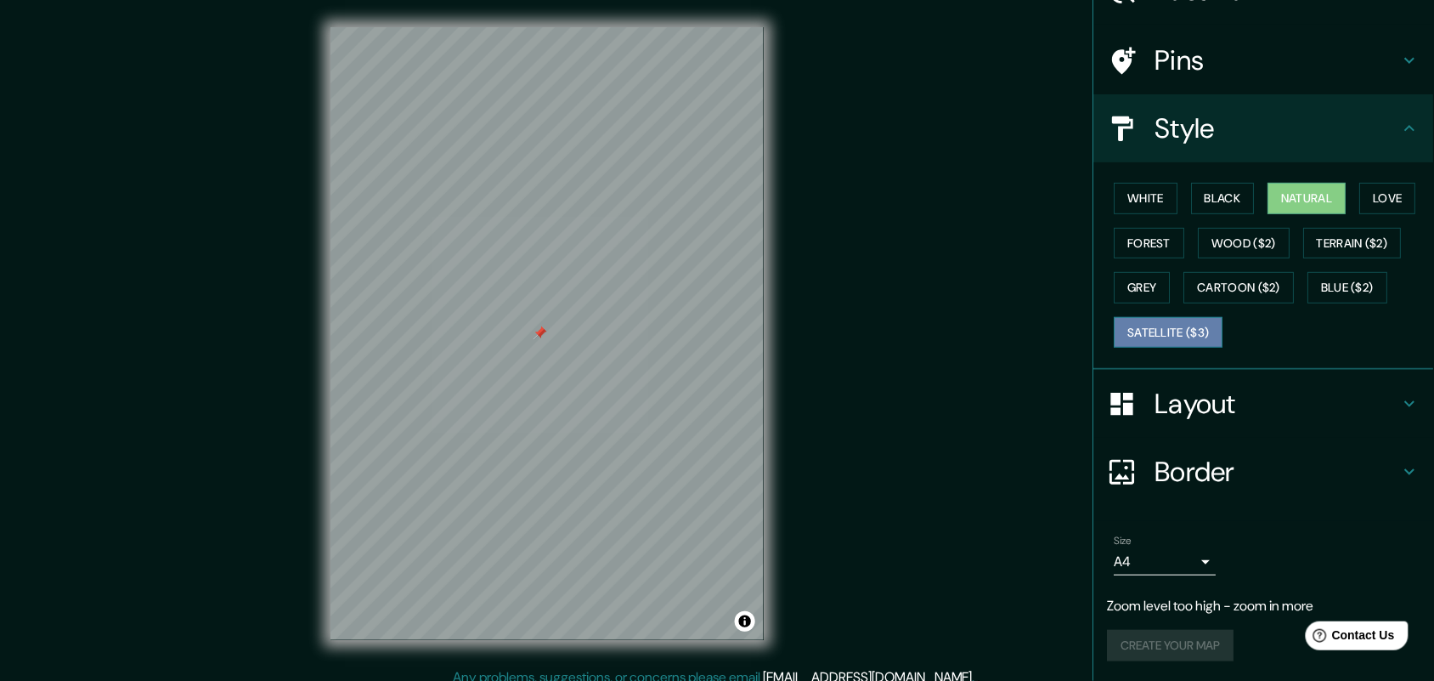
click at [1131, 324] on button "Satellite ($3)" at bounding box center [1169, 332] width 109 height 31
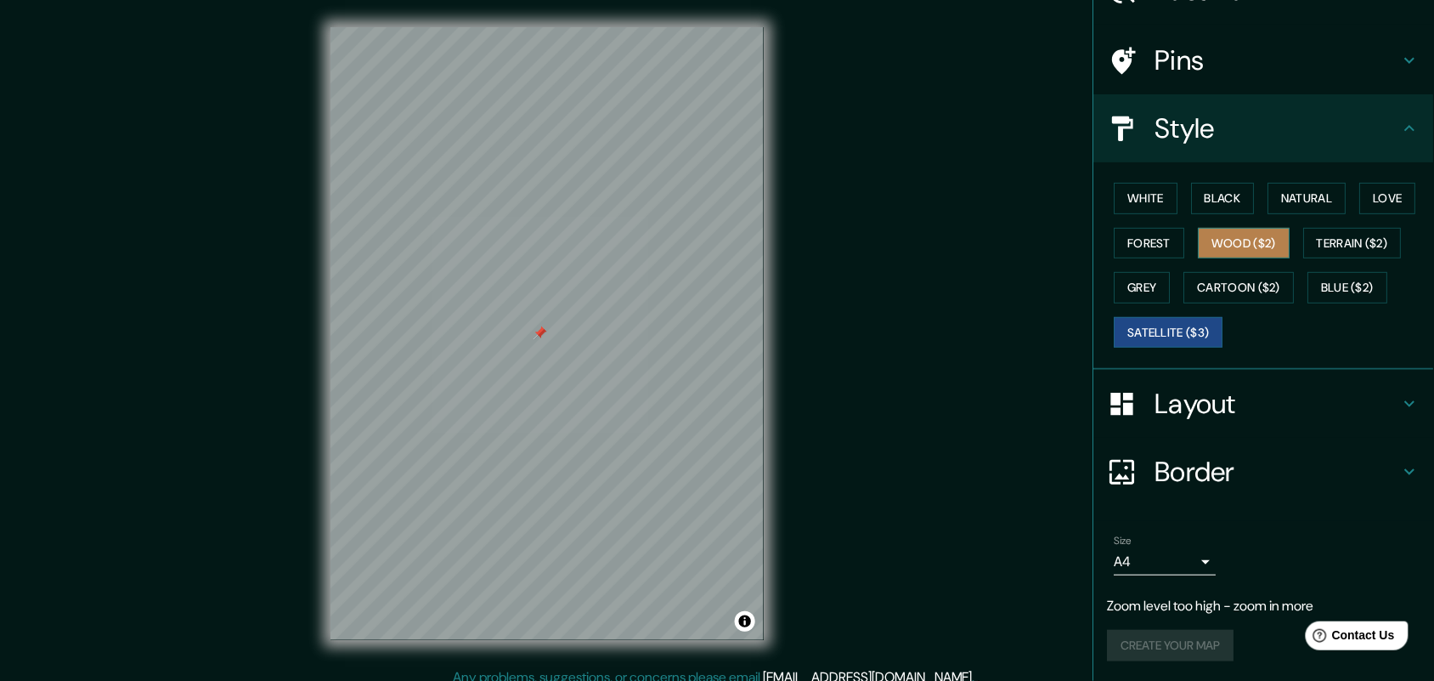
click at [1160, 246] on button "Wood ($2)" at bounding box center [1245, 243] width 92 height 31
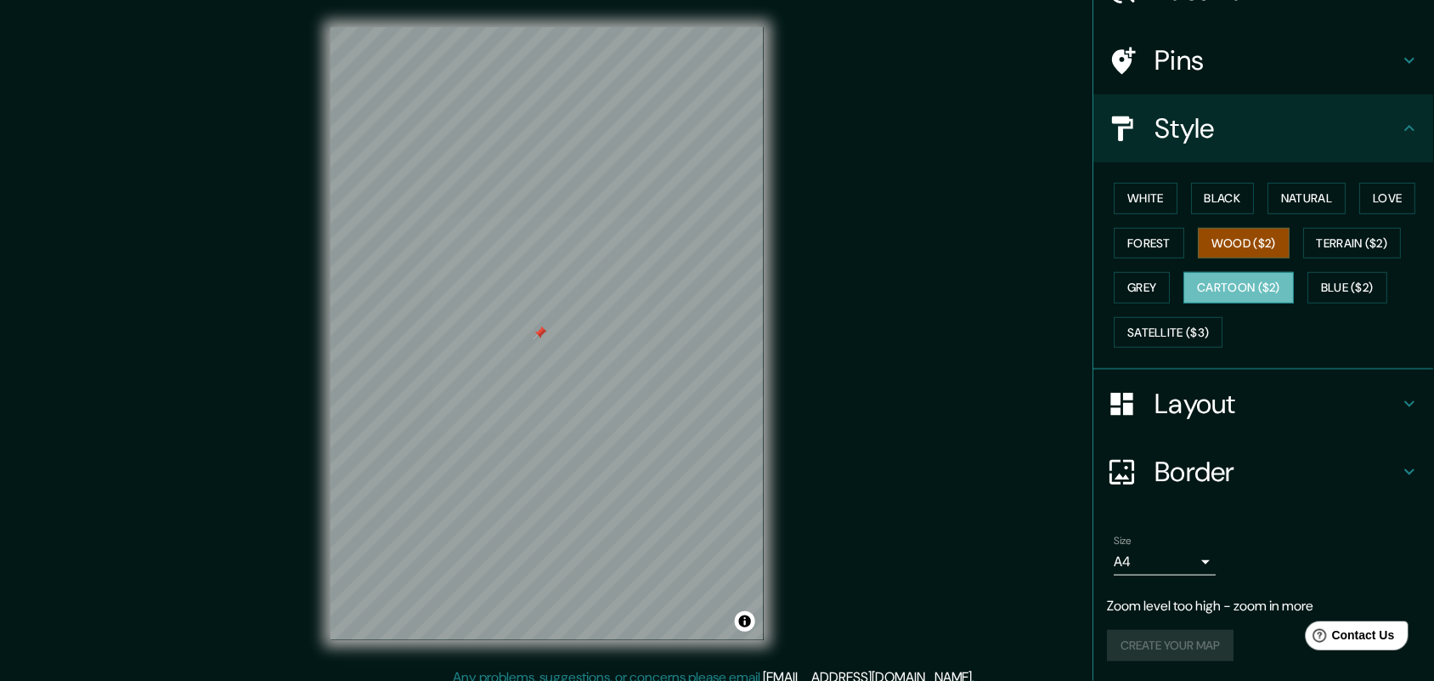
click at [1160, 278] on button "Cartoon ($2)" at bounding box center [1239, 287] width 110 height 31
click at [1160, 268] on div "White Black Natural Love Forest Wood ($2) Terrain ($2) Grey Cartoon ($2) Blue (…" at bounding box center [1271, 265] width 326 height 178
click at [1160, 247] on button "Wood ($2)" at bounding box center [1245, 243] width 92 height 31
click at [1160, 392] on h4 "Layout" at bounding box center [1277, 404] width 245 height 34
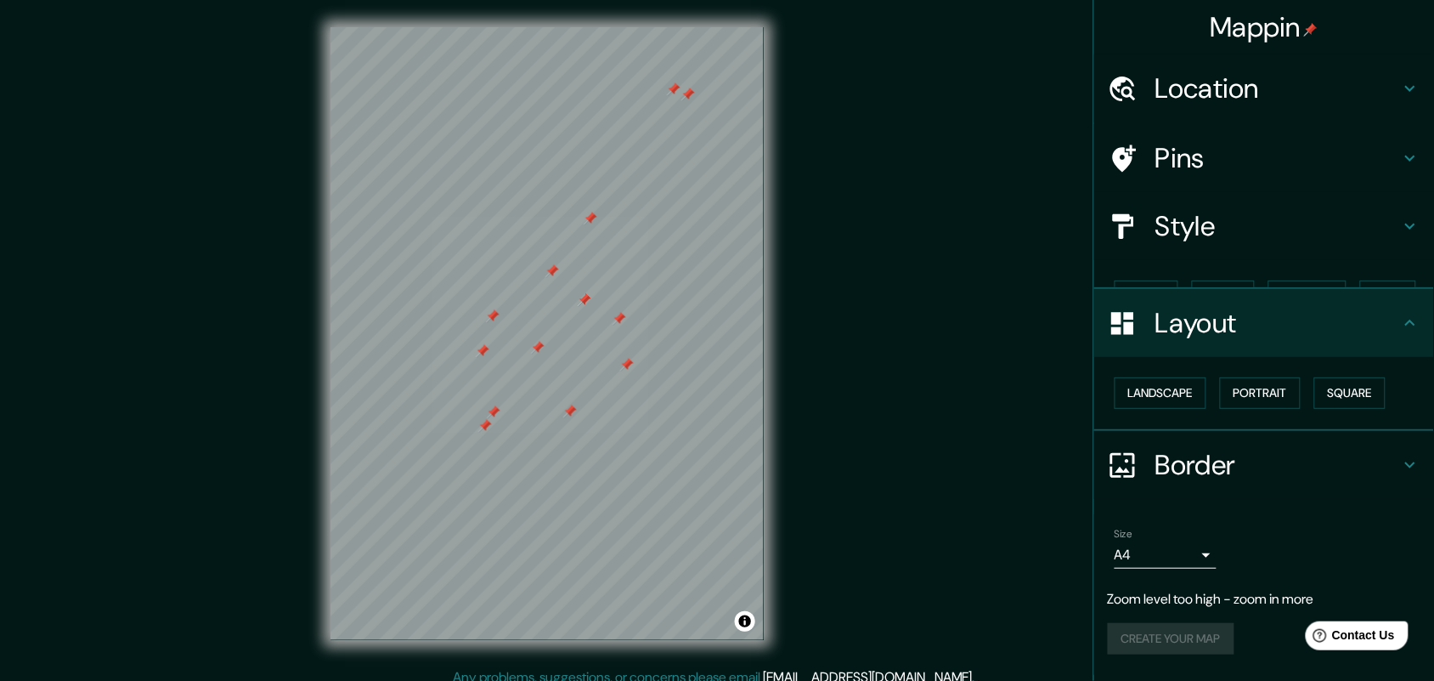
scroll to position [0, 0]
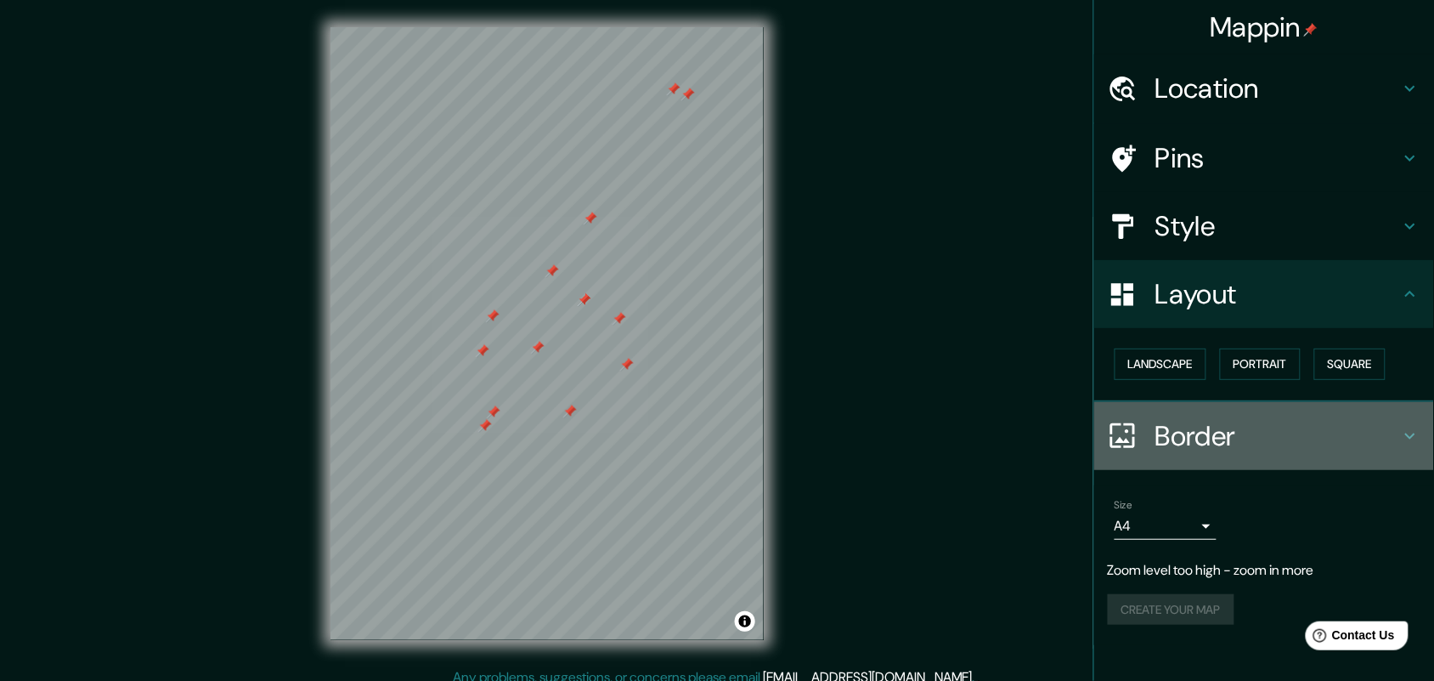
click at [1160, 421] on h4 "Border" at bounding box center [1277, 436] width 245 height 34
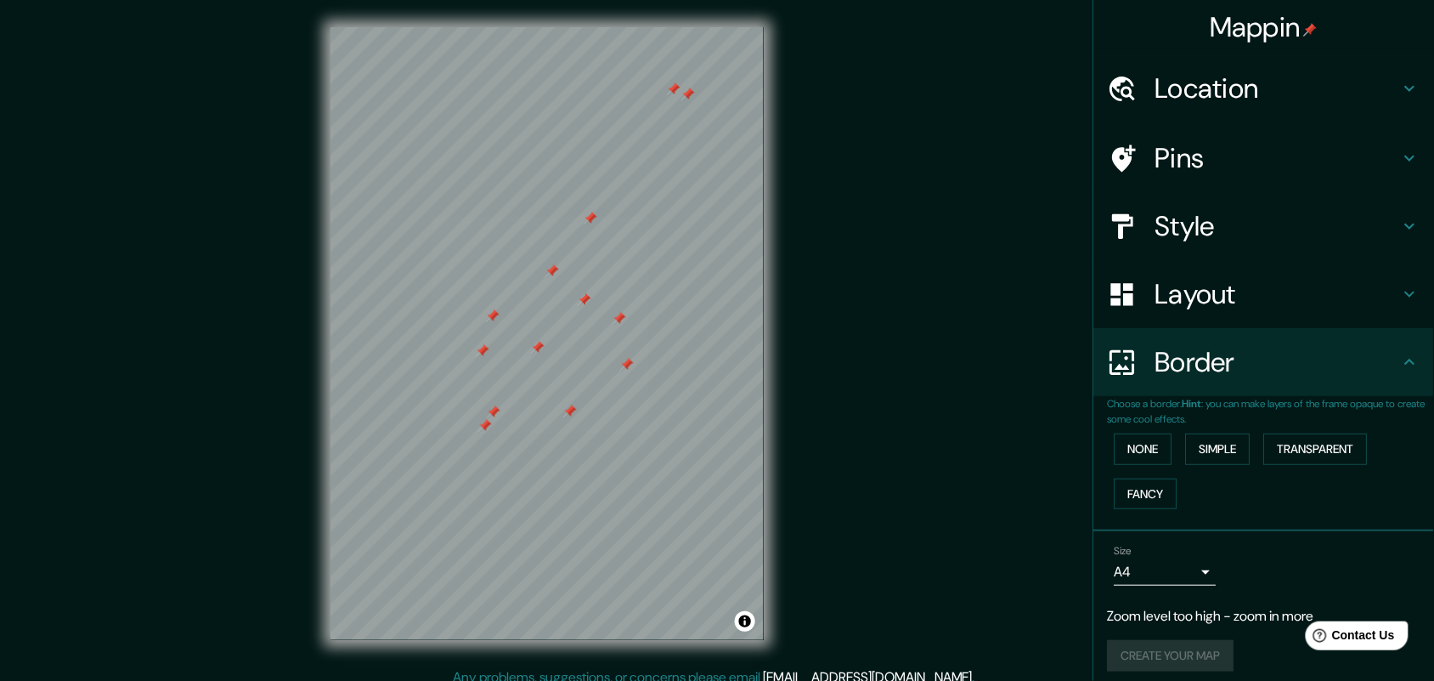
click at [1160, 371] on h4 "Border" at bounding box center [1277, 362] width 245 height 34
click at [1160, 90] on h4 "Location" at bounding box center [1277, 88] width 245 height 34
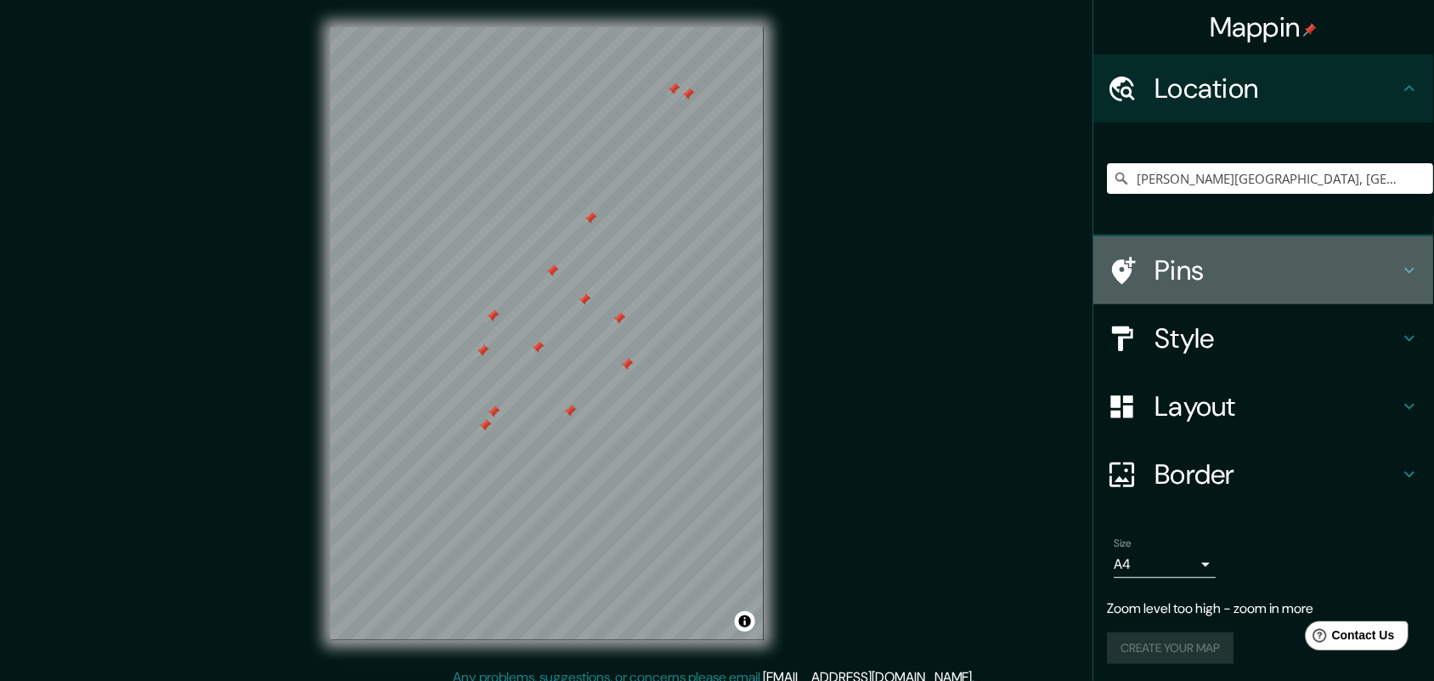
click at [1160, 272] on h4 "Pins" at bounding box center [1277, 270] width 245 height 34
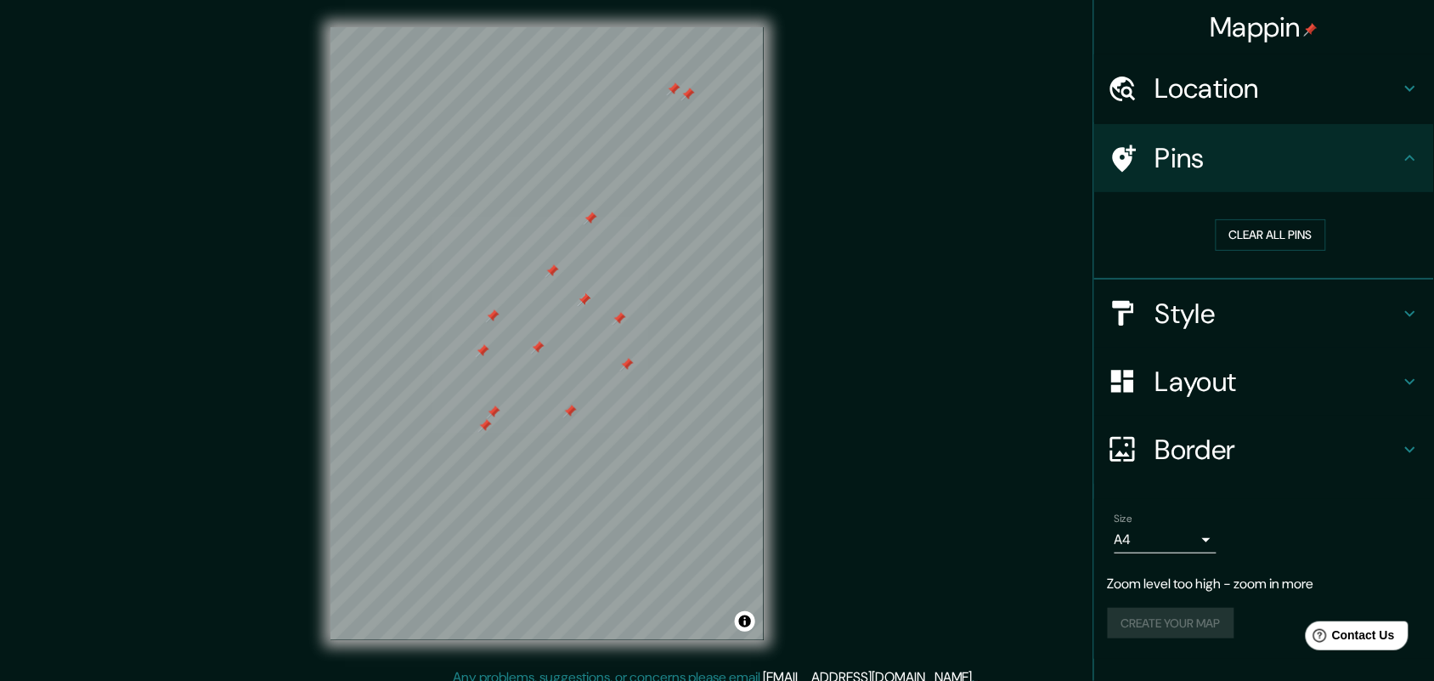
click at [1160, 347] on div "Layout" at bounding box center [1264, 381] width 340 height 68
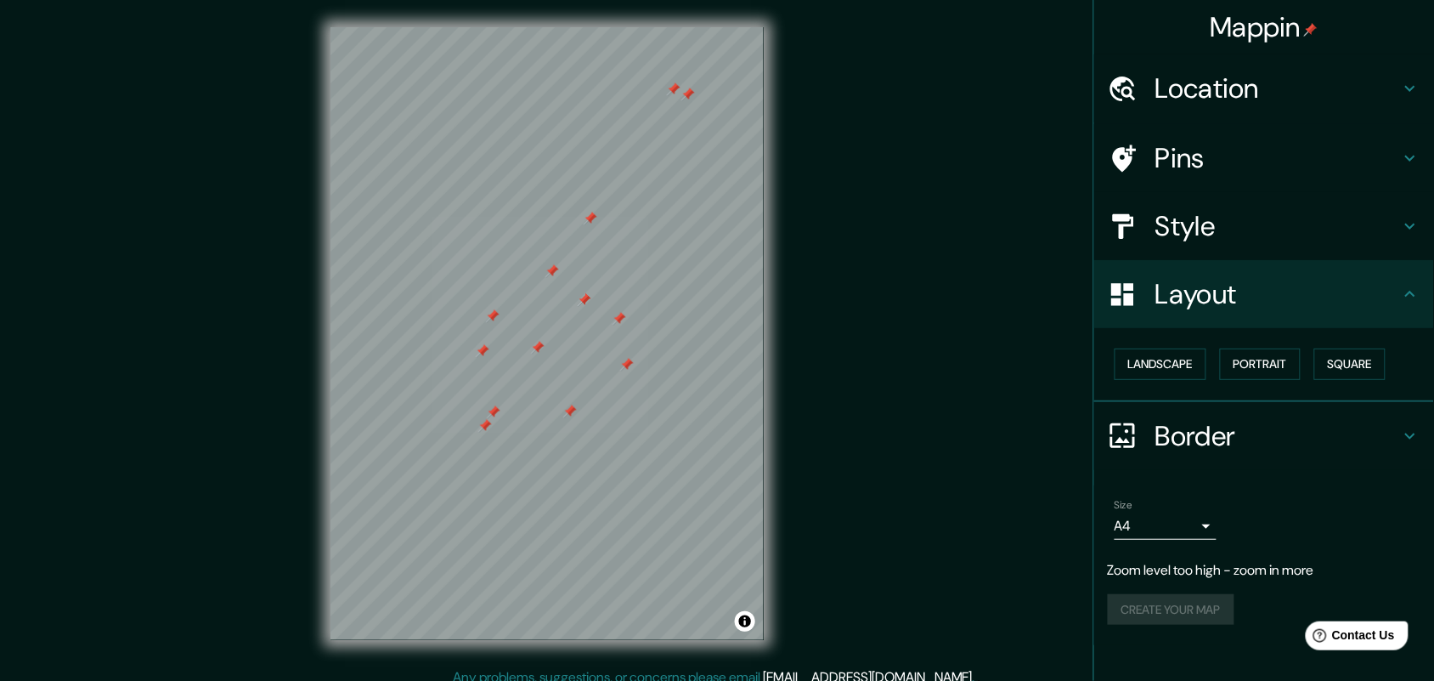
click at [1153, 230] on div at bounding box center [1132, 227] width 48 height 30
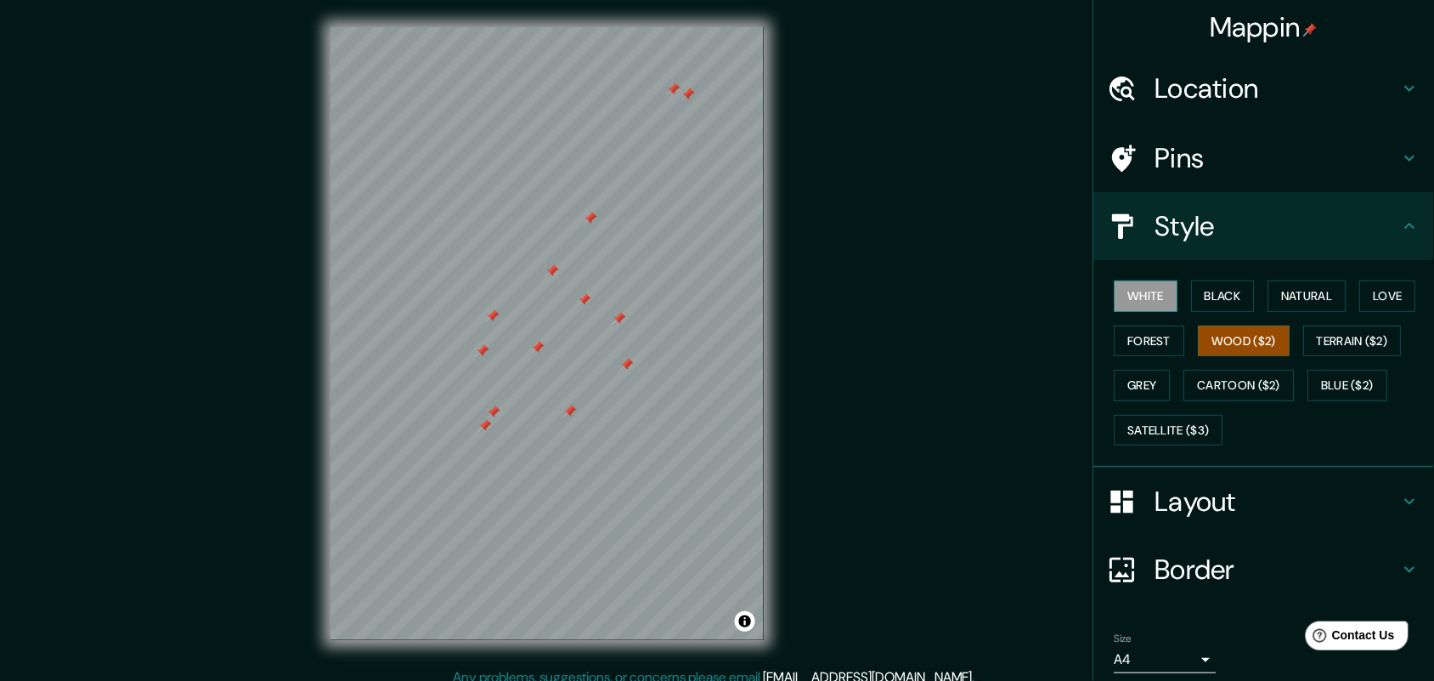
click at [1115, 293] on button "White" at bounding box center [1147, 295] width 64 height 31
click at [1160, 291] on button "Black" at bounding box center [1224, 295] width 64 height 31
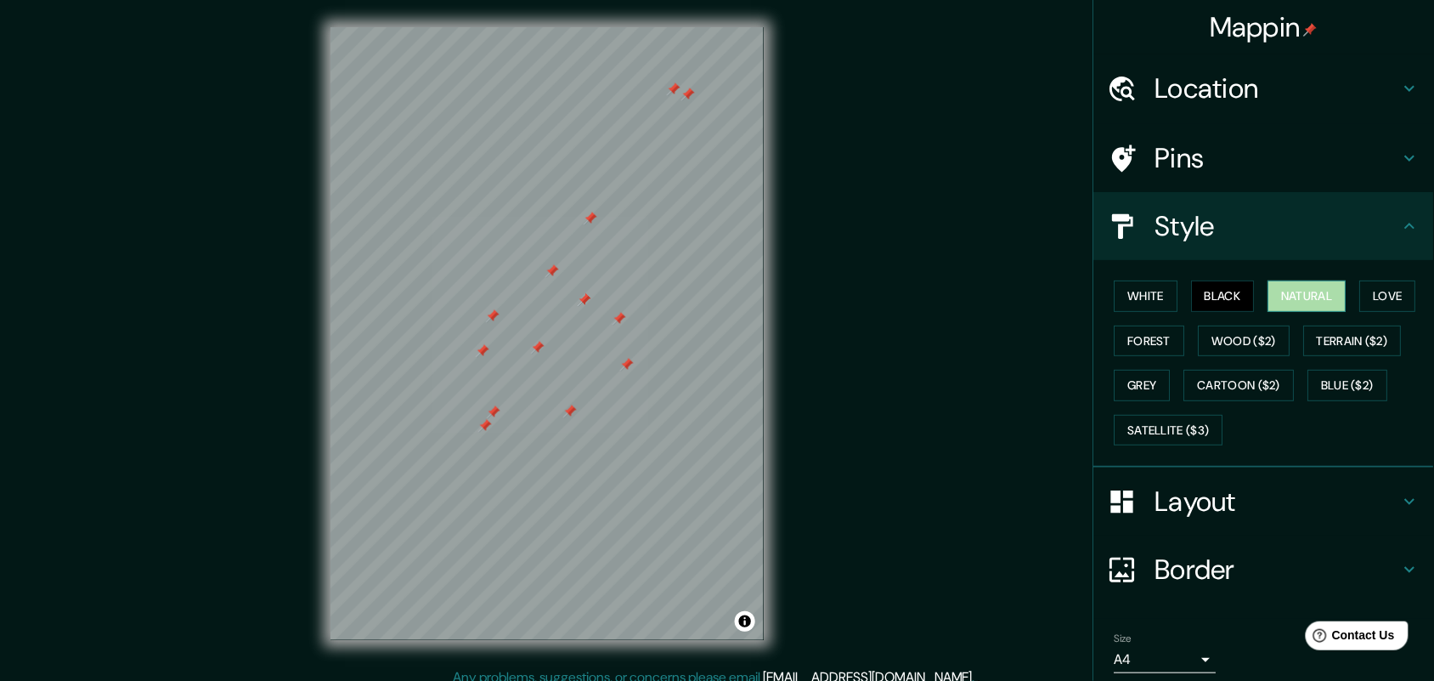
click at [1160, 297] on button "Natural" at bounding box center [1307, 295] width 78 height 31
